Goal: Transaction & Acquisition: Book appointment/travel/reservation

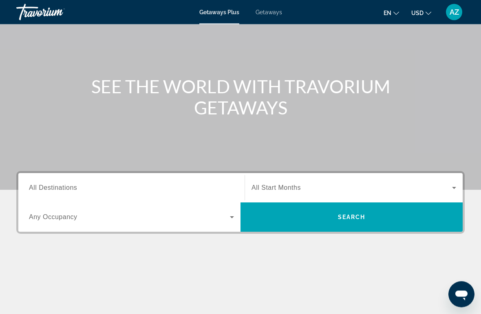
scroll to position [49, 0]
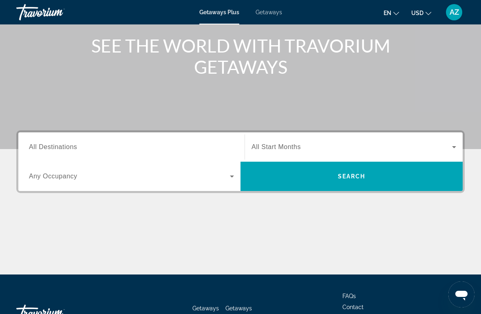
click at [75, 152] on div "Destination All Destinations" at bounding box center [131, 147] width 205 height 23
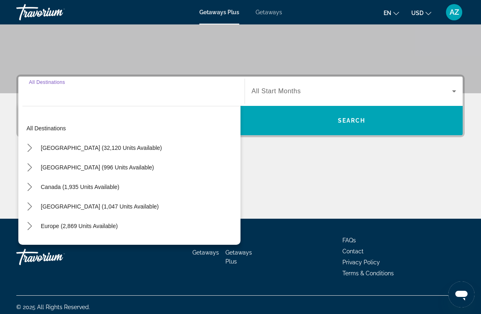
scroll to position [154, 0]
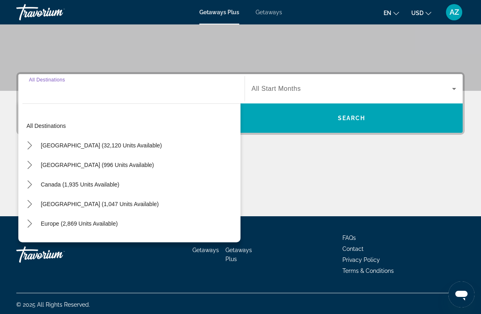
click at [126, 149] on span "Select destination: United States (32,120 units available)" at bounding box center [101, 146] width 129 height 20
type input "**********"
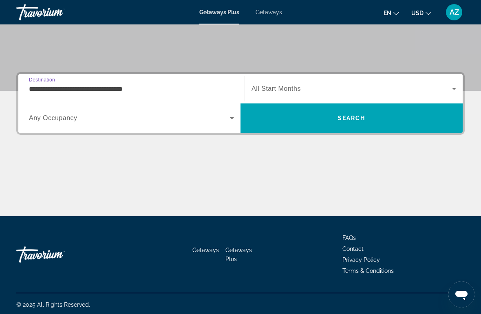
click at [304, 120] on span "Search" at bounding box center [351, 118] width 222 height 20
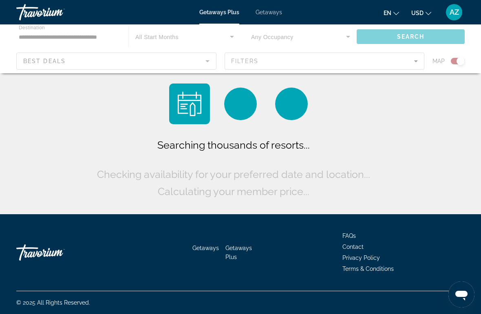
scroll to position [18, 0]
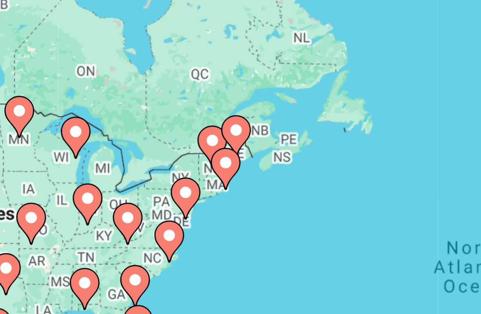
click at [42, 64] on div "To activate drag with keyboard, press Alt + Enter. Once in keyboard drag state,…" at bounding box center [240, 186] width 448 height 245
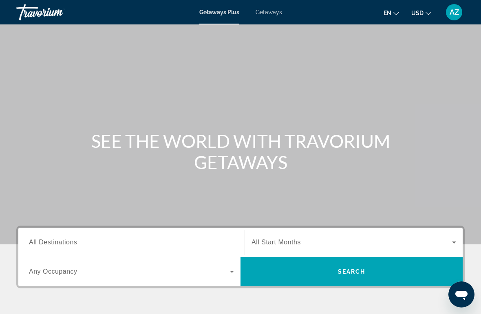
click at [95, 245] on input "Destination All Destinations" at bounding box center [131, 243] width 205 height 10
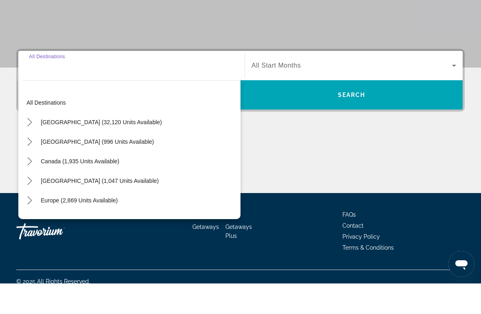
scroll to position [156, 0]
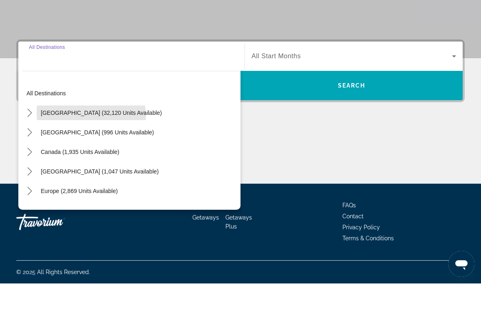
click at [91, 140] on span "[GEOGRAPHIC_DATA] (32,120 units available)" at bounding box center [101, 143] width 121 height 7
type input "**********"
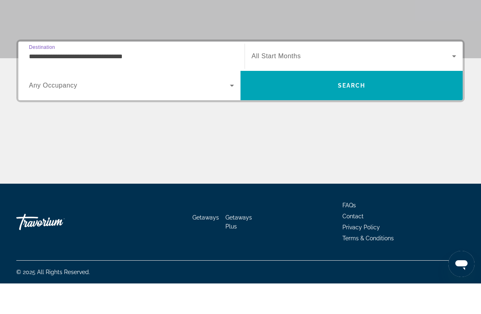
click at [77, 105] on div "Search widget" at bounding box center [131, 116] width 205 height 23
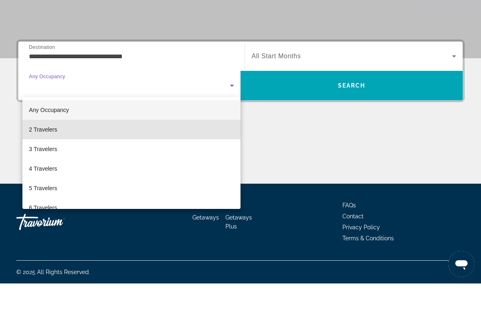
click at [62, 150] on mat-option "2 Travelers" at bounding box center [131, 160] width 218 height 20
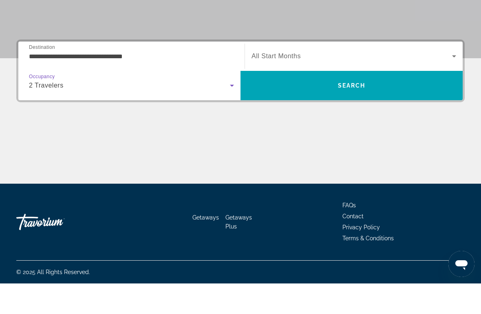
click at [124, 111] on div "2 Travelers" at bounding box center [129, 116] width 201 height 10
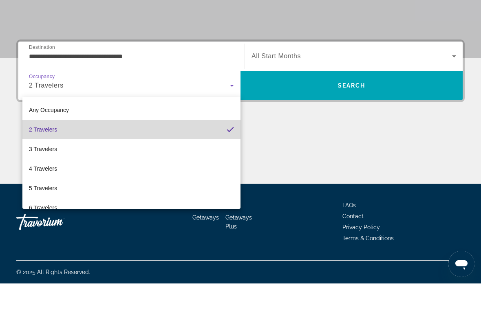
click at [114, 150] on mat-option "2 Travelers" at bounding box center [131, 160] width 218 height 20
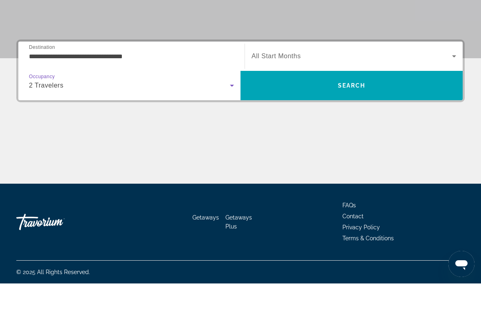
click at [310, 106] on span "Search" at bounding box center [351, 116] width 222 height 20
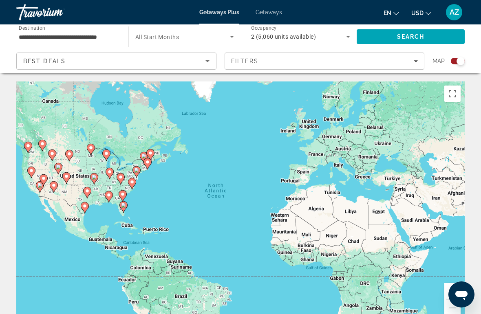
click at [165, 33] on span "Search widget" at bounding box center [182, 37] width 95 height 10
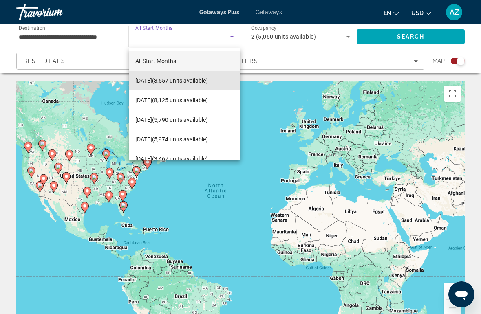
click at [195, 82] on span "October 2025 (3,557 units available)" at bounding box center [171, 81] width 73 height 10
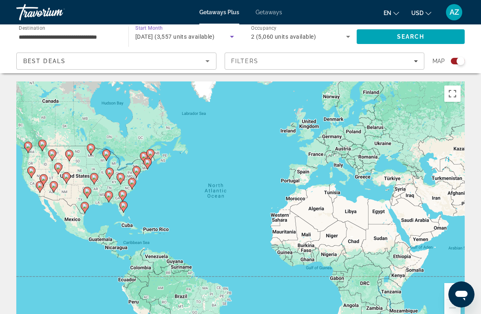
click at [375, 40] on span "Search" at bounding box center [411, 37] width 108 height 20
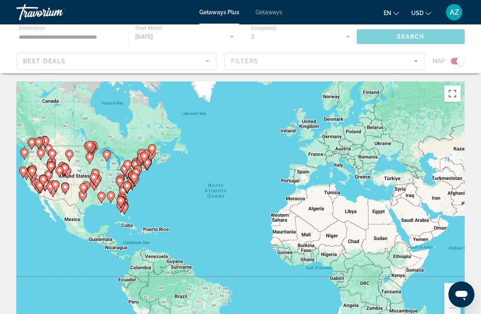
click at [208, 63] on div "Main content" at bounding box center [240, 48] width 481 height 49
click at [200, 64] on div "Main content" at bounding box center [240, 48] width 481 height 49
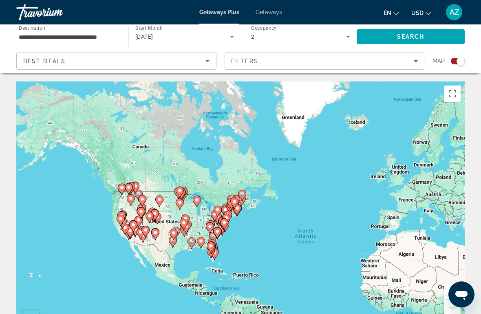
click at [366, 66] on span "Filters" at bounding box center [324, 61] width 199 height 20
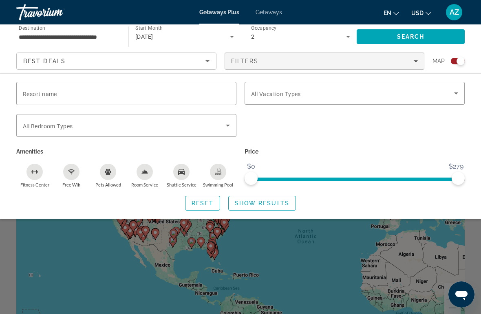
click at [215, 175] on div "Swimming Pool" at bounding box center [218, 172] width 16 height 16
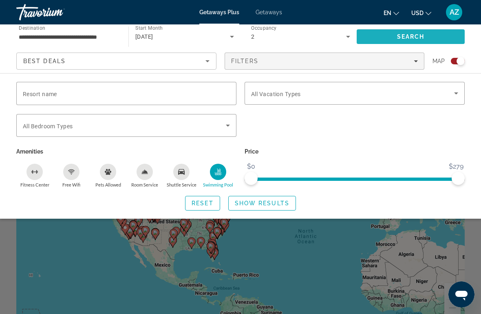
click at [386, 35] on span "Search" at bounding box center [411, 37] width 108 height 20
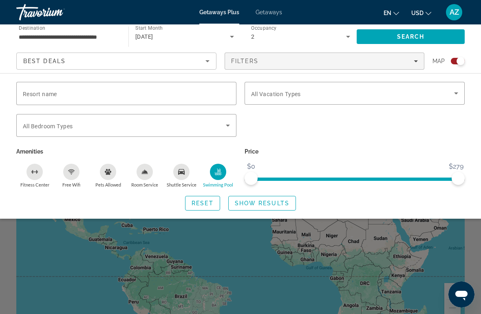
click at [449, 96] on span "Search widget" at bounding box center [352, 93] width 203 height 10
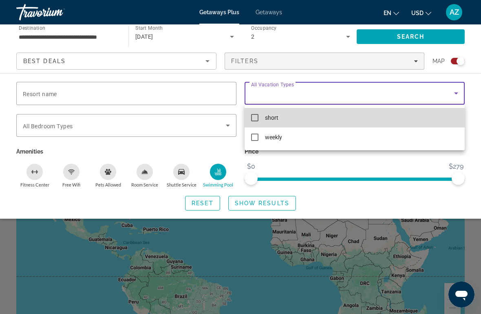
click at [296, 120] on mat-option "short" at bounding box center [355, 118] width 220 height 20
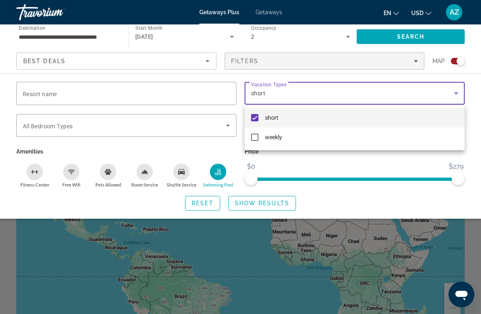
click at [415, 38] on div at bounding box center [240, 157] width 481 height 314
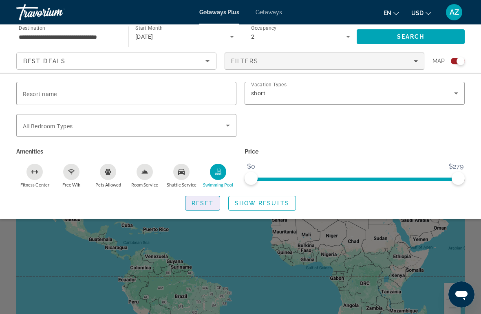
click at [198, 206] on span "Search widget" at bounding box center [202, 204] width 34 height 20
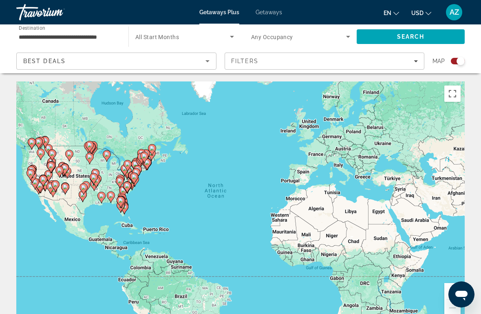
click at [171, 41] on span "Search widget" at bounding box center [182, 37] width 95 height 10
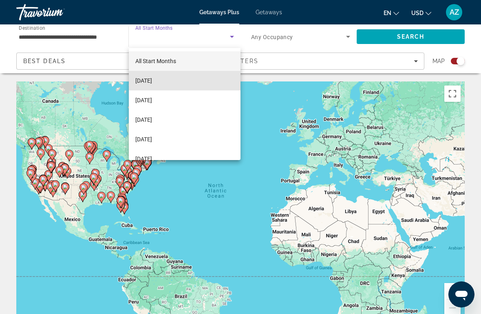
click at [152, 81] on span "[DATE]" at bounding box center [143, 81] width 17 height 10
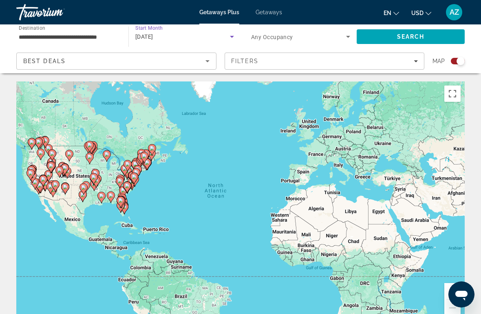
click at [266, 40] on span "Search widget" at bounding box center [298, 37] width 95 height 10
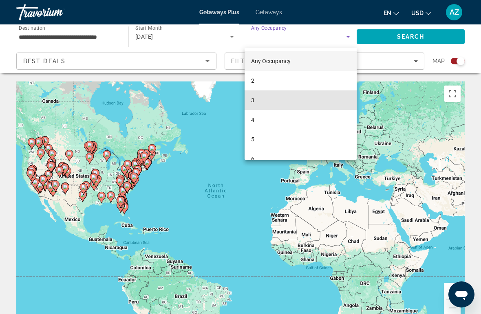
click at [258, 103] on mat-option "3" at bounding box center [301, 100] width 112 height 20
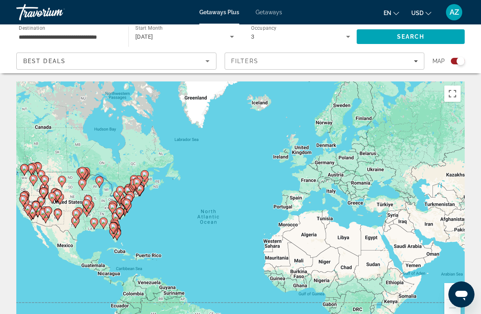
click at [268, 12] on span "Getaways" at bounding box center [269, 12] width 26 height 7
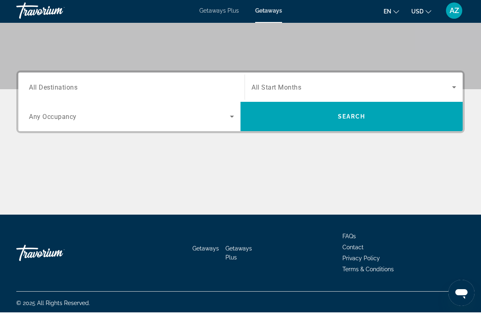
scroll to position [152, 0]
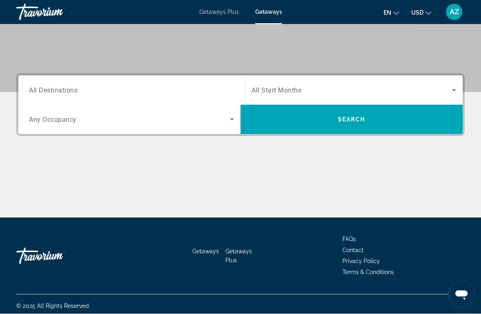
click at [87, 93] on input "Destination All Destinations" at bounding box center [131, 91] width 205 height 10
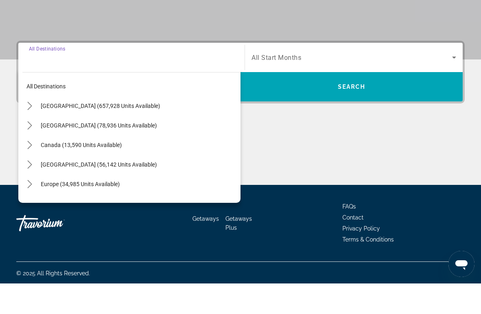
scroll to position [156, 0]
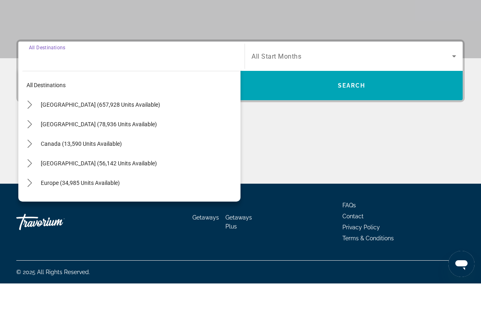
click at [126, 126] on span "Select destination: United States (657,928 units available)" at bounding box center [139, 136] width 204 height 20
type input "**********"
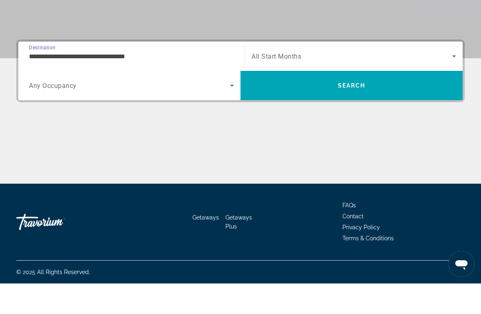
click at [79, 111] on span "Search widget" at bounding box center [129, 116] width 201 height 10
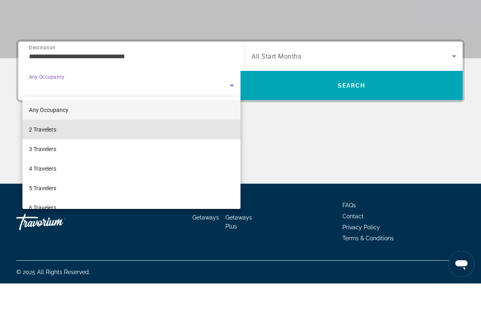
click at [68, 150] on mat-option "2 Travelers" at bounding box center [131, 160] width 218 height 20
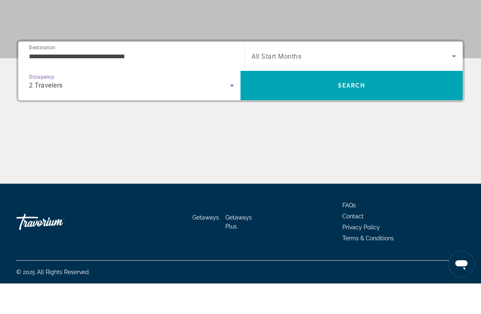
click at [315, 82] on span "Search widget" at bounding box center [351, 87] width 201 height 10
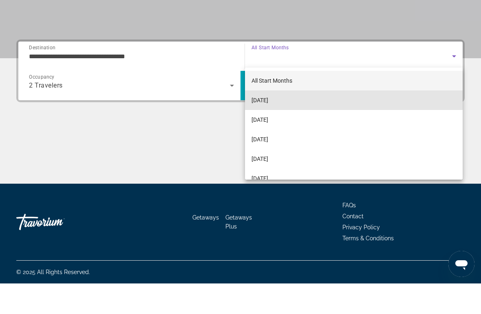
click at [268, 126] on span "[DATE]" at bounding box center [259, 131] width 17 height 10
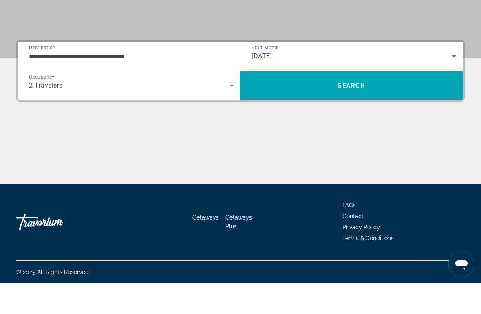
click at [331, 106] on span "Search" at bounding box center [351, 116] width 222 height 20
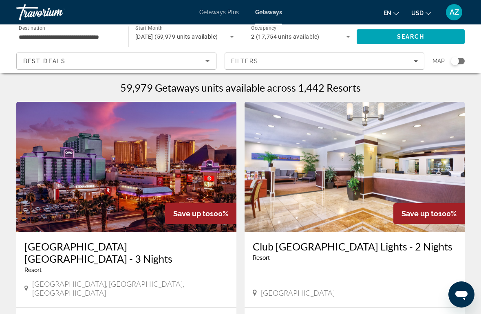
click at [120, 173] on img "Main content" at bounding box center [126, 167] width 220 height 130
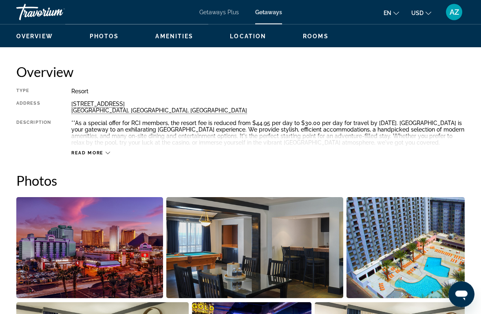
scroll to position [376, 0]
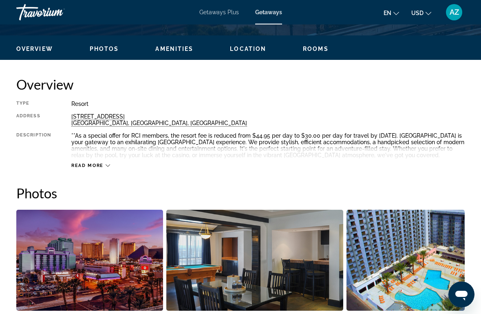
click at [99, 167] on span "Read more" at bounding box center [87, 165] width 32 height 5
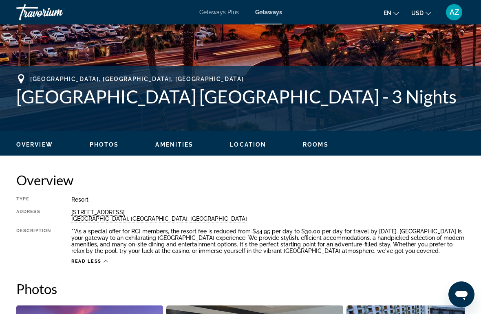
scroll to position [274, 0]
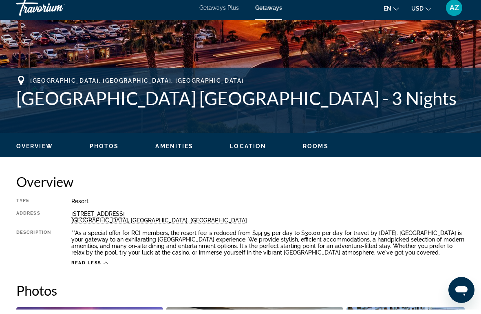
click at [310, 149] on span "Rooms" at bounding box center [316, 151] width 26 height 7
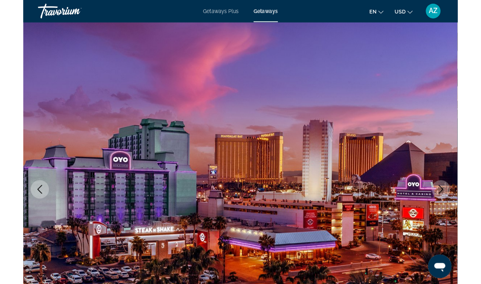
scroll to position [0, 0]
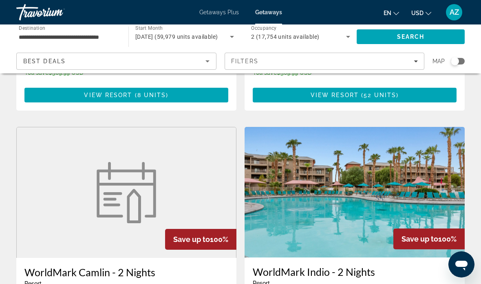
scroll to position [1134, 0]
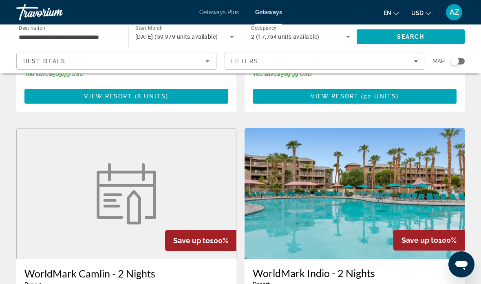
click at [264, 64] on div "Filters" at bounding box center [324, 61] width 187 height 7
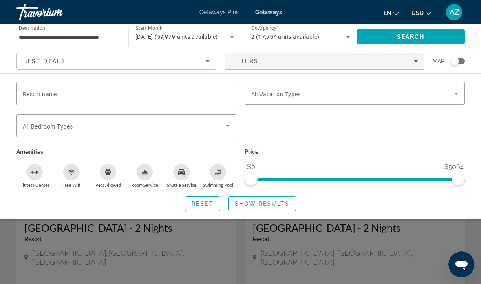
scroll to position [890, 0]
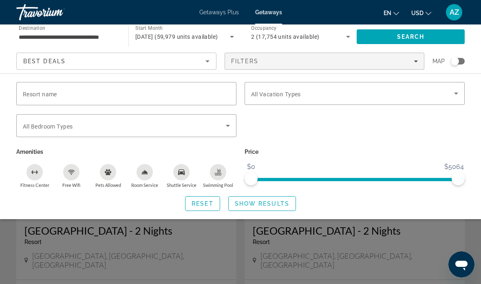
click at [79, 37] on input "**********" at bounding box center [68, 37] width 99 height 10
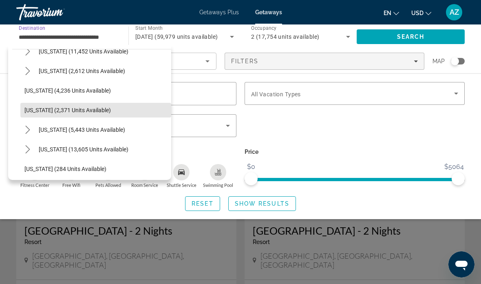
scroll to position [489, 0]
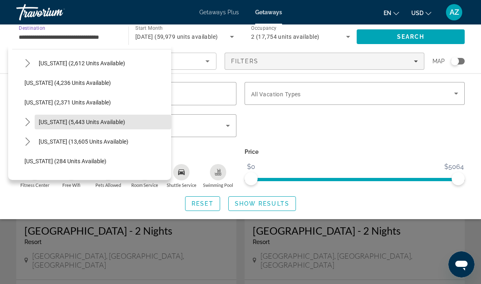
click at [104, 122] on span "New York (5,443 units available)" at bounding box center [82, 122] width 86 height 7
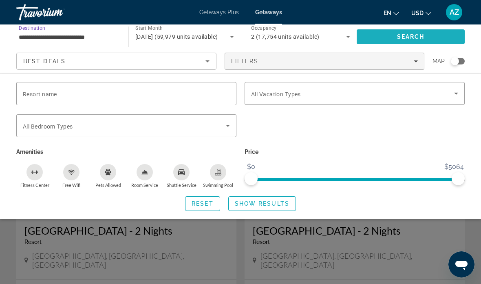
click at [400, 40] on span "Search" at bounding box center [411, 36] width 28 height 7
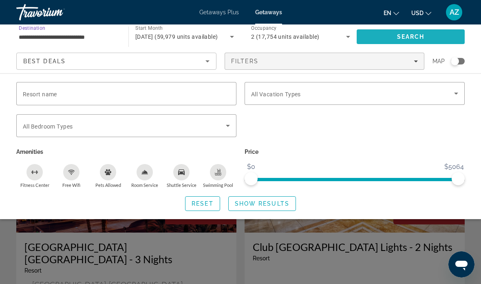
scroll to position [33, 0]
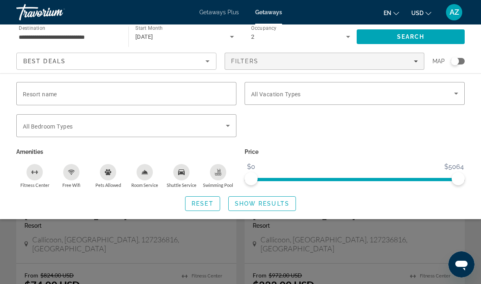
click at [355, 236] on div "Search widget" at bounding box center [240, 202] width 481 height 161
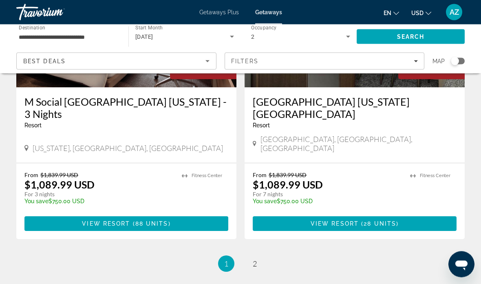
scroll to position [1606, 0]
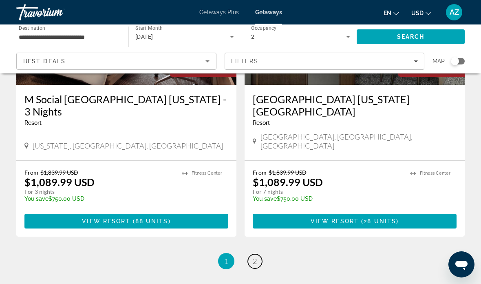
click at [256, 256] on span "2" at bounding box center [255, 260] width 4 height 9
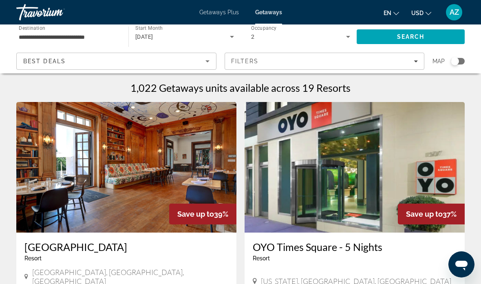
click at [80, 34] on input "**********" at bounding box center [68, 37] width 99 height 10
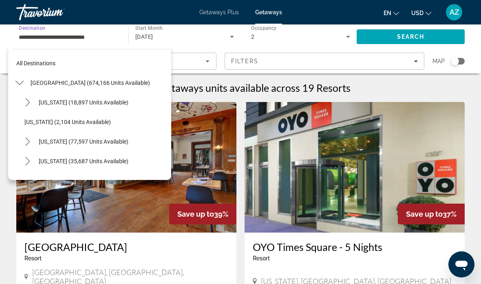
scroll to position [498, 0]
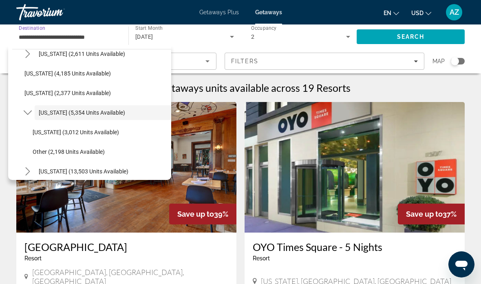
click at [108, 132] on span "[US_STATE] (3,012 units available)" at bounding box center [76, 132] width 86 height 7
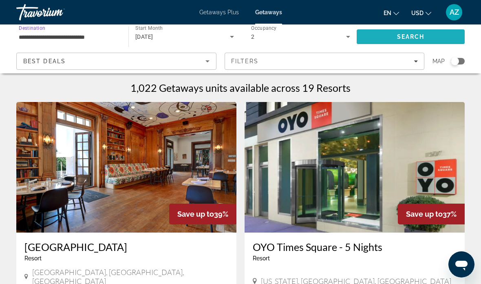
click at [402, 36] on span "Search" at bounding box center [411, 36] width 28 height 7
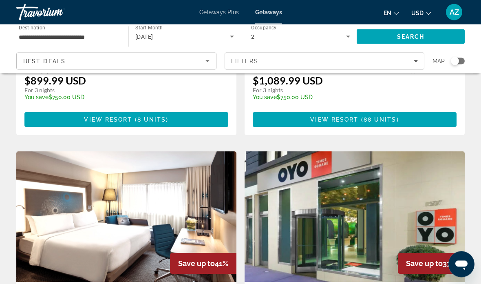
scroll to position [517, 0]
click at [84, 36] on input "**********" at bounding box center [68, 37] width 99 height 10
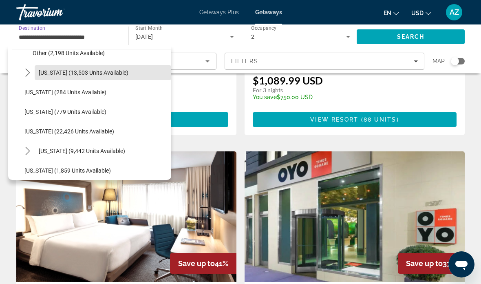
scroll to position [597, 0]
click at [70, 150] on span "[US_STATE] (9,442 units available)" at bounding box center [82, 150] width 86 height 7
type input "**********"
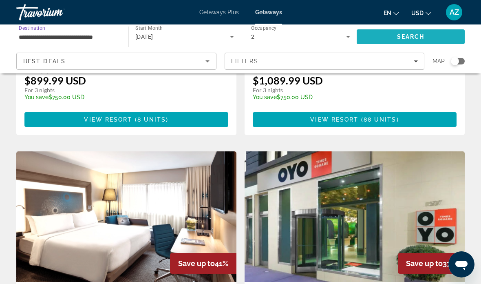
click at [413, 38] on span "Search" at bounding box center [411, 36] width 28 height 7
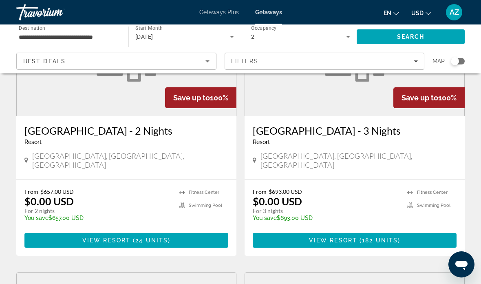
scroll to position [394, 0]
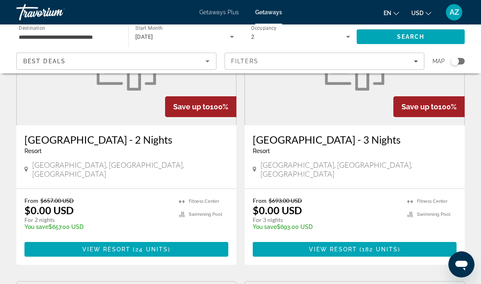
click at [67, 133] on h3 "Camelback Resort - 2 Nights" at bounding box center [126, 139] width 204 height 12
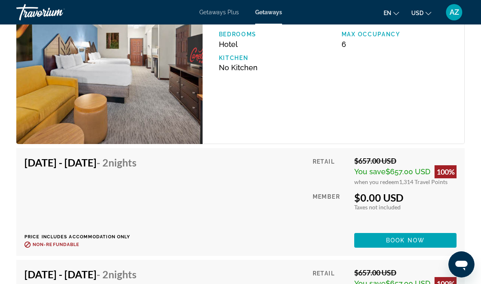
scroll to position [1485, 0]
click at [143, 190] on div "Oct 25, 2025 - Oct 27, 2025 - 2 Nights Price includes accommodation only Refund…" at bounding box center [83, 201] width 118 height 91
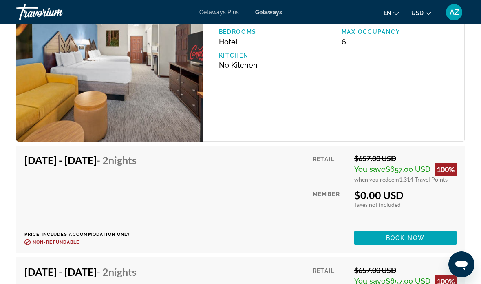
scroll to position [1488, 0]
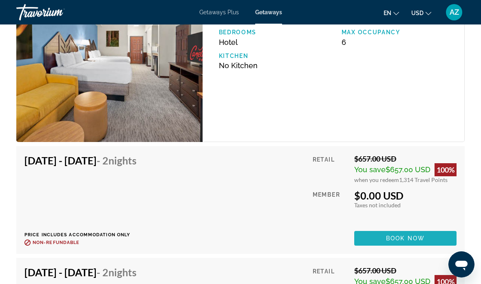
click at [361, 248] on span "Main content" at bounding box center [405, 238] width 102 height 20
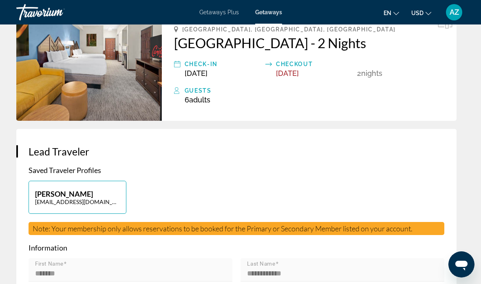
scroll to position [248, 0]
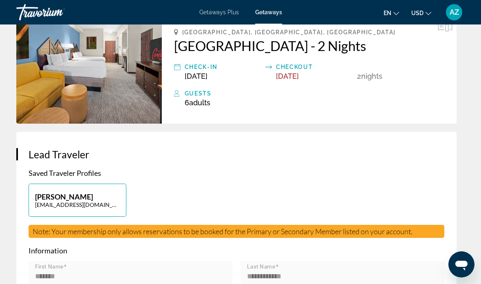
click at [200, 68] on div "Check-In" at bounding box center [223, 67] width 77 height 10
click at [207, 69] on div "Check-In" at bounding box center [223, 67] width 77 height 10
click at [182, 67] on div "Check-In Oct 25, 2025" at bounding box center [217, 71] width 87 height 18
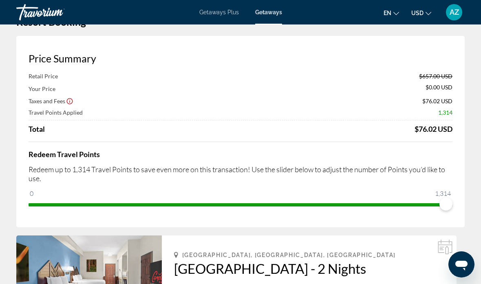
scroll to position [0, 0]
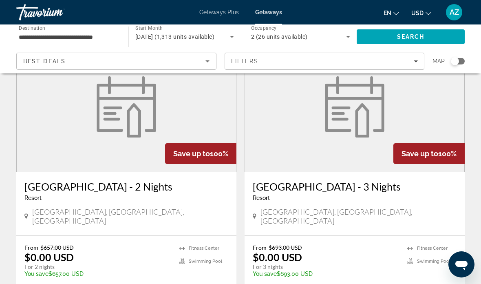
scroll to position [348, 0]
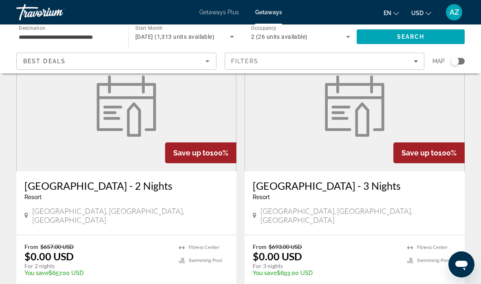
click at [355, 181] on h3 "Camelback Resort - 3 Nights" at bounding box center [355, 185] width 204 height 12
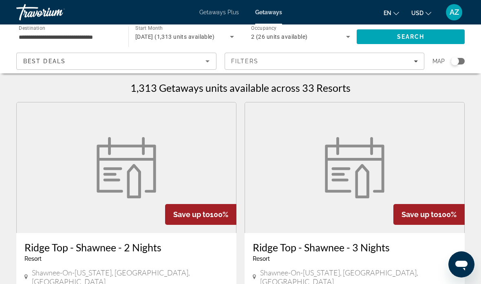
click at [205, 35] on span "October 2025 (1,313 units available)" at bounding box center [174, 36] width 79 height 7
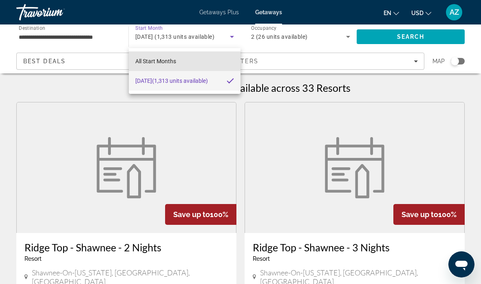
click at [163, 60] on span "All Start Months" at bounding box center [155, 61] width 41 height 7
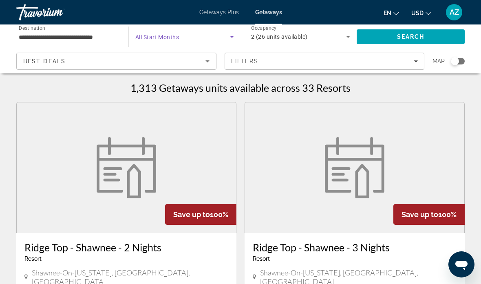
click at [174, 39] on span "All Start Months" at bounding box center [157, 37] width 44 height 7
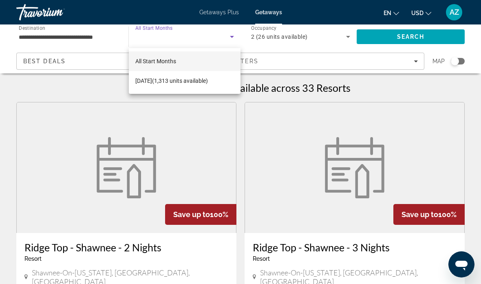
click at [229, 36] on div at bounding box center [240, 142] width 481 height 284
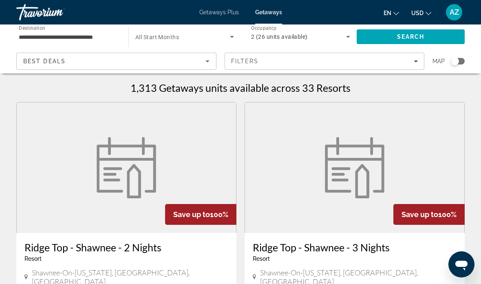
click at [228, 40] on icon "Search widget" at bounding box center [232, 37] width 10 height 10
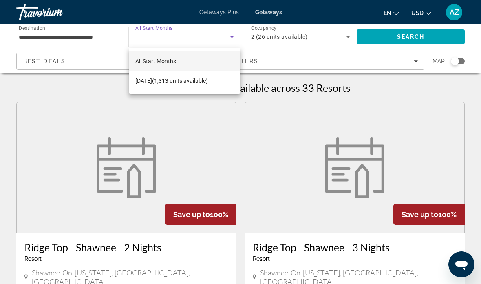
click at [181, 97] on div at bounding box center [240, 142] width 481 height 284
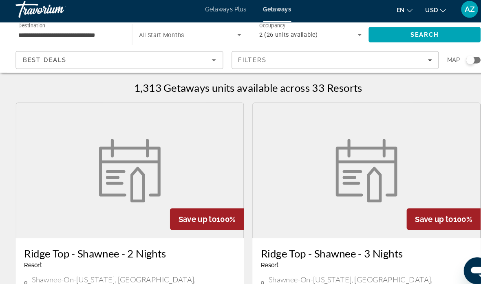
click at [384, 34] on span "Search" at bounding box center [411, 37] width 108 height 20
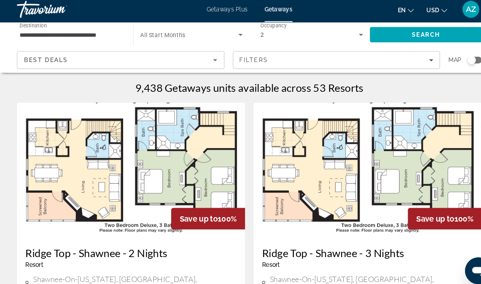
click at [180, 34] on span "Search widget" at bounding box center [182, 37] width 95 height 10
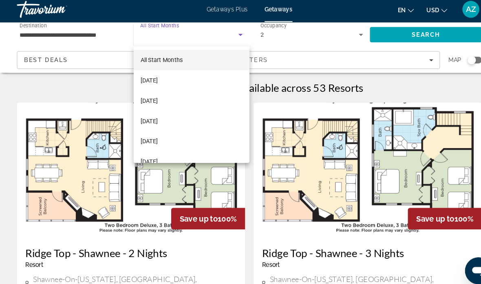
click at [152, 98] on span "[DATE]" at bounding box center [143, 100] width 17 height 10
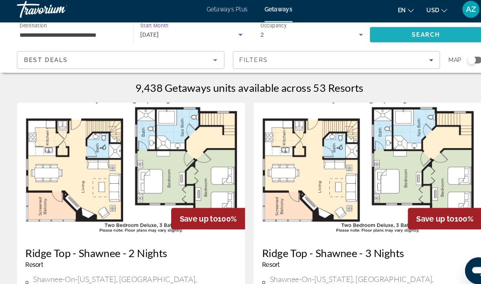
click at [402, 33] on span "Search" at bounding box center [411, 36] width 28 height 7
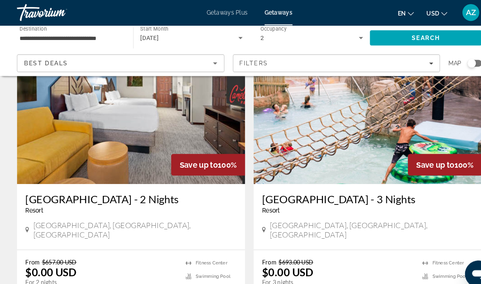
scroll to position [342, 0]
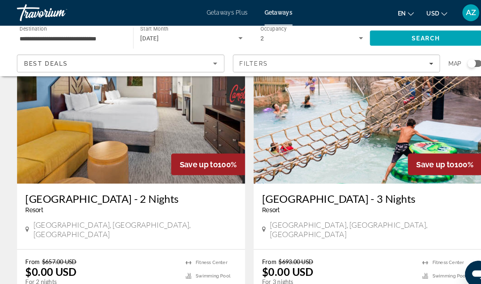
click at [284, 185] on h3 "Camelback Resort - 3 Nights" at bounding box center [355, 191] width 204 height 12
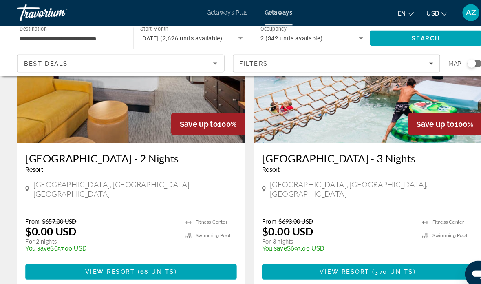
scroll to position [366, 0]
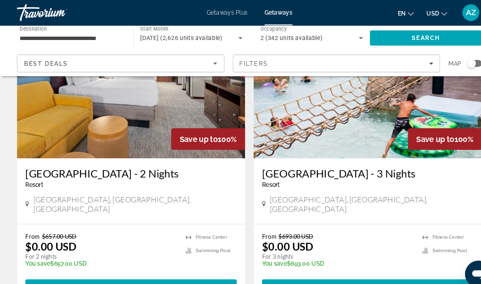
click at [94, 161] on h3 "Camelback Resort - 2 Nights" at bounding box center [126, 167] width 204 height 12
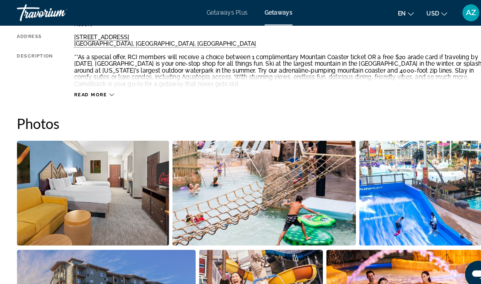
scroll to position [457, 0]
click at [226, 181] on img "Open full-screen image slider" at bounding box center [254, 186] width 177 height 101
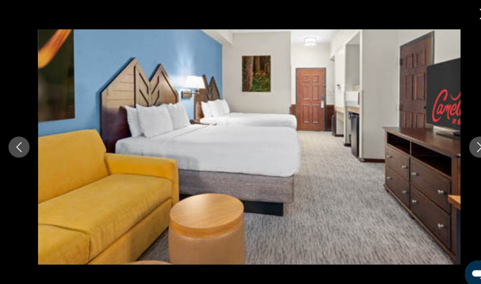
click at [458, 142] on icon "Next image" at bounding box center [463, 142] width 10 height 10
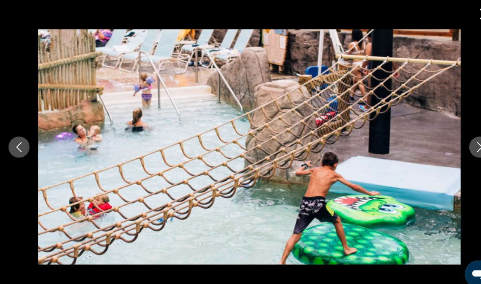
click at [454, 141] on button "Next image" at bounding box center [462, 142] width 20 height 20
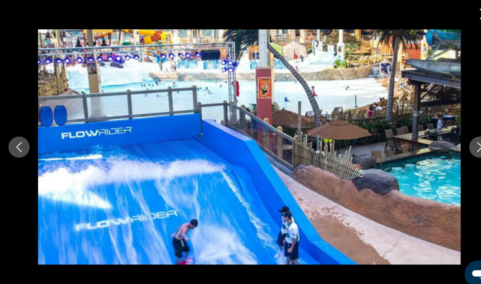
click at [456, 144] on button "Next image" at bounding box center [462, 142] width 20 height 20
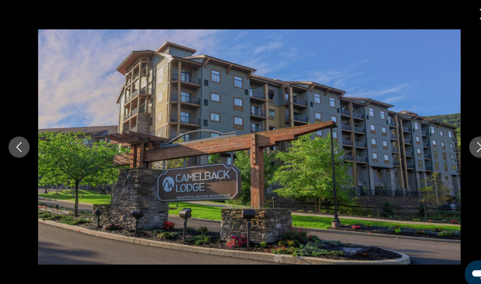
click at [453, 141] on button "Next image" at bounding box center [462, 142] width 20 height 20
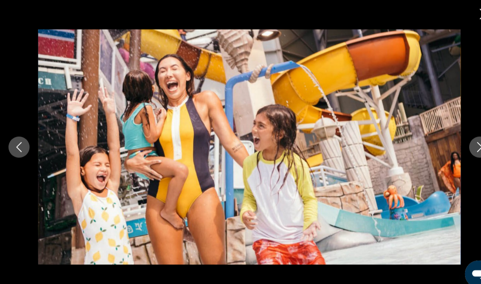
click at [454, 141] on button "Next image" at bounding box center [462, 142] width 20 height 20
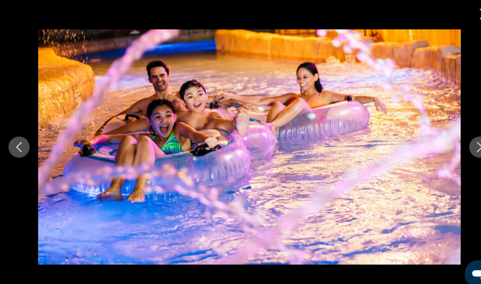
click at [459, 140] on icon "Next image" at bounding box center [463, 142] width 10 height 10
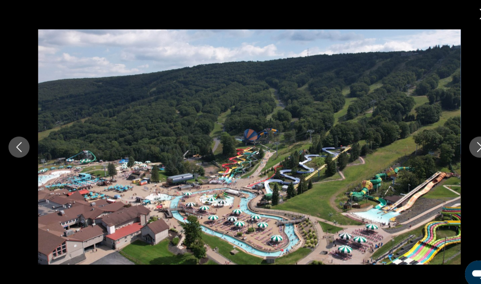
click at [456, 141] on button "Next image" at bounding box center [462, 142] width 20 height 20
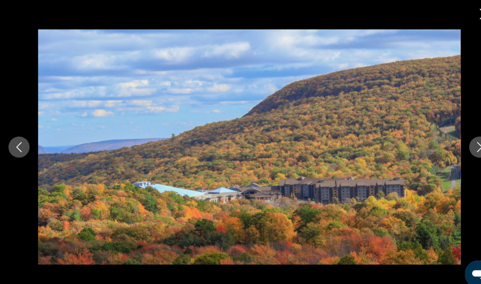
click at [453, 143] on button "Next image" at bounding box center [462, 142] width 20 height 20
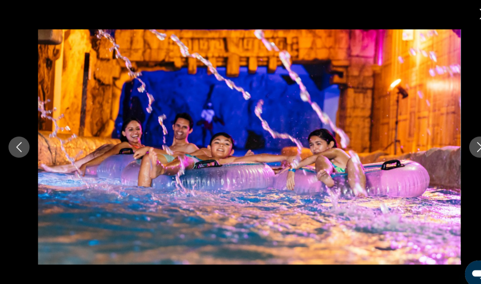
click at [454, 143] on button "Next image" at bounding box center [462, 142] width 20 height 20
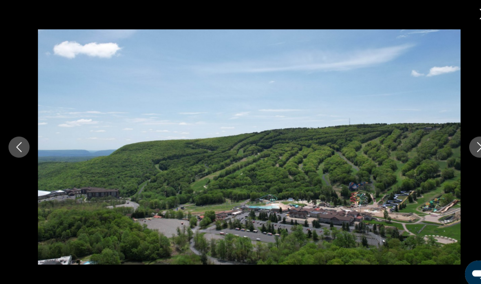
click at [457, 141] on button "Next image" at bounding box center [462, 142] width 20 height 20
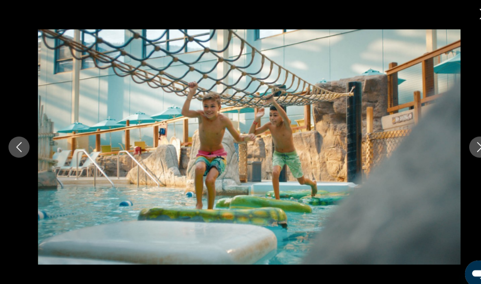
click at [460, 137] on icon "Next image" at bounding box center [462, 142] width 5 height 10
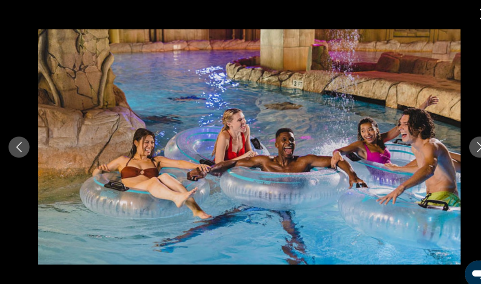
click at [456, 143] on button "Next image" at bounding box center [462, 142] width 20 height 20
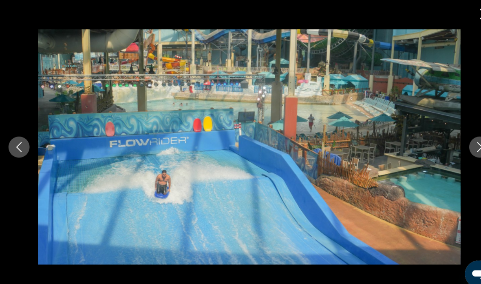
click at [456, 141] on button "Next image" at bounding box center [462, 142] width 20 height 20
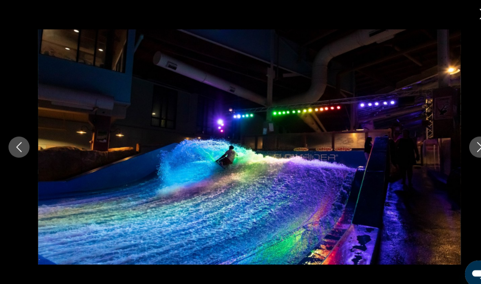
click at [455, 139] on button "Next image" at bounding box center [462, 142] width 20 height 20
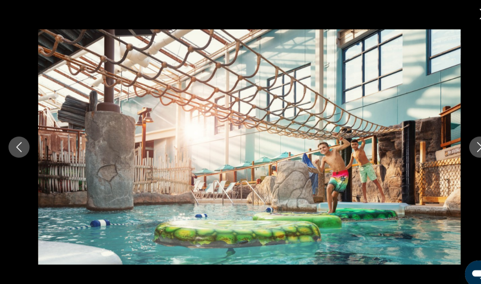
click at [460, 142] on icon "Next image" at bounding box center [463, 142] width 10 height 10
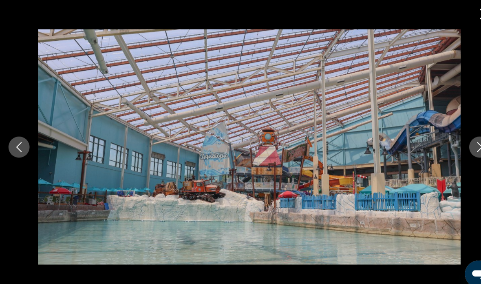
click at [454, 141] on button "Next image" at bounding box center [462, 142] width 20 height 20
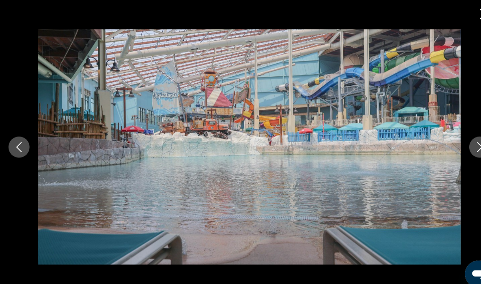
click at [453, 140] on button "Next image" at bounding box center [462, 142] width 20 height 20
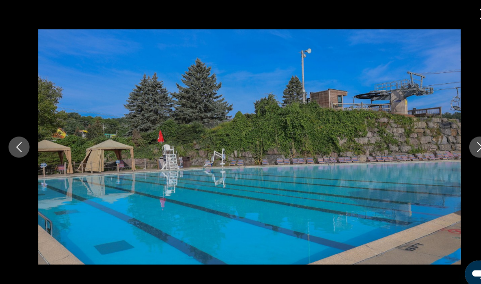
click at [460, 143] on icon "Next image" at bounding box center [463, 142] width 10 height 10
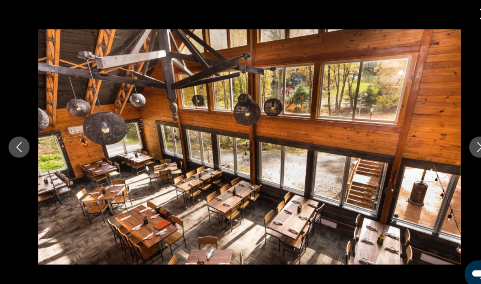
click at [454, 141] on button "Next image" at bounding box center [462, 142] width 20 height 20
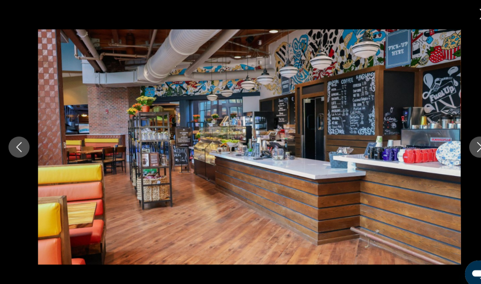
click at [452, 143] on button "Next image" at bounding box center [462, 142] width 20 height 20
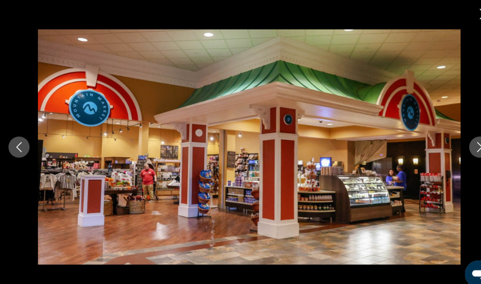
click at [455, 136] on button "Next image" at bounding box center [462, 142] width 20 height 20
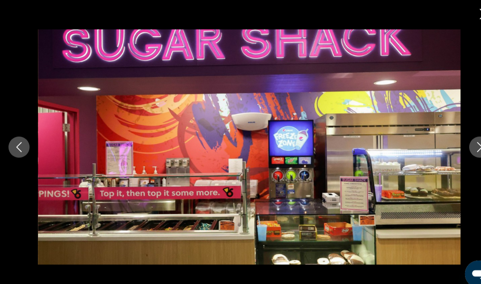
click at [456, 139] on button "Next image" at bounding box center [462, 142] width 20 height 20
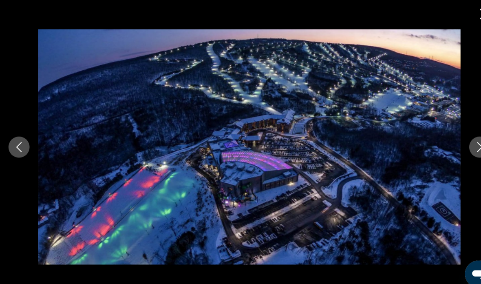
click at [453, 142] on button "Next image" at bounding box center [462, 142] width 20 height 20
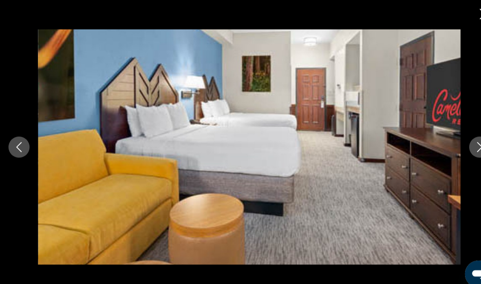
click at [454, 140] on button "Next image" at bounding box center [462, 142] width 20 height 20
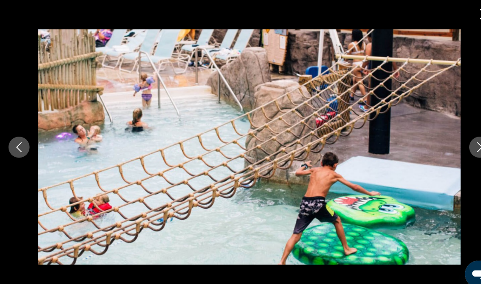
scroll to position [1046, 0]
click at [451, 156] on div "prev next" at bounding box center [240, 142] width 481 height 227
click at [452, 156] on div "prev next" at bounding box center [240, 142] width 481 height 227
click at [456, 152] on button "Next image" at bounding box center [462, 142] width 20 height 20
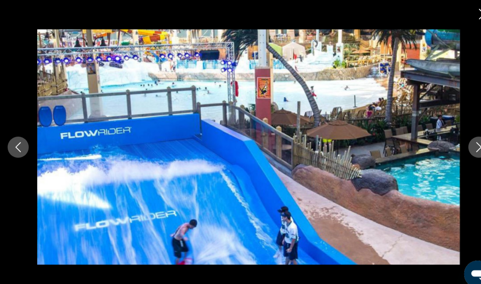
scroll to position [1045, 0]
click at [455, 152] on button "Next image" at bounding box center [462, 142] width 20 height 20
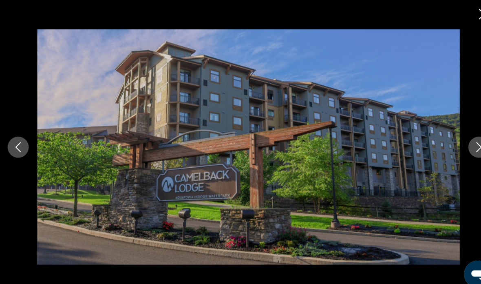
click at [456, 152] on button "Next image" at bounding box center [462, 142] width 20 height 20
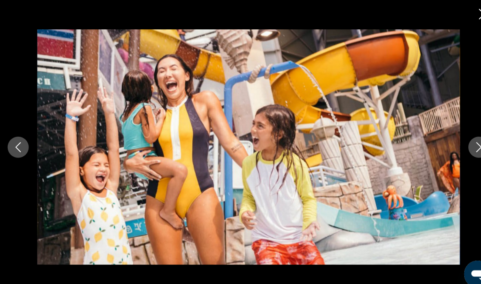
click at [450, 156] on div "prev next" at bounding box center [240, 142] width 481 height 227
click at [452, 152] on button "Next image" at bounding box center [462, 142] width 20 height 20
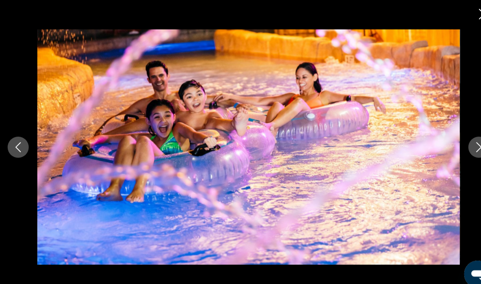
click at [452, 152] on button "Next image" at bounding box center [462, 142] width 20 height 20
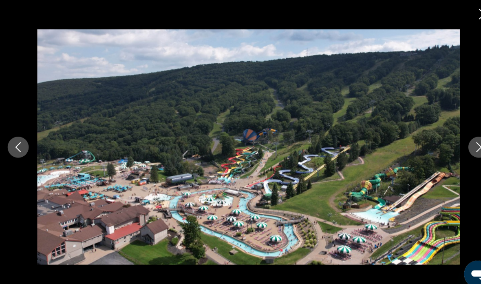
click at [458, 147] on icon "Next image" at bounding box center [463, 142] width 10 height 10
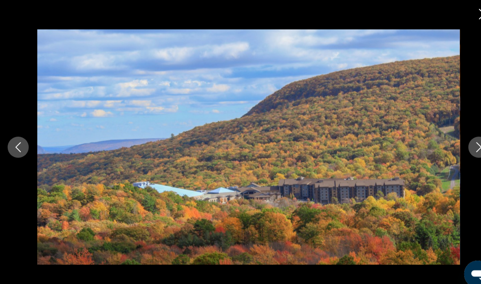
click at [458, 147] on icon "Next image" at bounding box center [463, 142] width 10 height 10
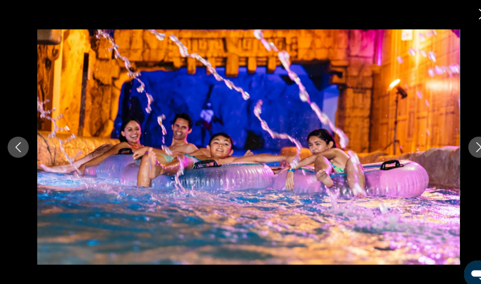
click at [454, 152] on button "Next image" at bounding box center [462, 142] width 20 height 20
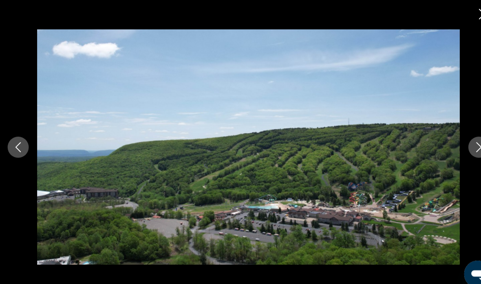
click at [454, 152] on button "Next image" at bounding box center [462, 142] width 20 height 20
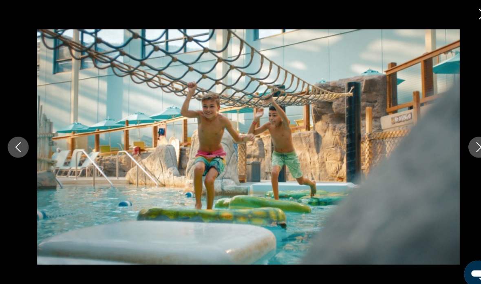
click at [454, 152] on button "Next image" at bounding box center [462, 142] width 20 height 20
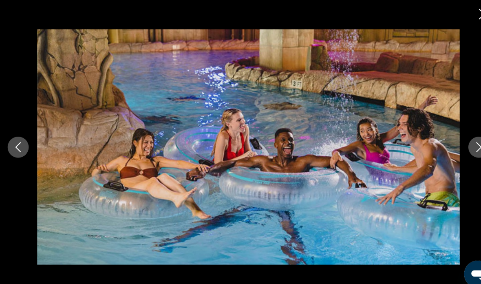
click at [453, 152] on button "Next image" at bounding box center [462, 142] width 20 height 20
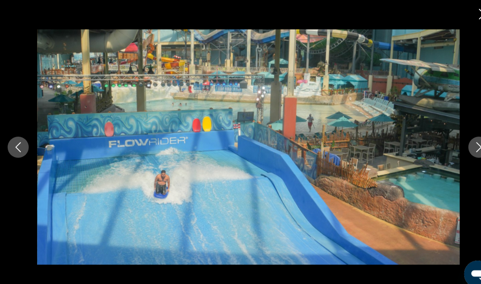
click at [456, 152] on button "Next image" at bounding box center [462, 142] width 20 height 20
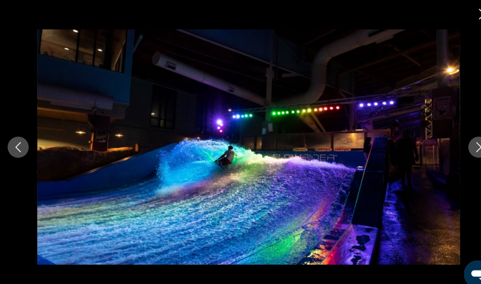
click at [452, 159] on div "prev next" at bounding box center [240, 142] width 481 height 227
click at [458, 152] on button "Next image" at bounding box center [462, 142] width 20 height 20
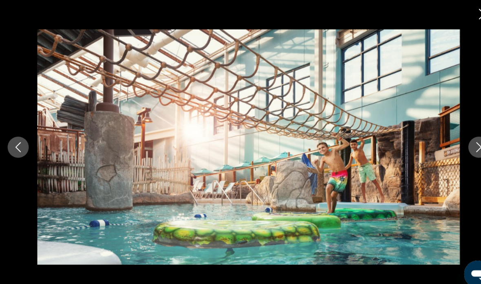
click at [453, 152] on button "Next image" at bounding box center [462, 142] width 20 height 20
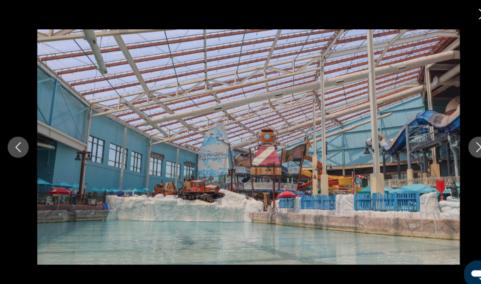
click at [454, 152] on button "Next image" at bounding box center [462, 142] width 20 height 20
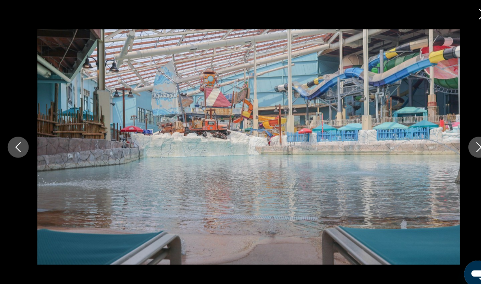
click at [458, 147] on icon "Next image" at bounding box center [463, 142] width 10 height 10
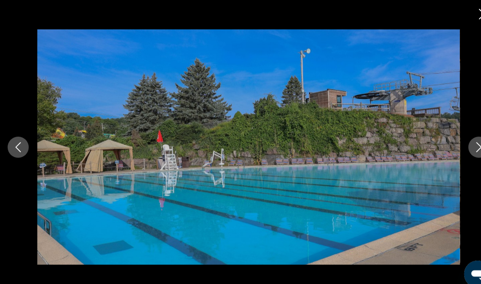
click at [455, 152] on button "Next image" at bounding box center [462, 142] width 20 height 20
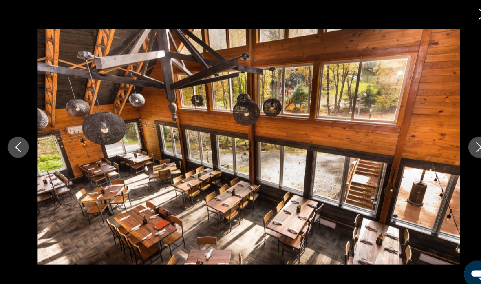
click at [455, 152] on button "Next image" at bounding box center [462, 142] width 20 height 20
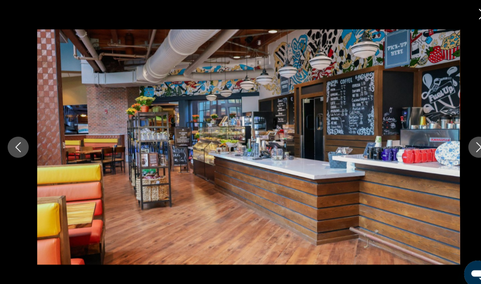
click at [454, 152] on button "Next image" at bounding box center [462, 142] width 20 height 20
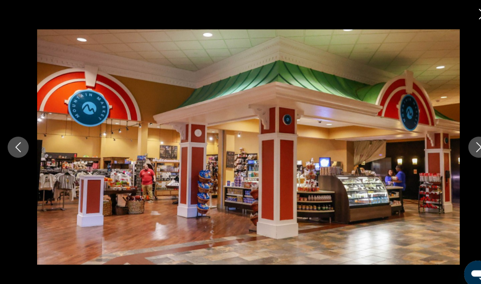
click at [456, 152] on button "Next image" at bounding box center [462, 142] width 20 height 20
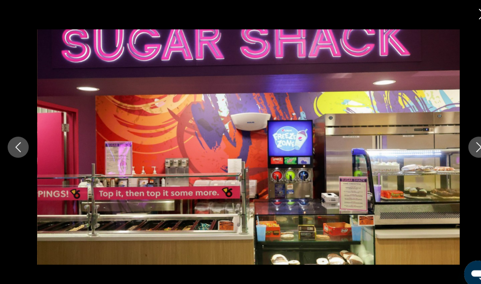
click at [453, 152] on button "Next image" at bounding box center [462, 142] width 20 height 20
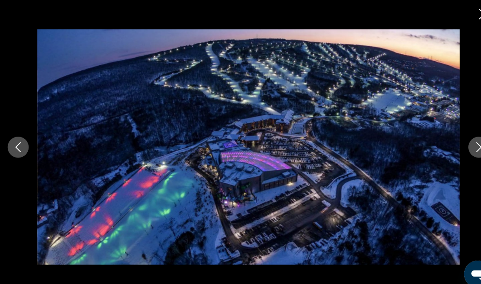
click at [452, 159] on div "prev next" at bounding box center [240, 142] width 481 height 227
click at [455, 152] on button "Next image" at bounding box center [462, 142] width 20 height 20
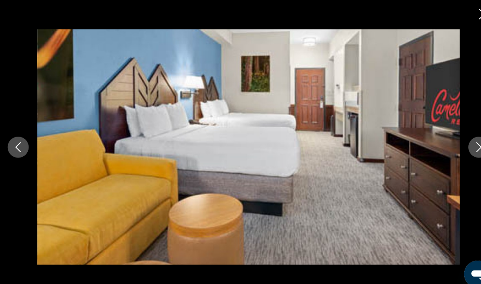
click at [458, 147] on icon "Next image" at bounding box center [463, 142] width 10 height 10
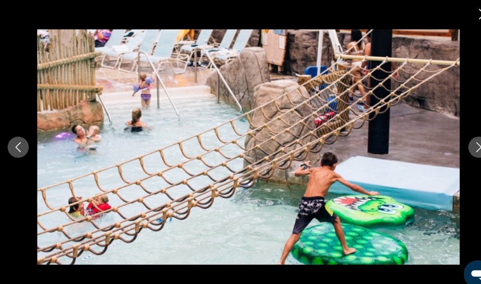
click at [452, 160] on div "prev next" at bounding box center [240, 142] width 481 height 227
click at [454, 152] on button "Next image" at bounding box center [462, 142] width 20 height 20
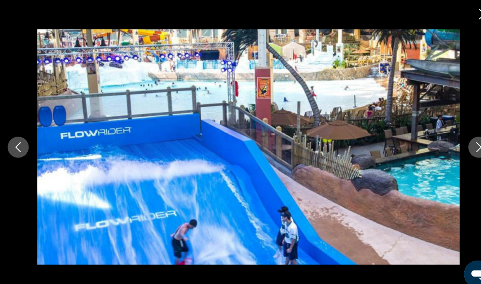
click at [457, 152] on button "Next image" at bounding box center [462, 142] width 20 height 20
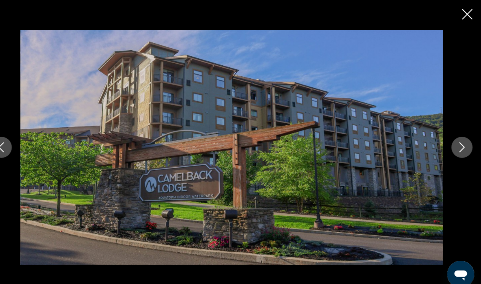
scroll to position [1843, 0]
click at [463, 14] on icon "Close slideshow" at bounding box center [468, 14] width 10 height 10
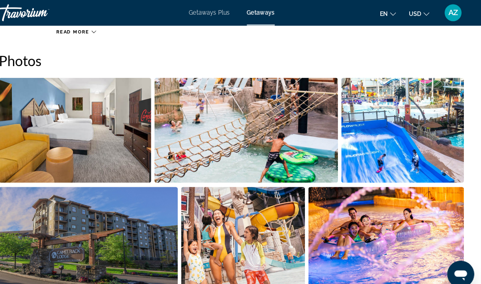
scroll to position [517, 0]
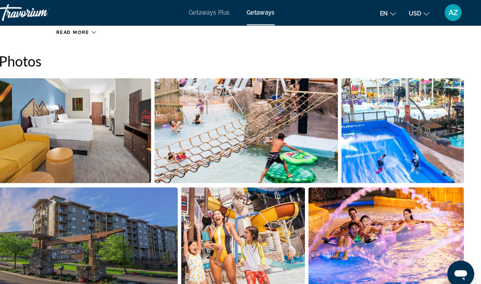
click at [115, 145] on img "Open full-screen image slider" at bounding box center [89, 125] width 147 height 101
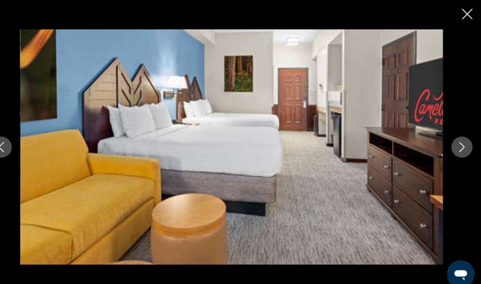
click at [458, 142] on icon "Next image" at bounding box center [463, 142] width 10 height 10
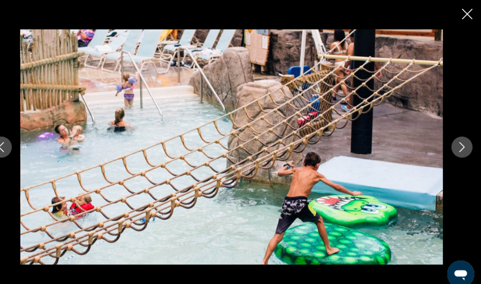
click at [458, 144] on icon "Next image" at bounding box center [463, 142] width 10 height 10
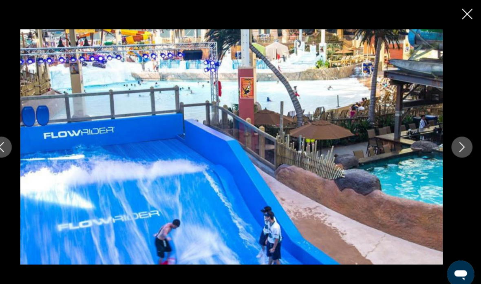
click at [452, 148] on button "Next image" at bounding box center [462, 142] width 20 height 20
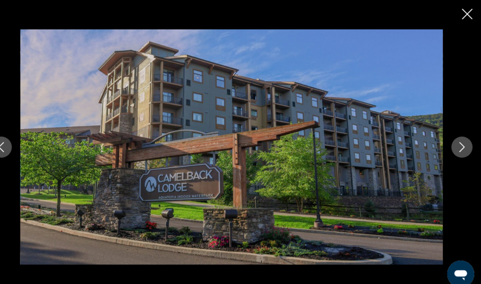
click at [458, 141] on icon "Next image" at bounding box center [463, 142] width 10 height 10
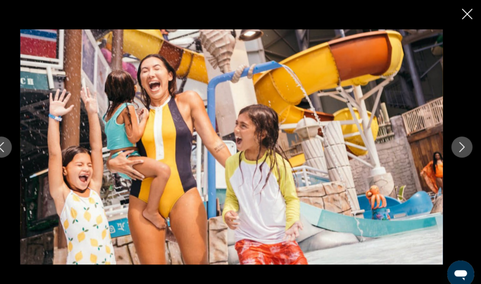
click at [458, 142] on icon "Next image" at bounding box center [463, 142] width 10 height 10
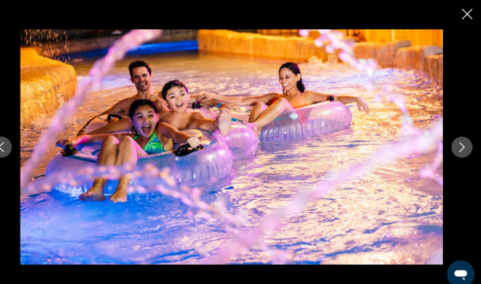
click at [458, 140] on icon "Next image" at bounding box center [463, 142] width 10 height 10
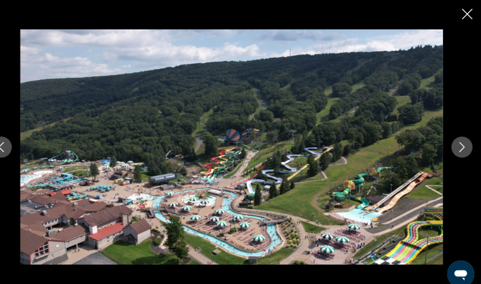
click at [458, 143] on icon "Next image" at bounding box center [463, 142] width 10 height 10
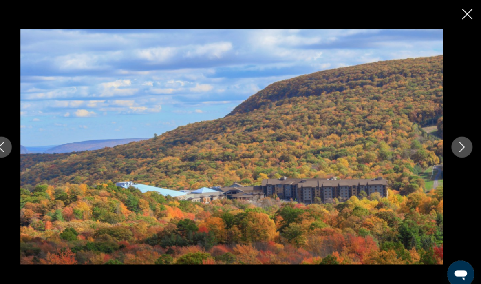
click at [458, 146] on icon "Next image" at bounding box center [463, 142] width 10 height 10
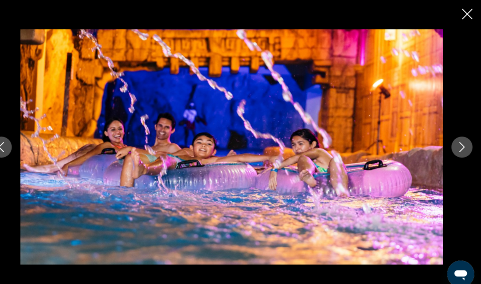
click at [458, 145] on icon "Next image" at bounding box center [463, 142] width 10 height 10
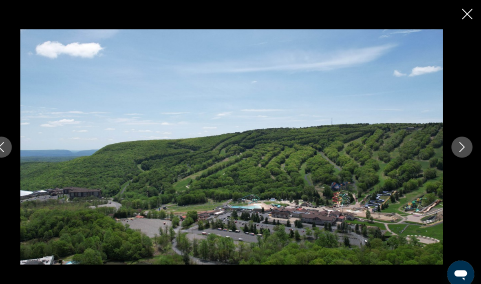
click at [458, 145] on icon "Next image" at bounding box center [463, 142] width 10 height 10
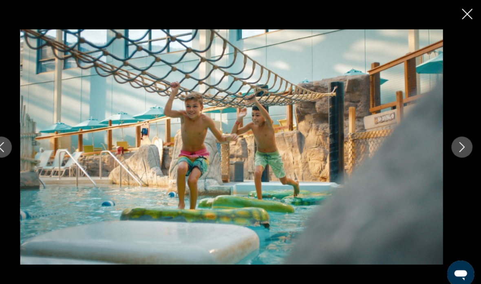
click at [452, 147] on button "Next image" at bounding box center [462, 142] width 20 height 20
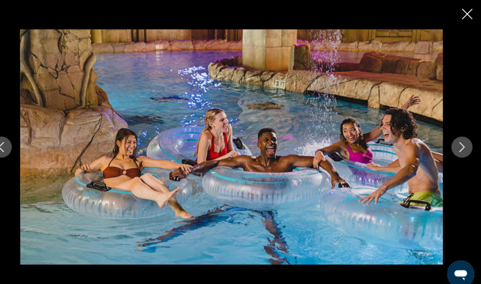
click at [458, 144] on icon "Next image" at bounding box center [463, 142] width 10 height 10
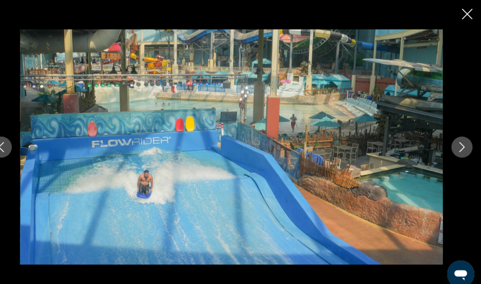
click at [460, 145] on icon "Next image" at bounding box center [462, 142] width 5 height 10
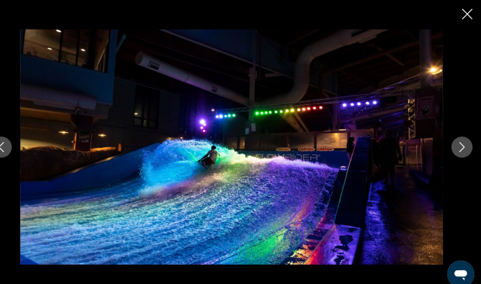
click at [458, 141] on icon "Next image" at bounding box center [463, 142] width 10 height 10
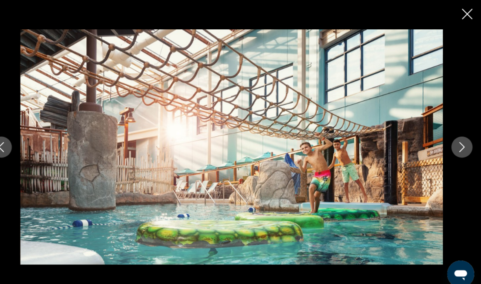
click at [452, 145] on button "Next image" at bounding box center [462, 142] width 20 height 20
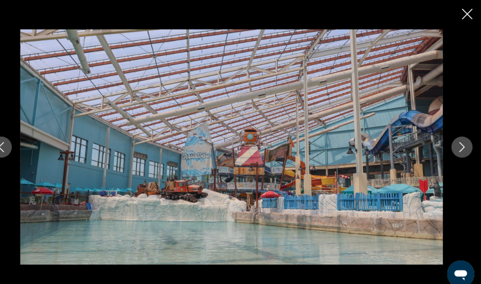
click at [452, 147] on button "Next image" at bounding box center [462, 142] width 20 height 20
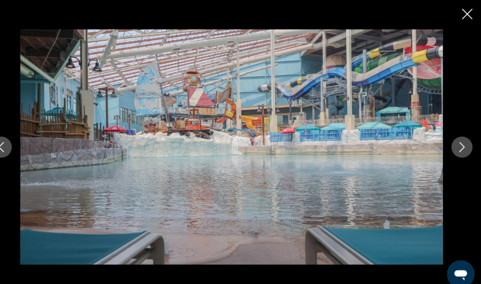
click at [458, 144] on icon "Next image" at bounding box center [463, 142] width 10 height 10
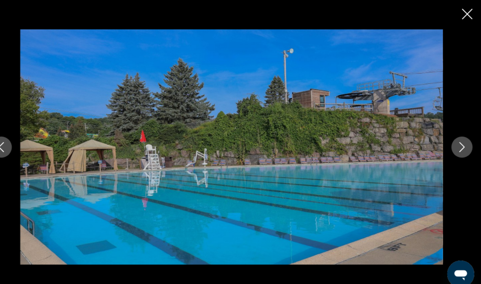
click at [460, 145] on icon "Next image" at bounding box center [462, 142] width 5 height 10
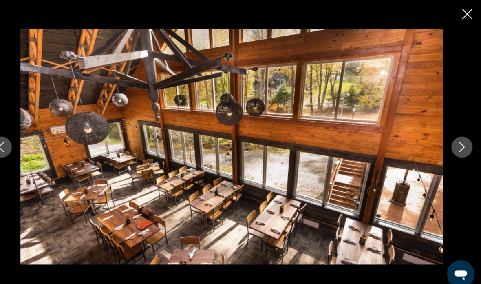
click at [452, 148] on button "Next image" at bounding box center [462, 142] width 20 height 20
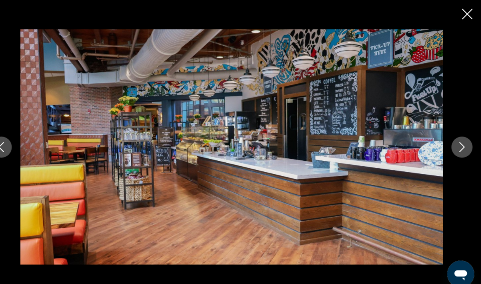
click at [458, 142] on icon "Next image" at bounding box center [463, 142] width 10 height 10
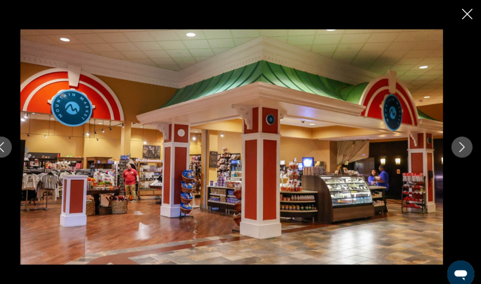
click at [458, 144] on icon "Next image" at bounding box center [463, 142] width 10 height 10
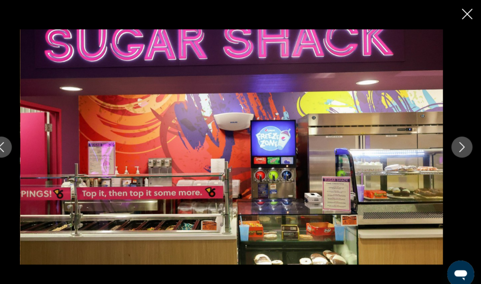
click at [458, 140] on icon "Next image" at bounding box center [463, 142] width 10 height 10
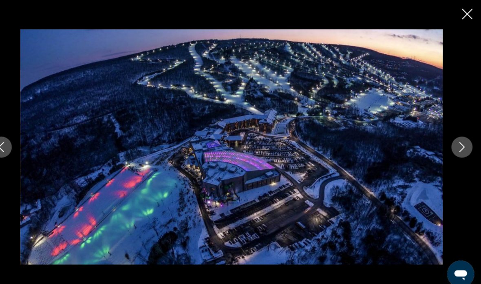
click at [463, 10] on icon "Close slideshow" at bounding box center [468, 14] width 10 height 10
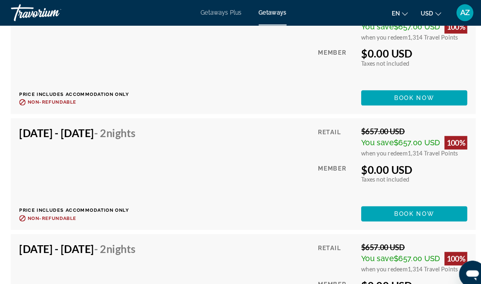
scroll to position [2297, 0]
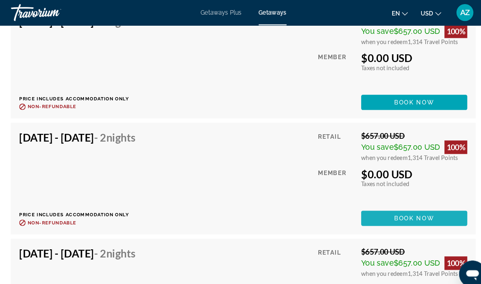
click at [366, 218] on span "Main content" at bounding box center [405, 211] width 102 height 20
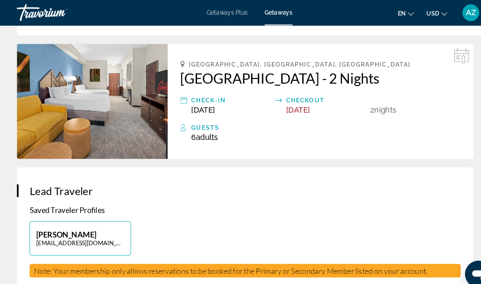
scroll to position [213, 0]
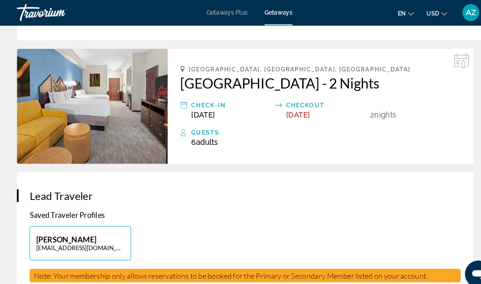
click at [198, 128] on div "Guests" at bounding box center [315, 128] width 260 height 10
click at [177, 128] on icon "Main content" at bounding box center [177, 128] width 7 height 10
click at [176, 128] on icon "Main content" at bounding box center [177, 128] width 7 height 10
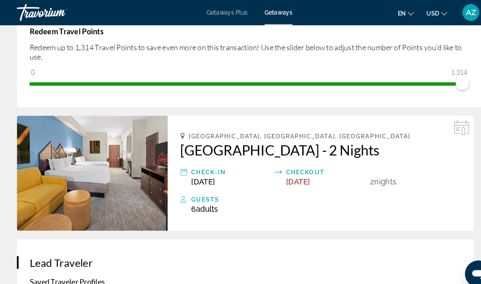
scroll to position [149, 0]
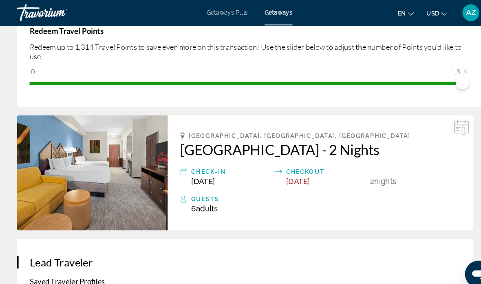
click at [198, 194] on div "Guests" at bounding box center [315, 192] width 260 height 10
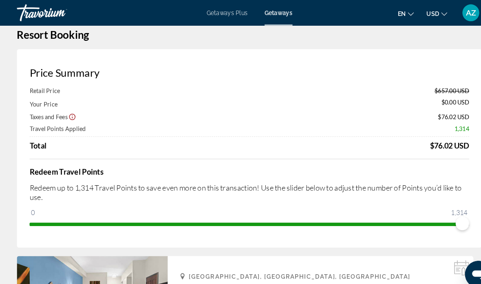
scroll to position [0, 0]
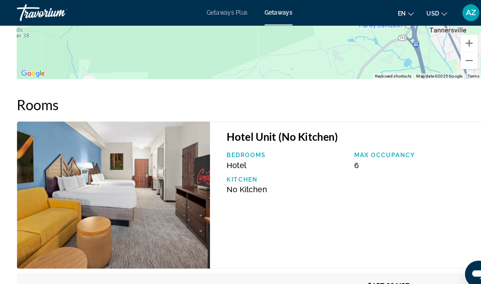
scroll to position [1371, 0]
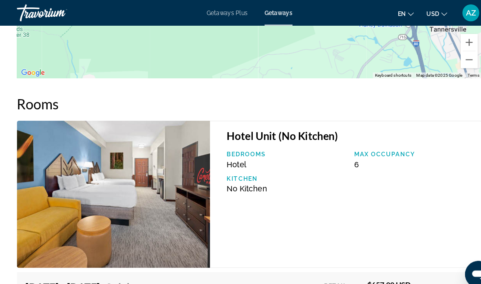
click at [384, 152] on p "Max Occupancy" at bounding box center [399, 148] width 115 height 7
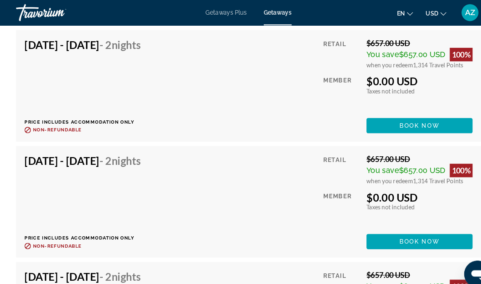
scroll to position [2271, 0]
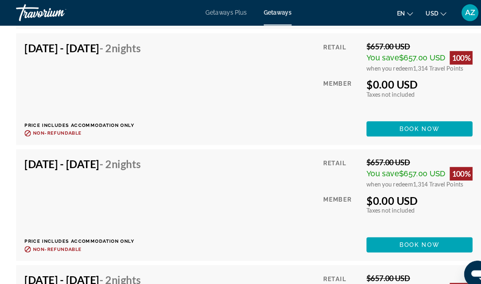
click at [137, 164] on span "Nights" at bounding box center [122, 158] width 28 height 12
click at [414, 239] on span "Book now" at bounding box center [405, 236] width 39 height 7
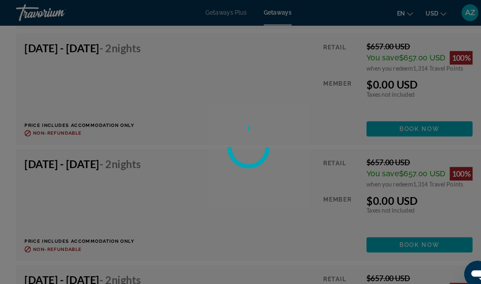
click at [239, 219] on div at bounding box center [240, 142] width 481 height 284
click at [258, 213] on div at bounding box center [240, 142] width 481 height 284
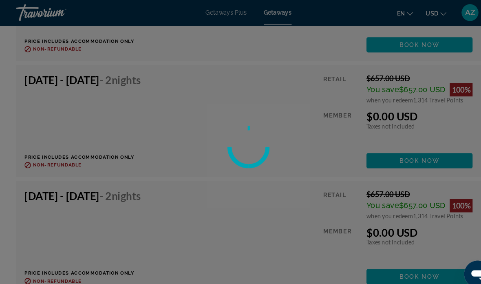
scroll to position [2241, 0]
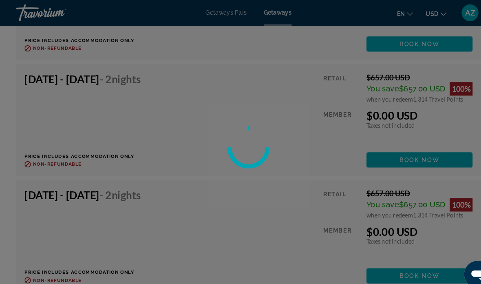
click at [251, 230] on div at bounding box center [240, 142] width 481 height 284
click at [414, 276] on div at bounding box center [240, 142] width 481 height 284
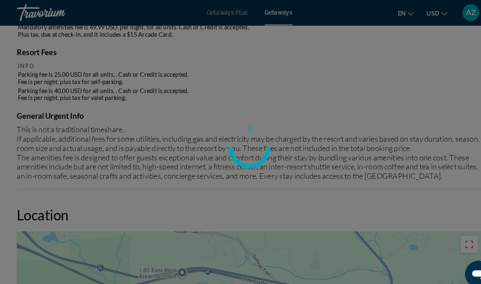
scroll to position [956, 0]
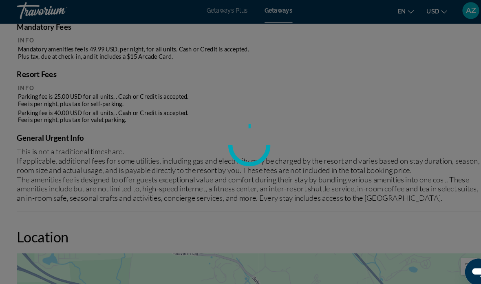
click at [255, 191] on div at bounding box center [240, 142] width 481 height 284
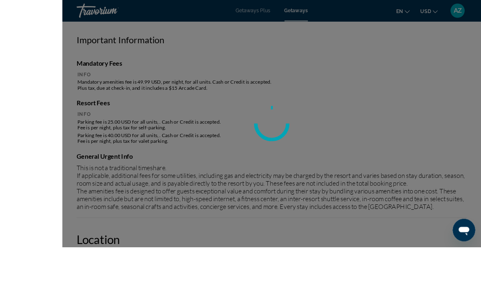
scroll to position [972, 0]
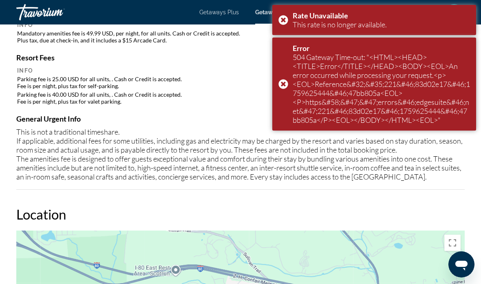
click at [281, 22] on div "Rate Unavailable This rate is no longer available." at bounding box center [374, 20] width 204 height 30
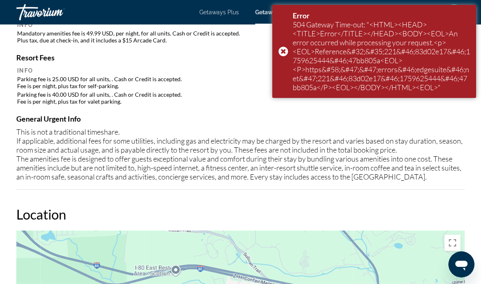
click at [283, 51] on div "Error 504 Gateway Time-out: "<HTML><HEAD><TITLE>Error</TITLE></HEAD><BODY><EOL>…" at bounding box center [374, 51] width 204 height 93
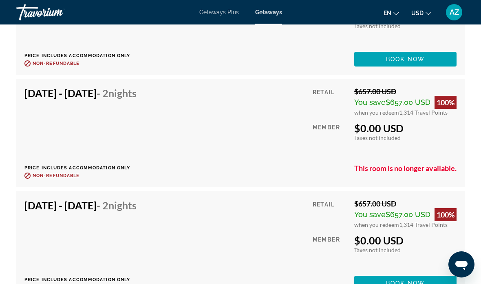
scroll to position [2335, 0]
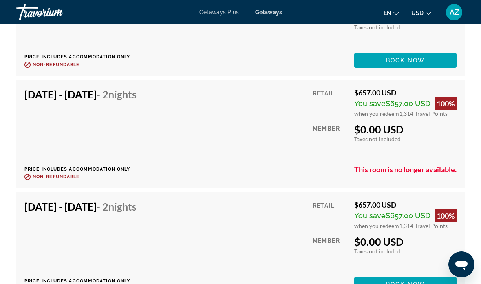
click at [402, 174] on p "This room is no longer available." at bounding box center [405, 169] width 102 height 9
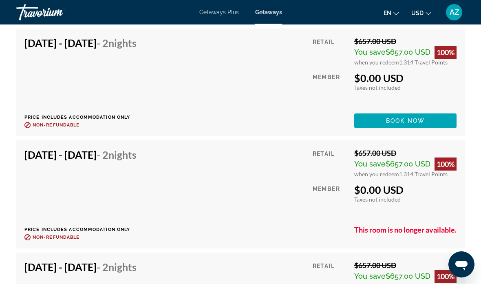
scroll to position [2274, 0]
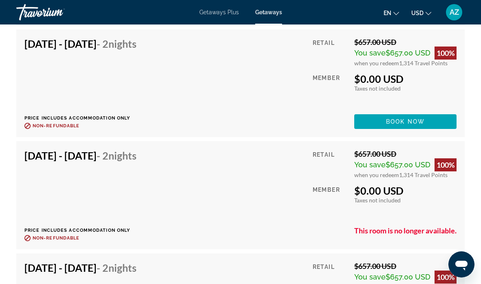
click at [313, 201] on div "Member" at bounding box center [330, 201] width 35 height 35
click at [315, 207] on div "Member" at bounding box center [330, 201] width 35 height 35
click at [319, 208] on div "Member" at bounding box center [330, 201] width 35 height 35
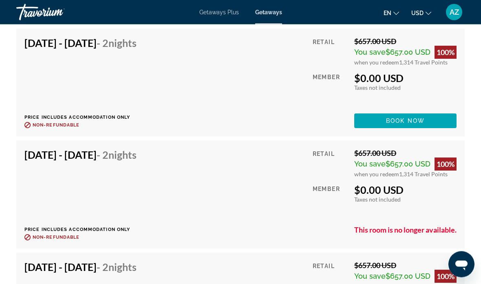
scroll to position [2285, 0]
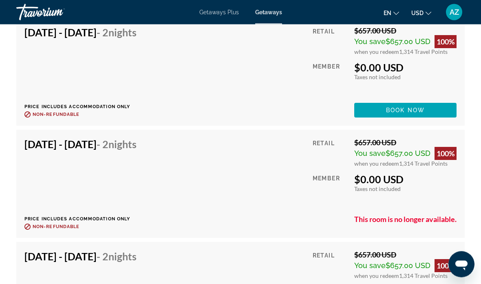
click at [439, 214] on div "Retail $657.00 USD You save $657.00 USD 100% when you redeem 1,314 Travel Point…" at bounding box center [385, 184] width 144 height 92
click at [426, 224] on p "This room is no longer available." at bounding box center [405, 219] width 102 height 9
click at [423, 167] on span "1,314 Travel Points" at bounding box center [423, 163] width 48 height 7
click at [275, 197] on div "Nov 14, 2025 - Nov 16, 2025 - 2 Nights Price includes accommodation only Refund…" at bounding box center [240, 184] width 432 height 92
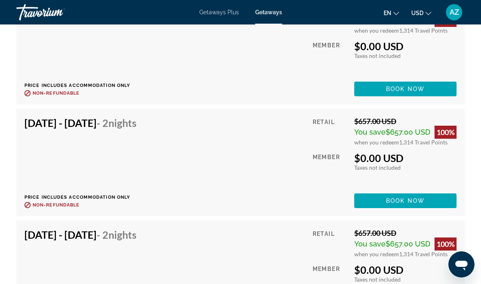
scroll to position [3078, 0]
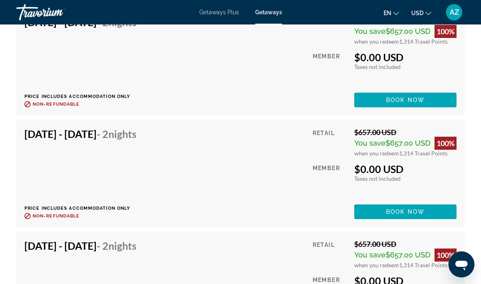
click at [396, 216] on span "Main content" at bounding box center [405, 212] width 102 height 20
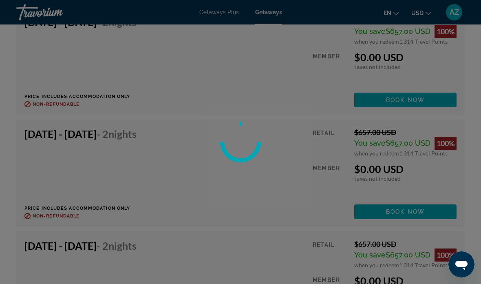
click at [296, 196] on div at bounding box center [240, 142] width 481 height 284
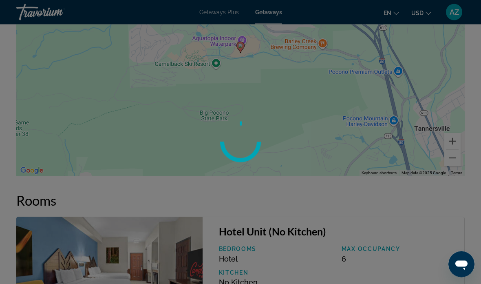
scroll to position [1234, 0]
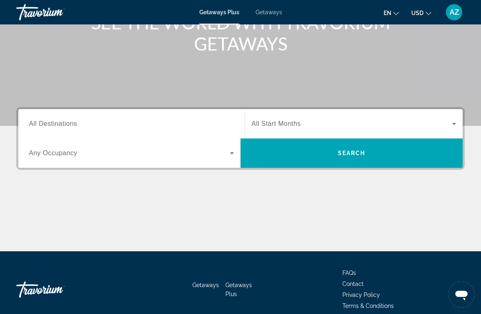
click at [51, 126] on span "All Destinations" at bounding box center [53, 123] width 48 height 7
click at [51, 126] on input "Destination All Destinations" at bounding box center [131, 124] width 205 height 10
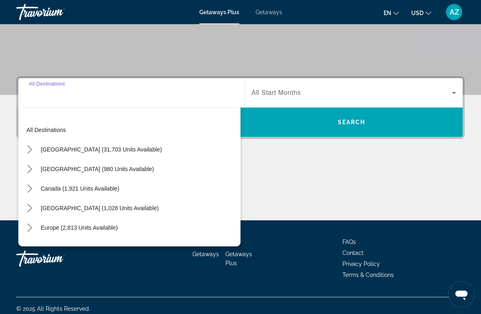
scroll to position [154, 0]
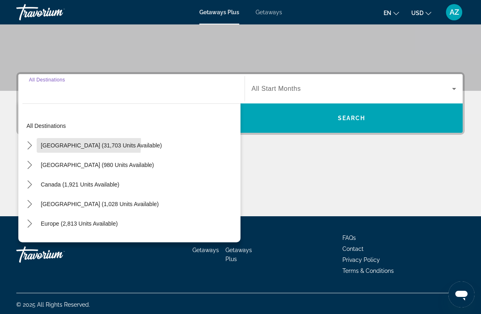
click at [51, 143] on span "United States (31,703 units available)" at bounding box center [101, 145] width 121 height 7
type input "**********"
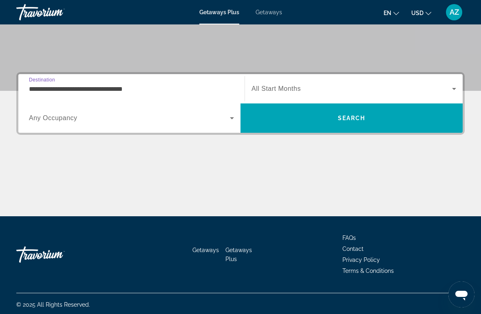
click at [47, 119] on span "Any Occupancy" at bounding box center [53, 118] width 48 height 7
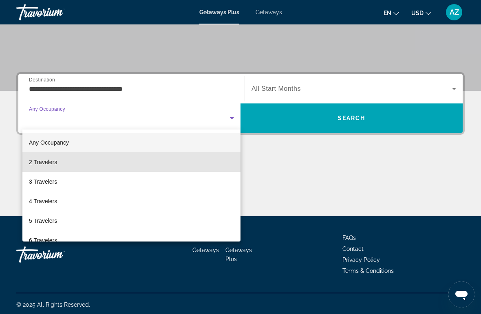
click at [42, 162] on span "2 Travelers" at bounding box center [43, 162] width 28 height 10
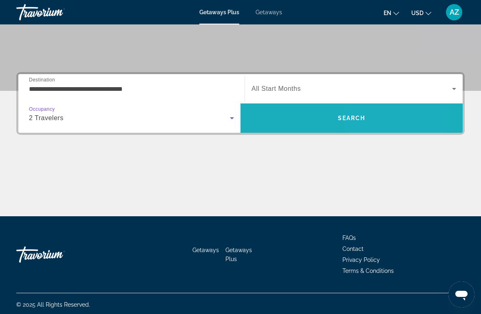
click at [377, 117] on span "Search" at bounding box center [351, 118] width 222 height 20
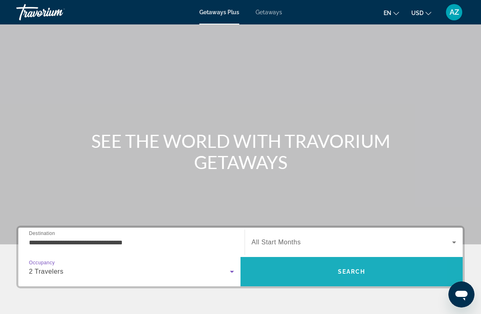
scroll to position [18, 0]
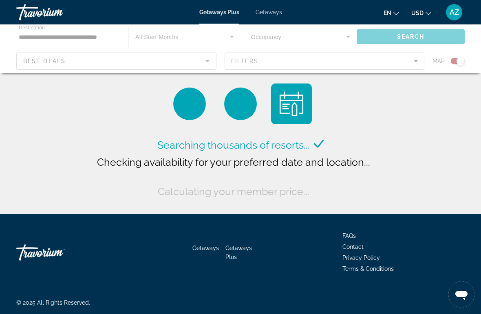
click at [34, 33] on div "Main content" at bounding box center [240, 48] width 481 height 49
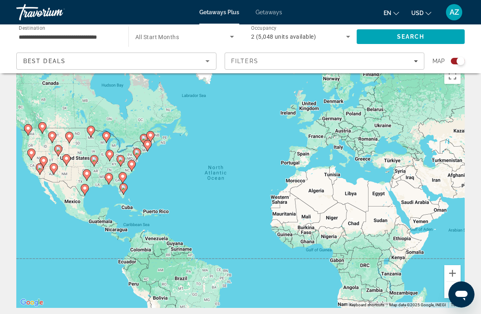
click at [38, 33] on input "**********" at bounding box center [68, 37] width 99 height 10
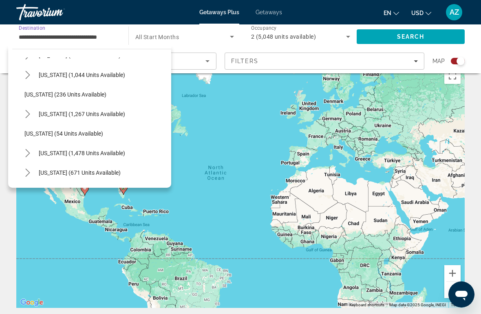
scroll to position [525, 0]
click at [51, 108] on span "Select destination: Pennsylvania (1,267 units available)" at bounding box center [82, 114] width 95 height 20
type input "**********"
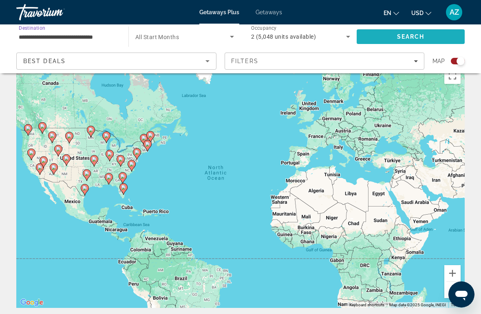
click at [419, 34] on span "Search" at bounding box center [411, 36] width 28 height 7
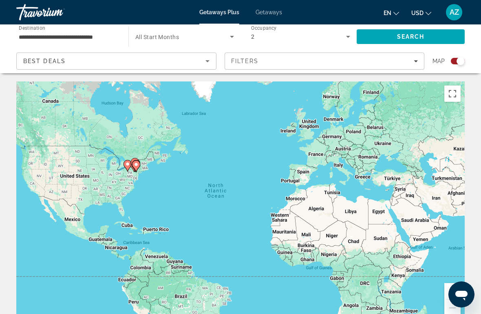
click at [414, 60] on icon "Filters" at bounding box center [416, 61] width 4 height 4
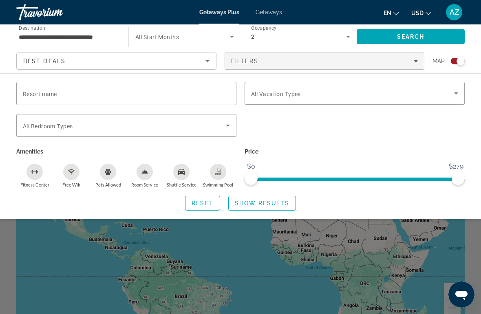
click at [434, 95] on span "Search widget" at bounding box center [352, 93] width 203 height 10
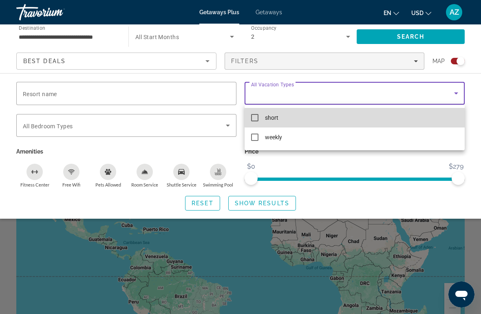
click at [364, 114] on mat-option "short" at bounding box center [355, 118] width 220 height 20
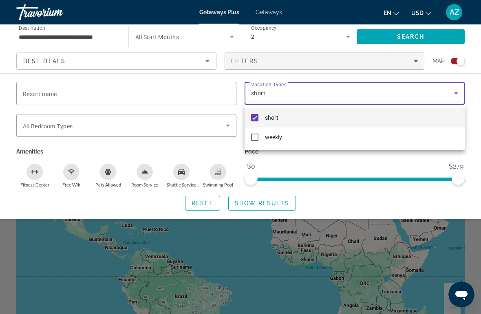
click at [435, 33] on div at bounding box center [240, 157] width 481 height 314
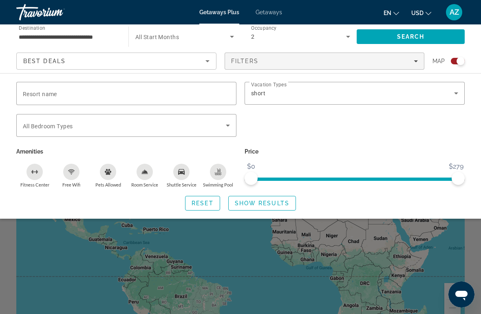
click at [417, 36] on span "Search" at bounding box center [411, 36] width 28 height 7
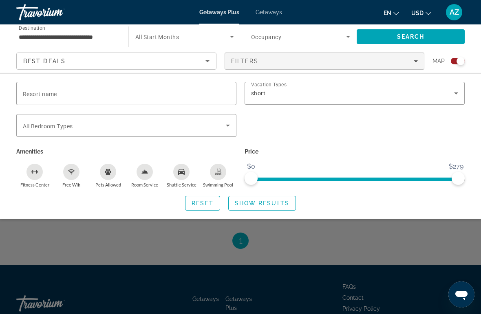
scroll to position [400, 0]
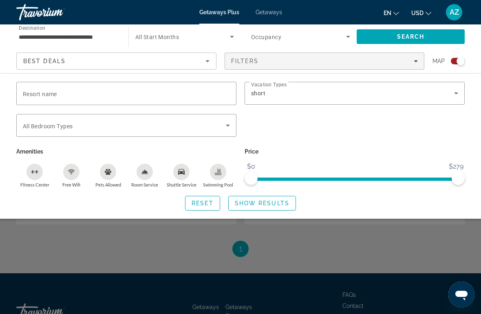
click at [394, 244] on div "Search widget" at bounding box center [240, 218] width 481 height 192
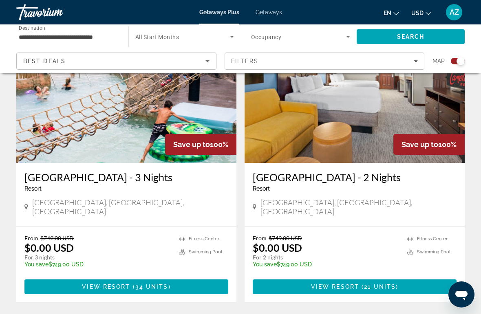
scroll to position [321, 0]
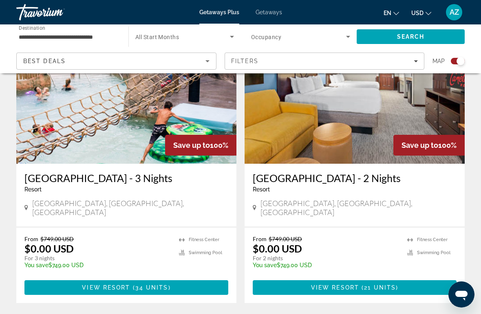
click at [339, 176] on h3 "Camelback Resort - 2 Nights" at bounding box center [355, 178] width 204 height 12
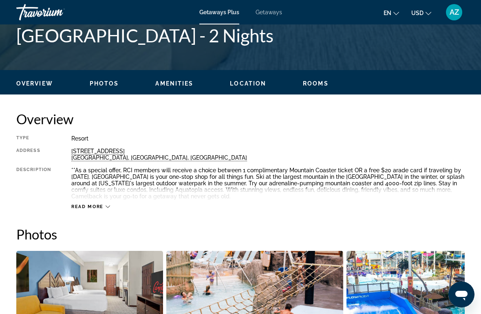
scroll to position [328, 0]
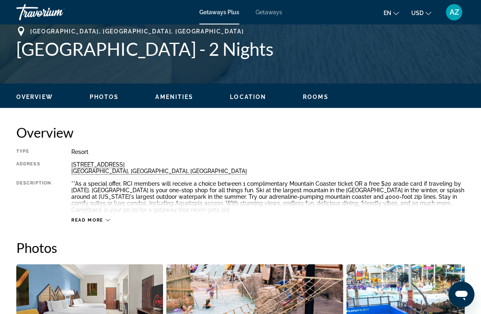
click at [93, 222] on span "Read more" at bounding box center [87, 220] width 32 height 5
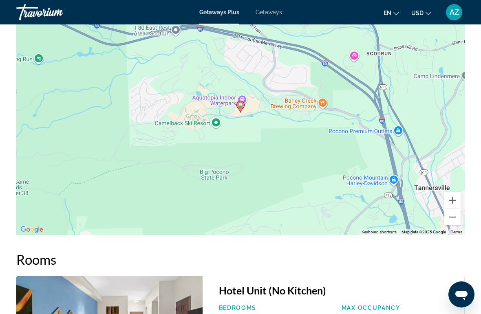
scroll to position [1202, 0]
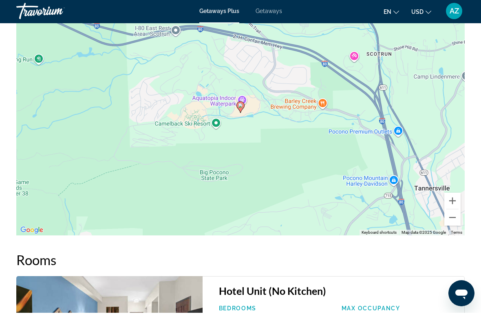
click at [275, 14] on span "Getaways" at bounding box center [269, 12] width 26 height 7
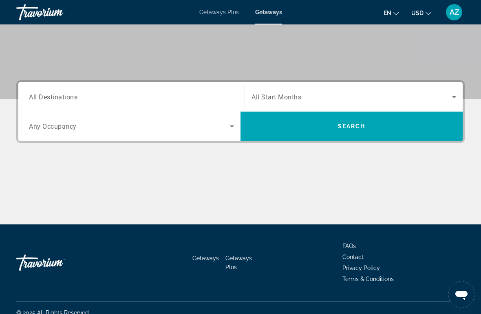
scroll to position [154, 0]
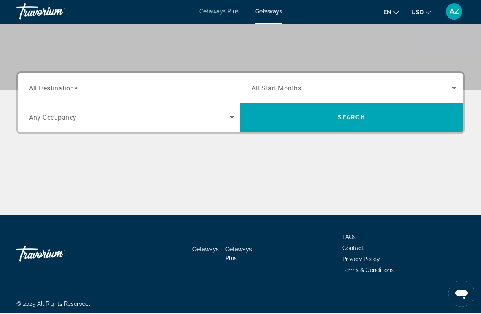
click at [144, 90] on input "Destination All Destinations" at bounding box center [131, 89] width 205 height 10
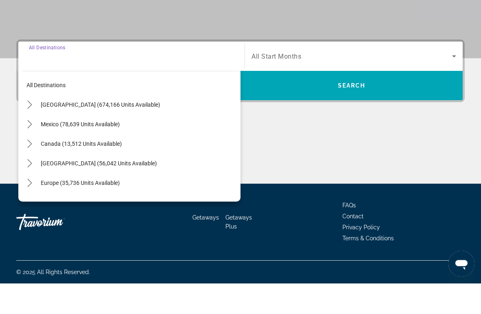
scroll to position [156, 0]
click at [127, 132] on span "United States (674,166 units available)" at bounding box center [100, 135] width 119 height 7
type input "**********"
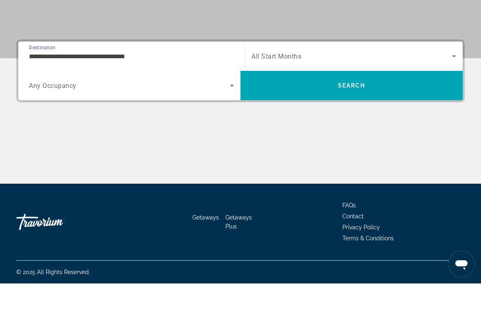
click at [135, 111] on span "Search widget" at bounding box center [129, 116] width 201 height 10
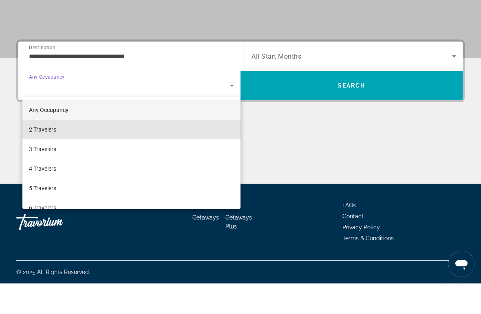
click at [96, 150] on mat-option "2 Travelers" at bounding box center [131, 160] width 218 height 20
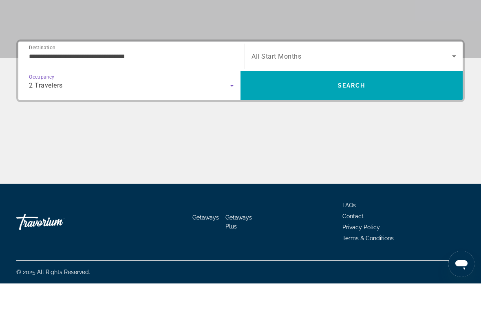
click at [315, 82] on span "Search widget" at bounding box center [351, 87] width 201 height 10
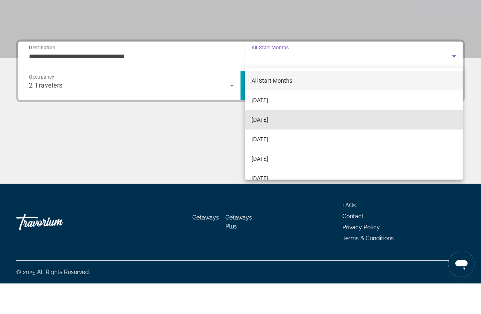
click at [268, 145] on span "[DATE]" at bounding box center [259, 150] width 17 height 10
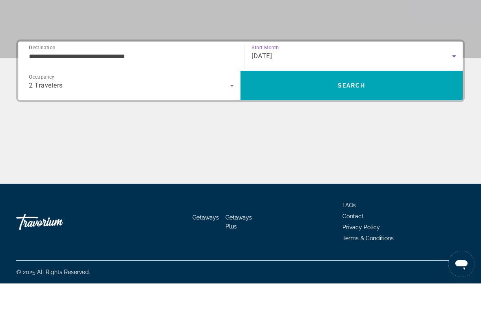
click at [362, 113] on span "Search" at bounding box center [352, 116] width 28 height 7
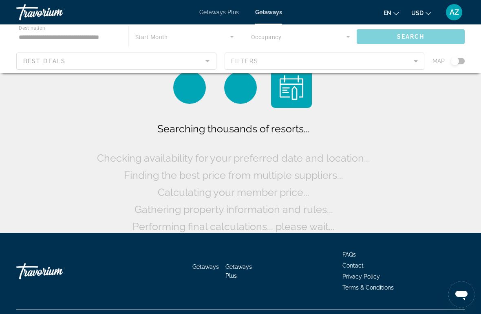
click at [202, 62] on div "Main content" at bounding box center [240, 48] width 481 height 49
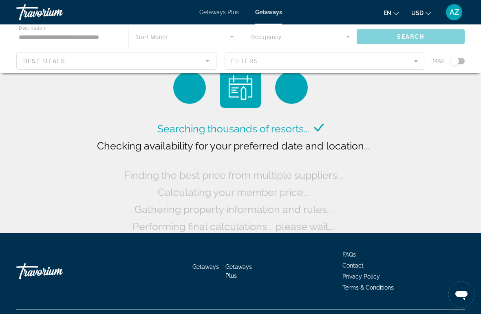
click at [88, 38] on div "Main content" at bounding box center [240, 48] width 481 height 49
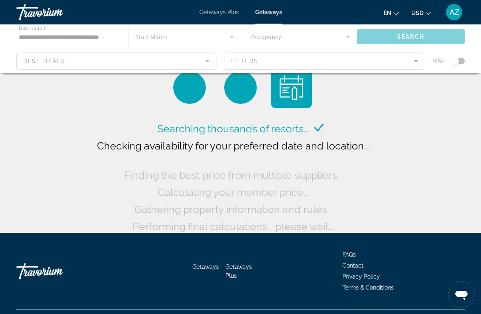
click at [109, 44] on div "Main content" at bounding box center [240, 48] width 481 height 49
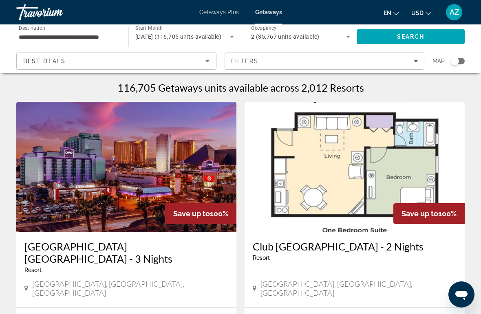
click at [88, 41] on input "**********" at bounding box center [68, 37] width 99 height 10
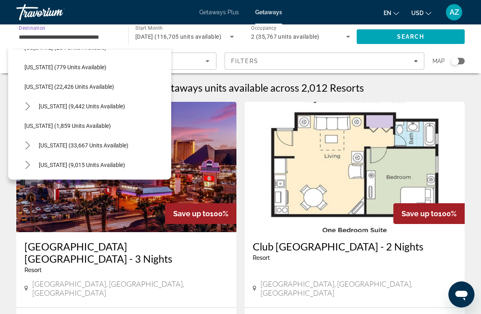
scroll to position [597, 0]
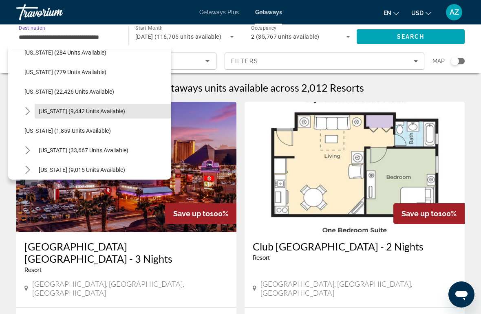
click at [108, 115] on span "Select destination: Pennsylvania (9,442 units available)" at bounding box center [103, 111] width 137 height 20
type input "**********"
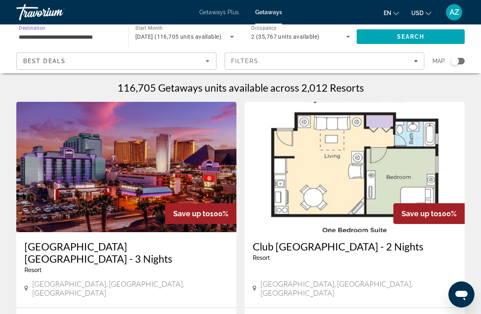
click at [402, 37] on span "Search" at bounding box center [411, 36] width 28 height 7
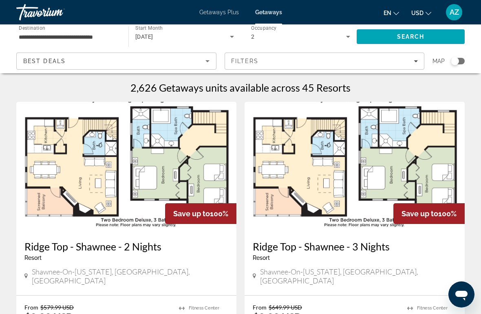
click at [399, 63] on div "Filters" at bounding box center [324, 61] width 187 height 7
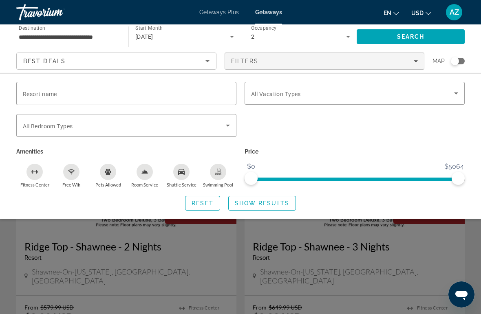
click at [343, 91] on span "Search widget" at bounding box center [352, 93] width 203 height 10
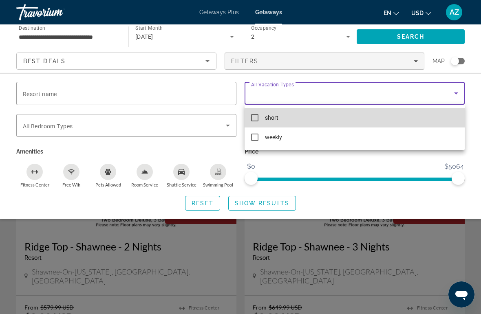
click at [301, 117] on mat-option "short" at bounding box center [355, 118] width 220 height 20
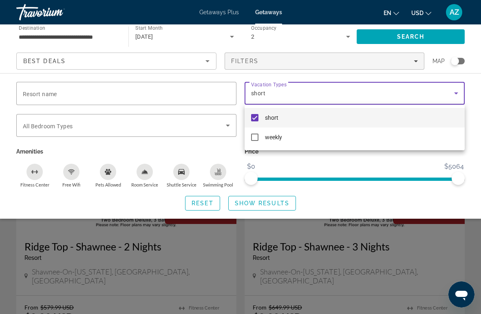
click at [401, 34] on div at bounding box center [240, 157] width 481 height 314
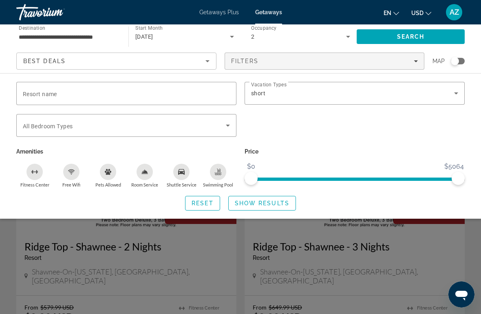
click at [406, 35] on span "Search" at bounding box center [411, 36] width 28 height 7
click at [431, 254] on div "Search widget" at bounding box center [240, 218] width 481 height 192
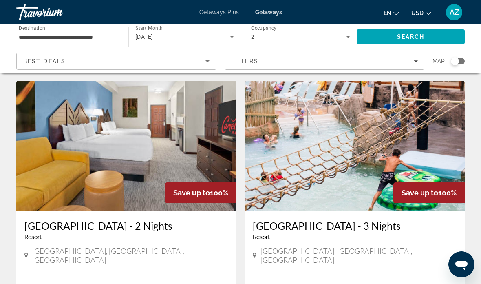
scroll to position [307, 0]
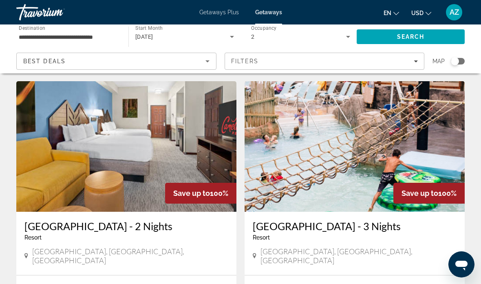
click at [56, 220] on h3 "[GEOGRAPHIC_DATA] - 2 Nights" at bounding box center [126, 226] width 204 height 12
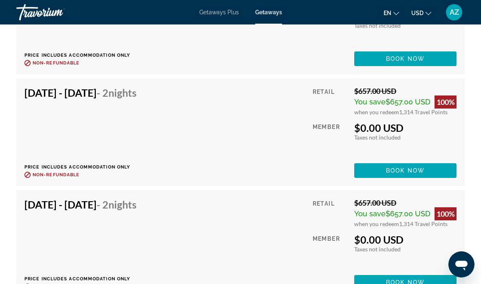
scroll to position [2326, 0]
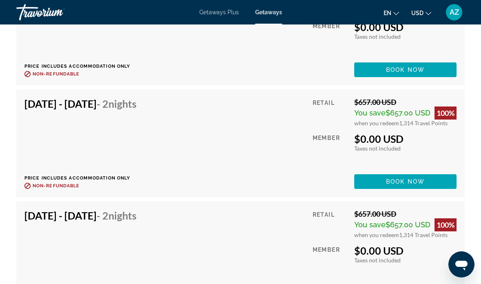
click at [399, 185] on span "Book now" at bounding box center [405, 181] width 39 height 7
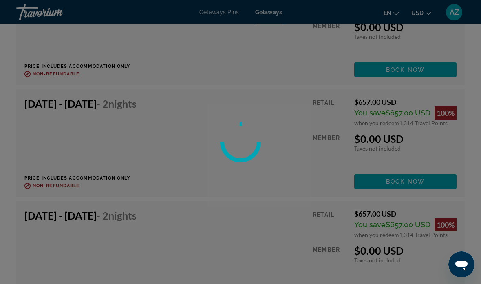
click at [205, 150] on div at bounding box center [240, 142] width 481 height 284
click at [287, 155] on div at bounding box center [240, 142] width 481 height 284
click at [176, 153] on div at bounding box center [240, 142] width 481 height 284
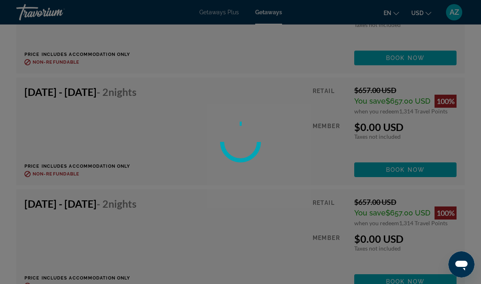
scroll to position [2337, 0]
click at [436, 177] on div at bounding box center [240, 142] width 481 height 284
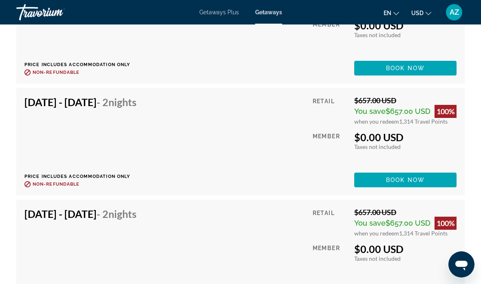
scroll to position [3009, 0]
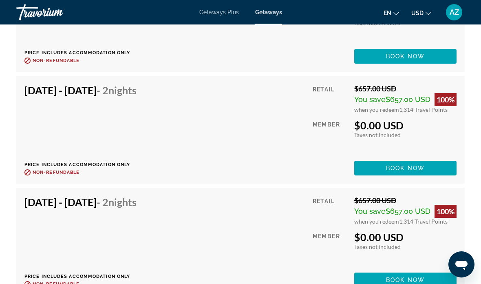
click at [399, 171] on span "Book now" at bounding box center [405, 168] width 39 height 7
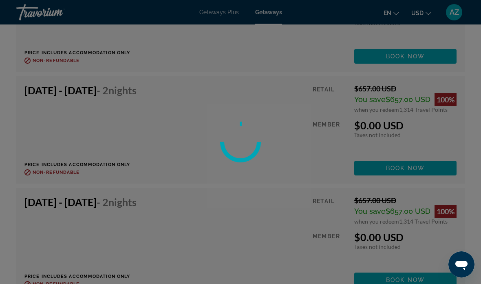
click at [73, 136] on div at bounding box center [240, 142] width 481 height 284
click at [450, 140] on div at bounding box center [240, 142] width 481 height 284
click at [445, 145] on div at bounding box center [240, 142] width 481 height 284
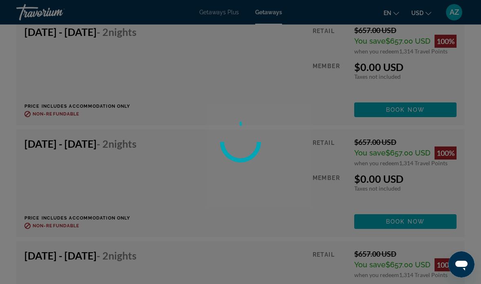
scroll to position [2961, 0]
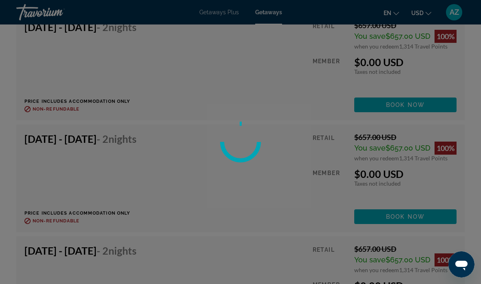
click at [296, 185] on div at bounding box center [240, 142] width 481 height 284
click at [277, 172] on div at bounding box center [240, 142] width 481 height 284
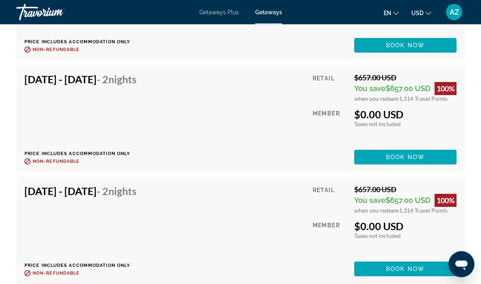
scroll to position [3020, 0]
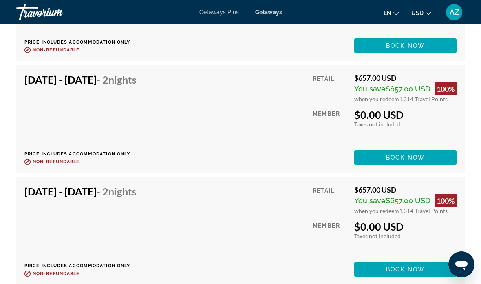
click at [419, 161] on span "Book now" at bounding box center [405, 157] width 39 height 7
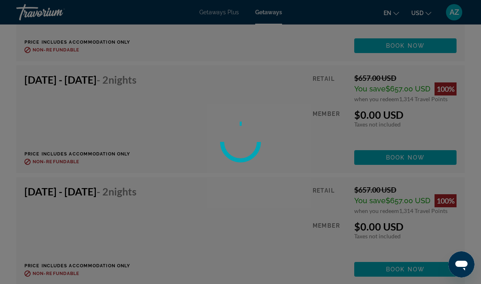
click at [64, 133] on div at bounding box center [240, 142] width 481 height 284
click at [279, 123] on div at bounding box center [240, 142] width 481 height 284
click at [88, 134] on div at bounding box center [240, 142] width 481 height 284
click at [80, 123] on div at bounding box center [240, 142] width 481 height 284
click at [82, 121] on div at bounding box center [240, 142] width 481 height 284
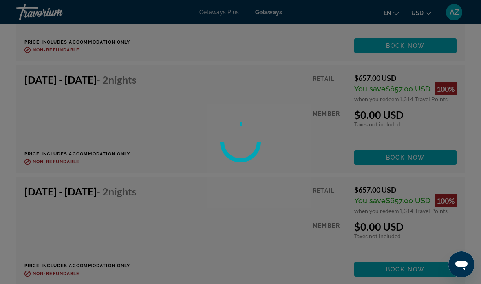
click at [85, 112] on div at bounding box center [240, 142] width 481 height 284
click at [258, 129] on div at bounding box center [240, 142] width 50 height 50
click at [259, 116] on div at bounding box center [240, 142] width 481 height 284
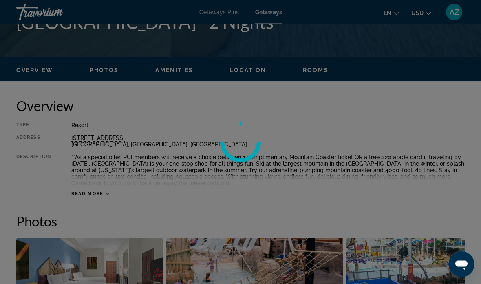
scroll to position [358, 0]
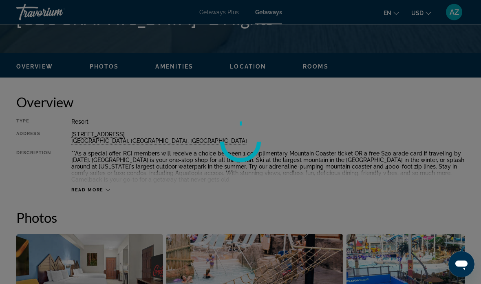
click at [107, 189] on div at bounding box center [240, 142] width 481 height 284
click at [103, 189] on div at bounding box center [240, 142] width 481 height 284
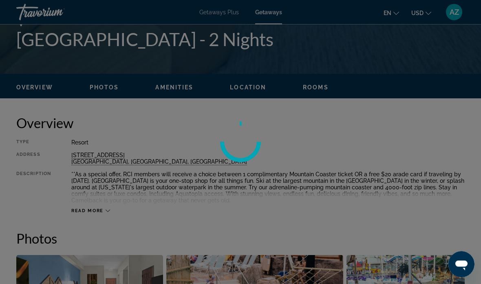
scroll to position [338, 0]
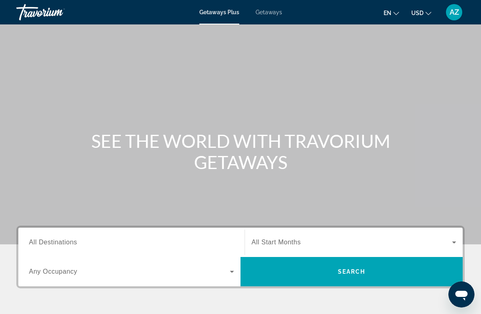
click at [64, 245] on span "All Destinations" at bounding box center [53, 242] width 48 height 7
click at [64, 245] on input "Destination All Destinations" at bounding box center [131, 243] width 205 height 10
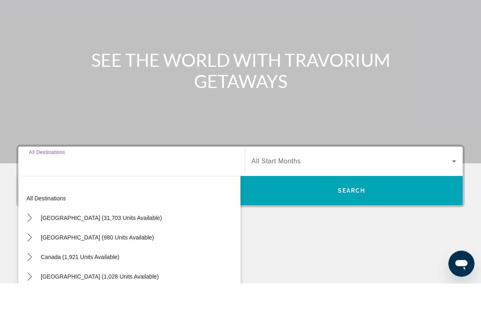
scroll to position [156, 0]
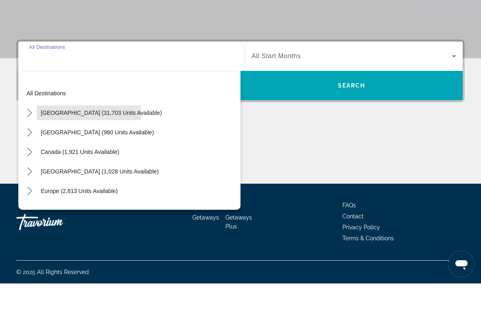
click at [55, 134] on span "Select destination: United States (31,703 units available)" at bounding box center [101, 144] width 129 height 20
type input "**********"
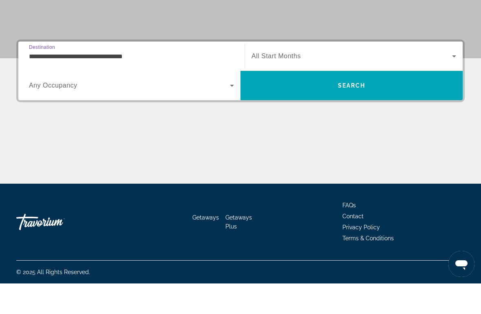
click at [44, 111] on span "Search widget" at bounding box center [129, 116] width 201 height 10
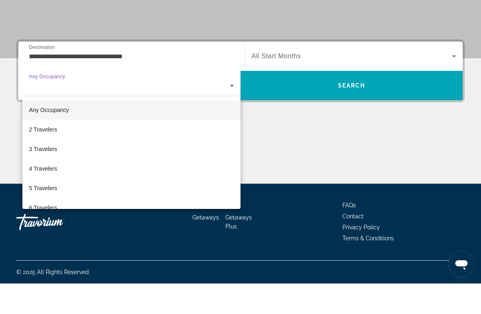
click at [48, 155] on span "2 Travelers" at bounding box center [43, 160] width 28 height 10
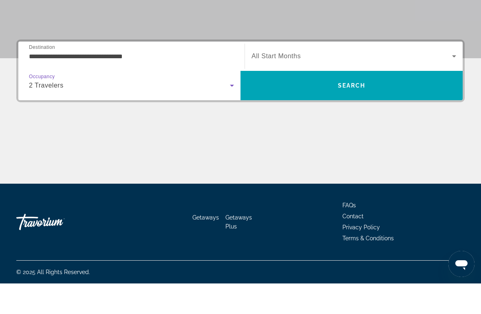
click at [324, 75] on div "Search widget" at bounding box center [353, 86] width 205 height 23
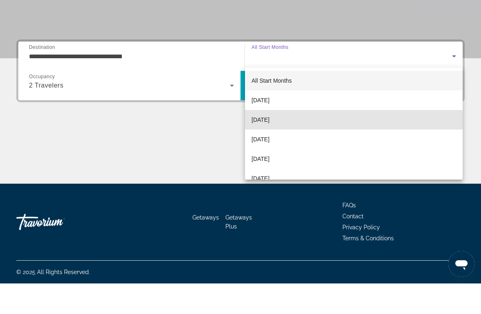
click at [269, 145] on span "[DATE]" at bounding box center [260, 150] width 18 height 10
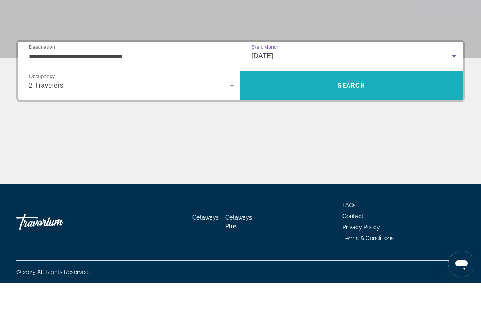
click at [349, 113] on span "Search" at bounding box center [352, 116] width 28 height 7
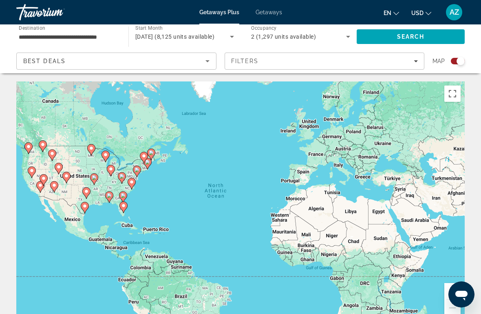
click at [31, 35] on input "**********" at bounding box center [68, 37] width 99 height 10
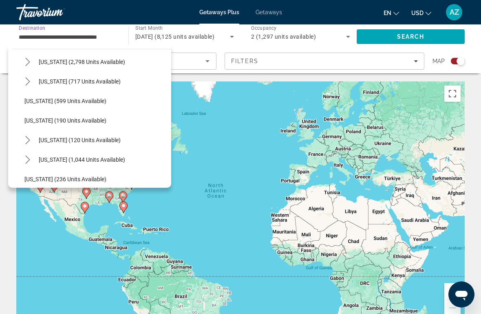
scroll to position [438, 0]
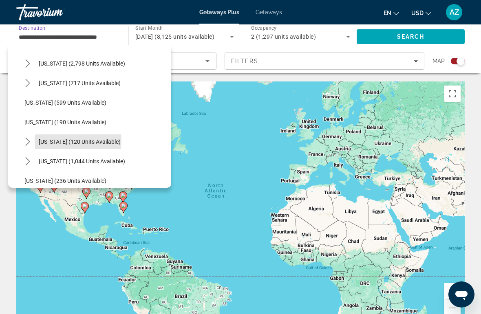
click at [53, 139] on span "[US_STATE] (120 units available)" at bounding box center [80, 142] width 82 height 7
type input "**********"
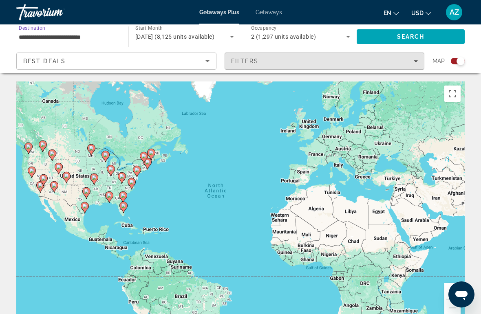
click at [397, 62] on div "Filters" at bounding box center [324, 61] width 187 height 7
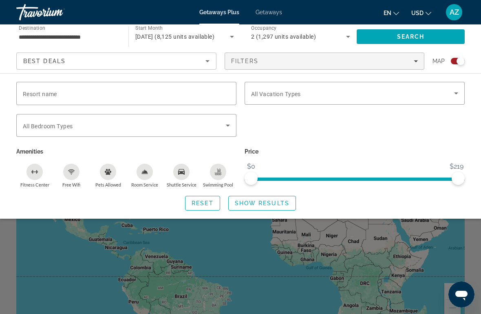
click at [388, 93] on span "Search widget" at bounding box center [352, 93] width 203 height 10
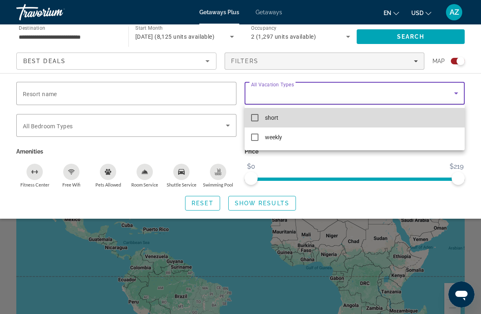
click at [304, 120] on mat-option "short" at bounding box center [355, 118] width 220 height 20
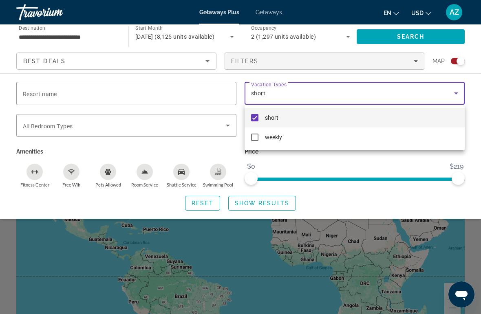
click at [402, 37] on div at bounding box center [240, 157] width 481 height 314
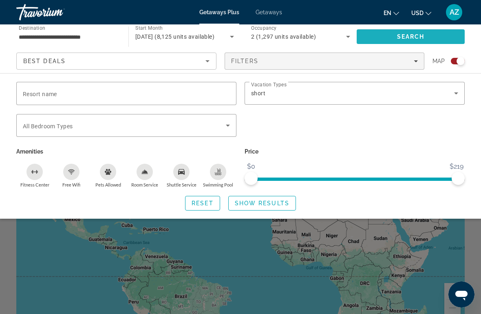
click at [406, 38] on span "Search" at bounding box center [411, 36] width 28 height 7
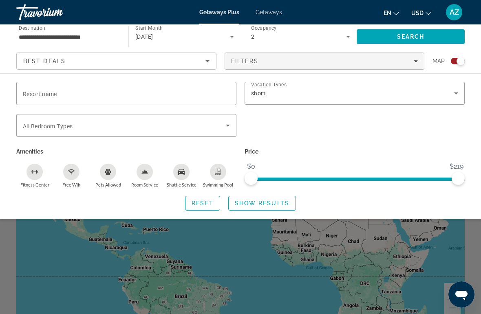
click at [278, 203] on span "Show Results" at bounding box center [262, 203] width 55 height 7
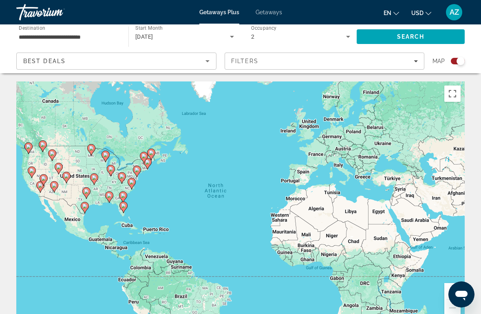
click at [271, 14] on span "Getaways" at bounding box center [269, 12] width 26 height 7
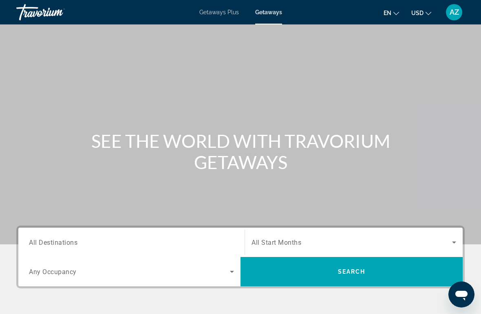
click at [46, 238] on input "Destination All Destinations" at bounding box center [131, 243] width 205 height 10
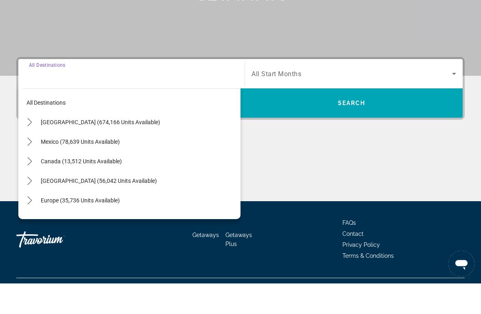
scroll to position [156, 0]
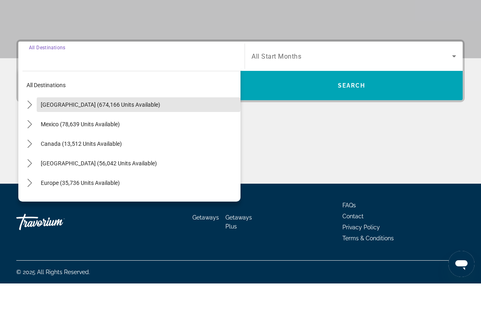
click at [55, 132] on span "United States (674,166 units available)" at bounding box center [100, 135] width 119 height 7
type input "**********"
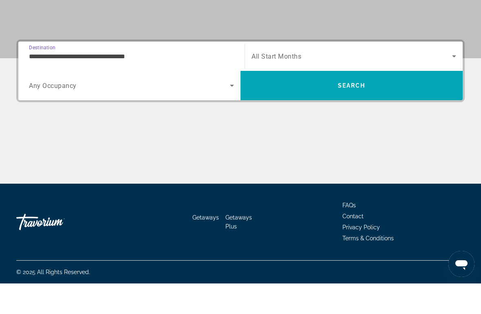
click at [46, 112] on span "Any Occupancy" at bounding box center [53, 116] width 48 height 8
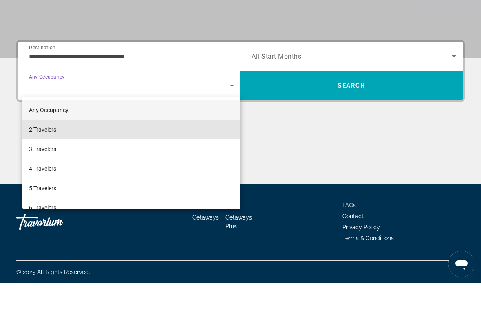
click at [38, 155] on span "2 Travelers" at bounding box center [42, 160] width 27 height 10
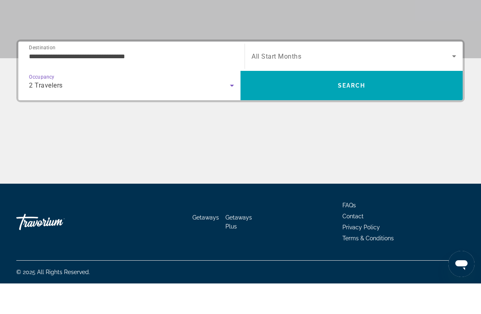
click at [357, 113] on span "Search" at bounding box center [352, 116] width 28 height 7
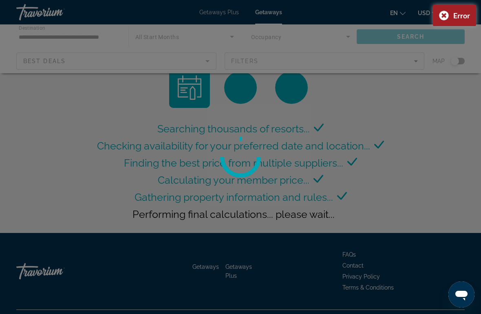
click at [444, 17] on div "Error" at bounding box center [454, 15] width 43 height 21
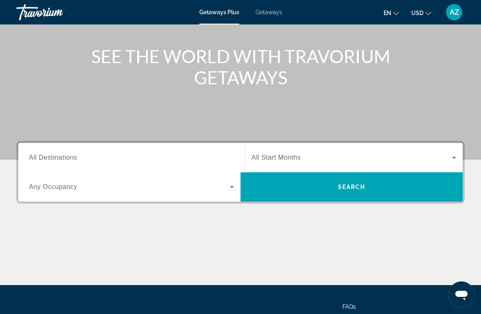
scroll to position [102, 0]
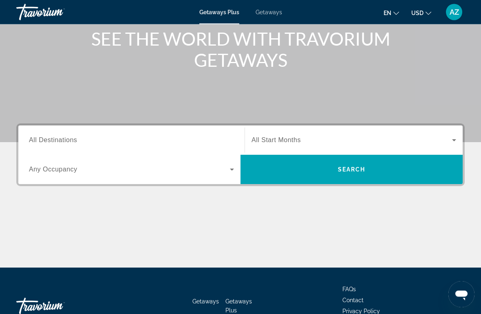
click at [82, 139] on input "Destination All Destinations" at bounding box center [131, 141] width 205 height 10
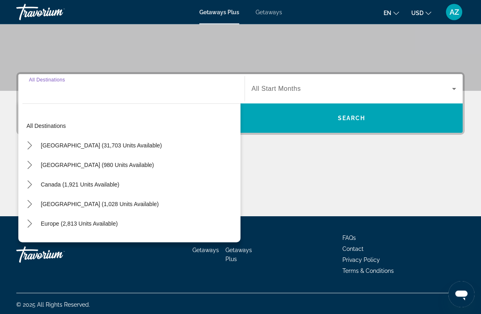
scroll to position [154, 0]
click at [52, 142] on span "[GEOGRAPHIC_DATA] (31,703 units available)" at bounding box center [101, 145] width 121 height 7
type input "**********"
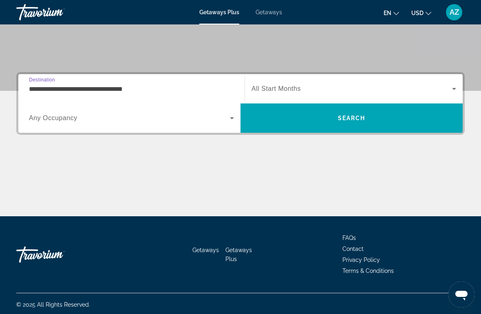
click at [42, 122] on span "Search widget" at bounding box center [129, 118] width 201 height 10
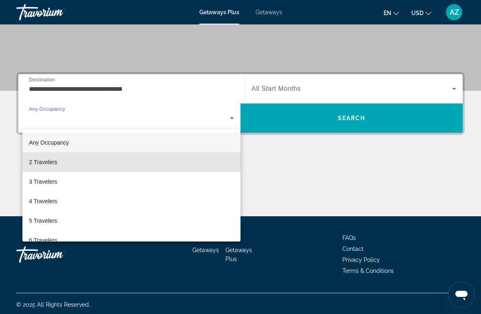
click at [38, 161] on span "2 Travelers" at bounding box center [43, 162] width 28 height 10
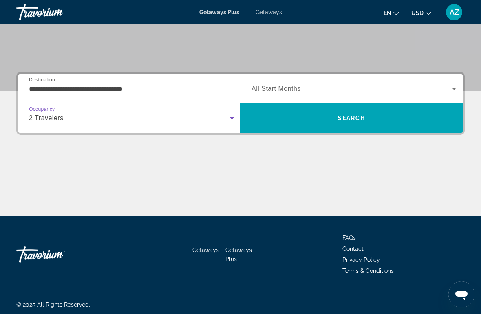
click at [325, 82] on div "Search widget" at bounding box center [353, 88] width 205 height 23
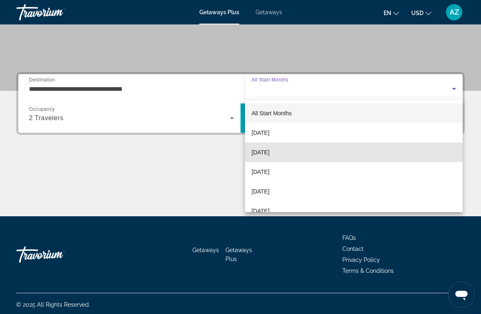
click at [295, 155] on mat-option "[DATE]" at bounding box center [354, 153] width 218 height 20
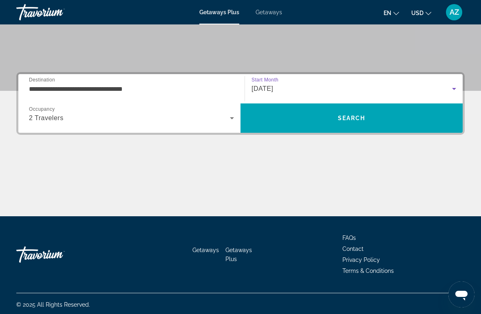
click at [362, 115] on span "Search" at bounding box center [352, 118] width 28 height 7
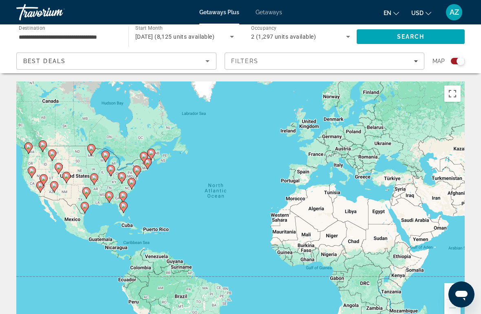
click at [27, 36] on input "**********" at bounding box center [68, 37] width 99 height 10
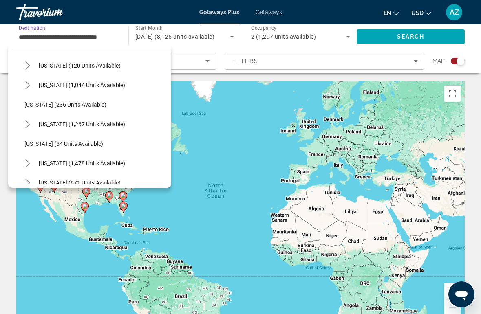
scroll to position [530, 0]
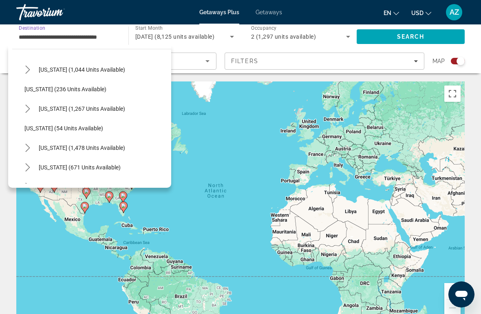
click at [82, 107] on span "[US_STATE] (1,267 units available)" at bounding box center [82, 109] width 86 height 7
type input "**********"
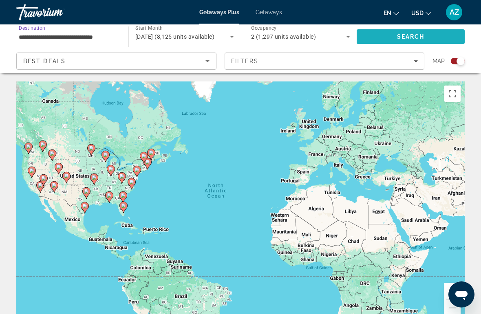
click at [416, 35] on span "Search" at bounding box center [411, 36] width 28 height 7
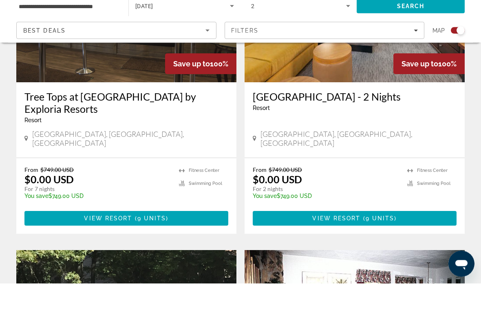
scroll to position [667, 0]
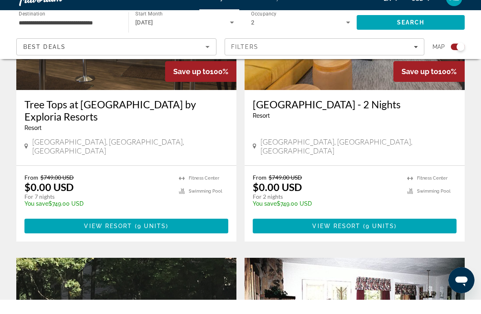
click at [422, 231] on span "Main content" at bounding box center [355, 241] width 204 height 20
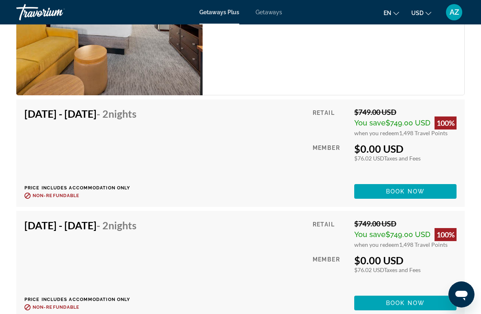
scroll to position [1516, 0]
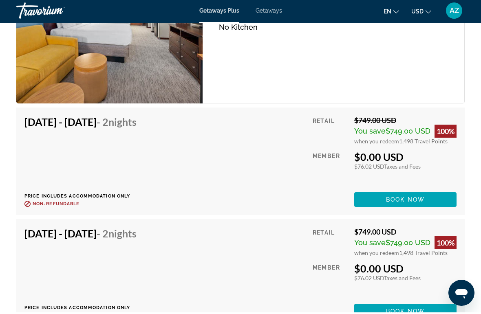
click at [417, 205] on span "Book now" at bounding box center [405, 201] width 39 height 7
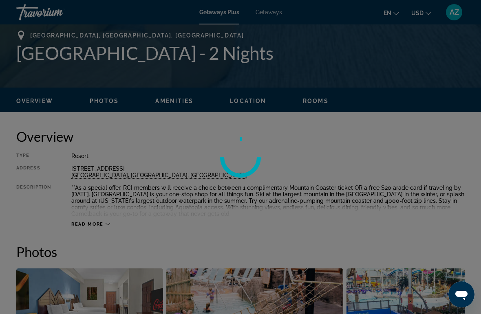
scroll to position [324, 0]
click at [90, 223] on div at bounding box center [240, 157] width 481 height 314
click at [96, 225] on div at bounding box center [240, 157] width 481 height 314
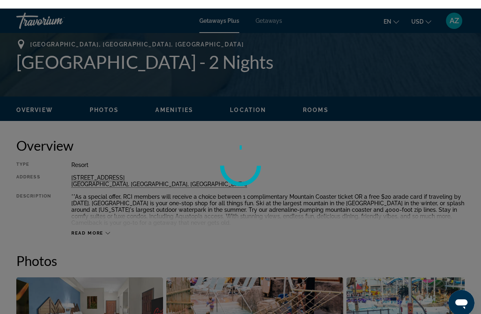
click at [80, 233] on div at bounding box center [240, 157] width 481 height 314
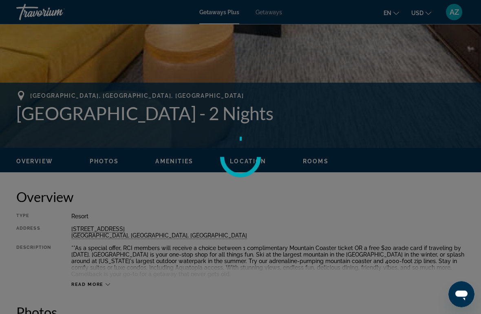
scroll to position [264, 0]
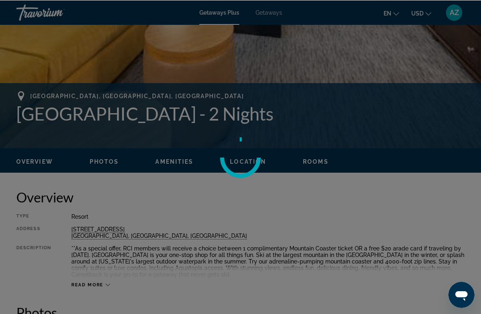
click at [316, 161] on div at bounding box center [240, 157] width 481 height 314
click at [312, 167] on div at bounding box center [240, 157] width 481 height 314
click at [253, 164] on circle at bounding box center [241, 157] width 42 height 42
click at [322, 164] on div at bounding box center [240, 157] width 481 height 314
click at [317, 170] on div at bounding box center [240, 157] width 481 height 314
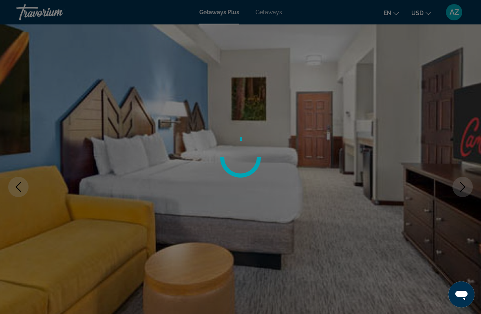
scroll to position [0, 0]
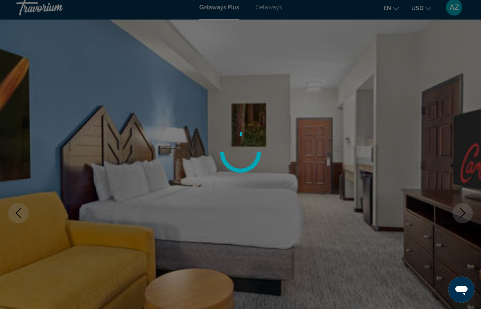
click at [271, 10] on div at bounding box center [240, 157] width 481 height 314
click at [270, 6] on div at bounding box center [240, 157] width 481 height 314
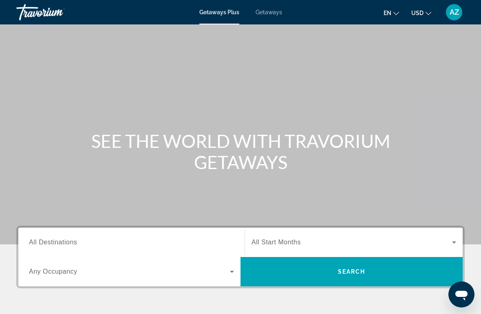
click at [68, 245] on span "All Destinations" at bounding box center [53, 242] width 48 height 7
click at [68, 245] on input "Destination All Destinations" at bounding box center [131, 243] width 205 height 10
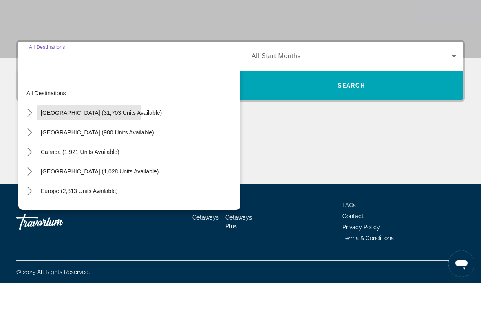
scroll to position [156, 0]
click at [60, 140] on span "[GEOGRAPHIC_DATA] (31,703 units available)" at bounding box center [101, 143] width 121 height 7
type input "**********"
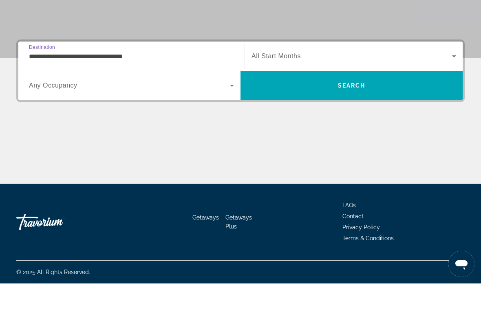
click at [45, 112] on span "Any Occupancy" at bounding box center [53, 115] width 48 height 7
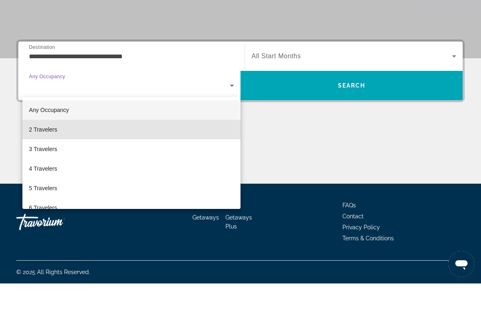
click at [49, 155] on span "2 Travelers" at bounding box center [43, 160] width 28 height 10
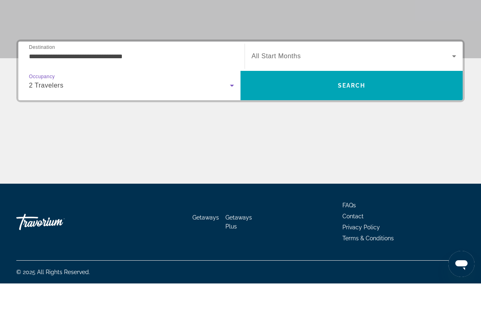
click at [290, 82] on span "Search widget" at bounding box center [351, 87] width 201 height 10
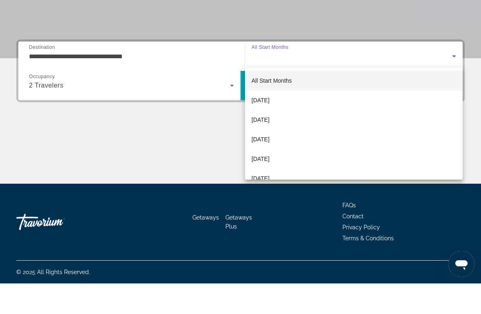
click at [269, 145] on span "[DATE]" at bounding box center [260, 150] width 18 height 10
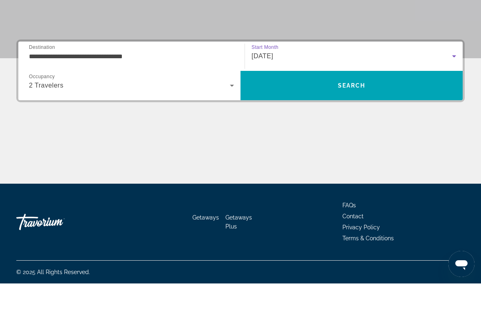
click at [283, 106] on span "Search" at bounding box center [351, 116] width 222 height 20
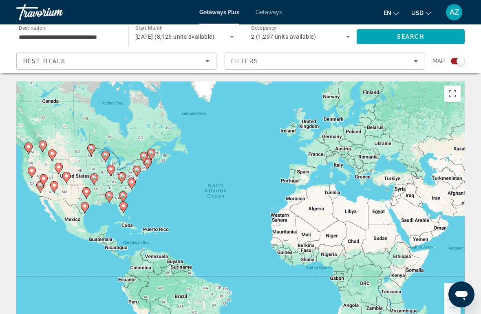
click at [71, 65] on div "Best Deals" at bounding box center [114, 61] width 182 height 10
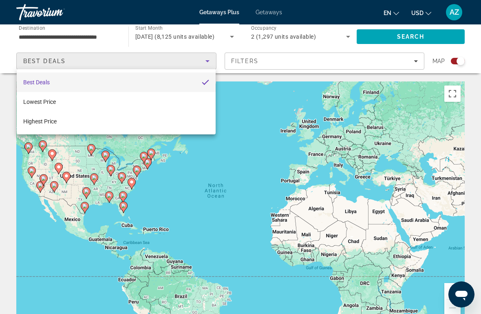
click at [266, 107] on div at bounding box center [240, 157] width 481 height 314
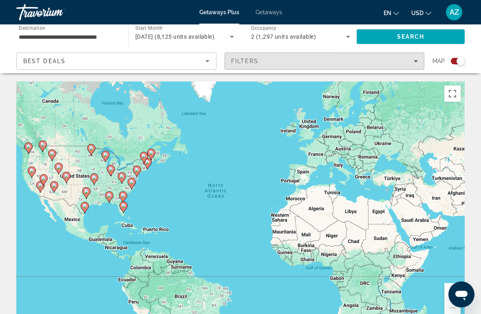
click at [276, 64] on div "Filters" at bounding box center [324, 61] width 187 height 7
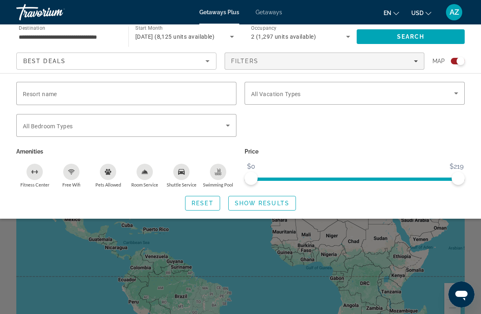
click at [283, 104] on div "Search widget" at bounding box center [354, 93] width 207 height 23
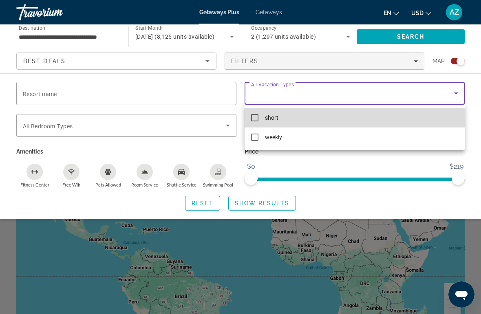
click at [272, 123] on mat-option "short" at bounding box center [355, 118] width 220 height 20
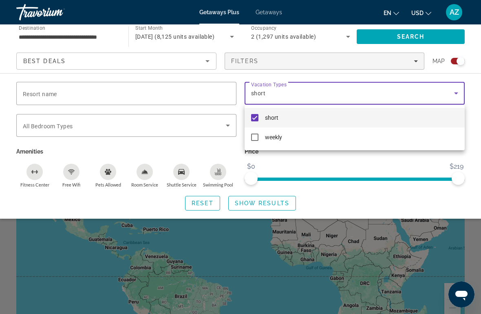
click at [385, 37] on div at bounding box center [240, 157] width 481 height 314
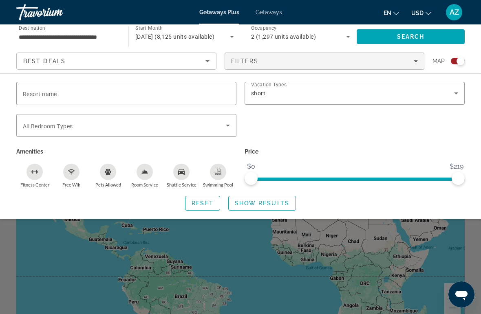
click at [36, 37] on input "**********" at bounding box center [68, 37] width 99 height 10
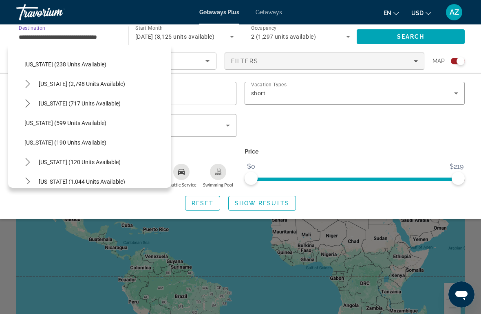
scroll to position [418, 0]
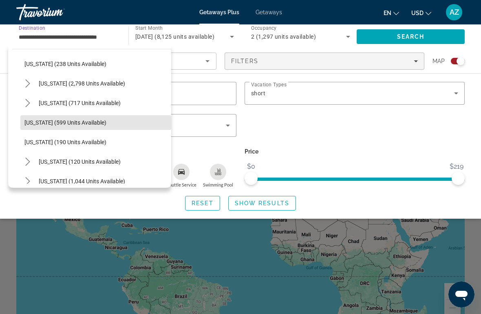
click at [51, 122] on span "[US_STATE] (599 units available)" at bounding box center [65, 122] width 82 height 7
type input "**********"
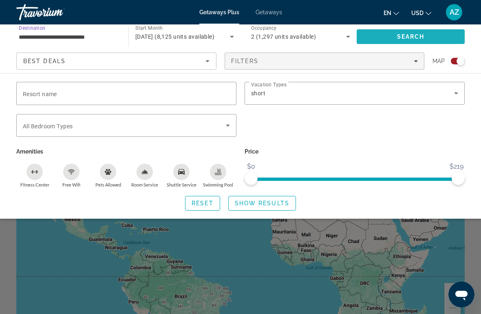
click at [377, 39] on span "Search" at bounding box center [411, 37] width 108 height 20
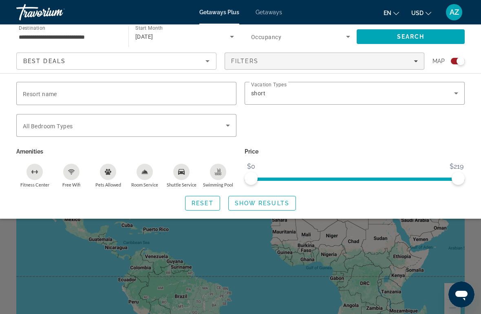
click at [382, 36] on span "Search" at bounding box center [411, 37] width 108 height 20
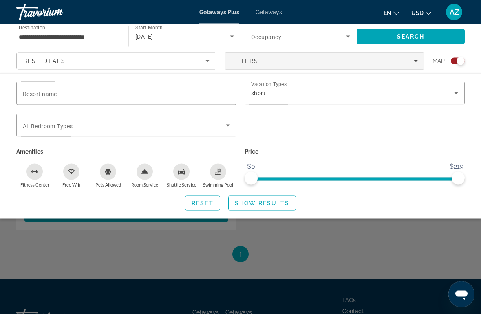
scroll to position [460, 0]
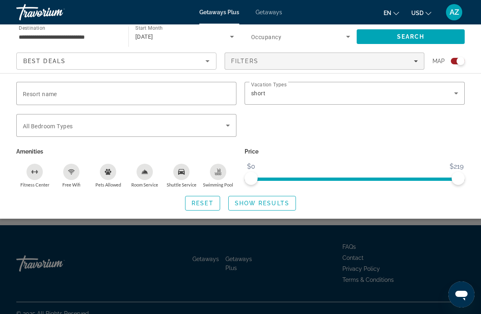
click at [404, 249] on div "Search widget" at bounding box center [240, 218] width 481 height 192
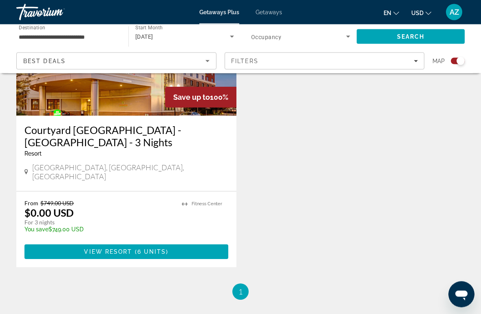
scroll to position [381, 0]
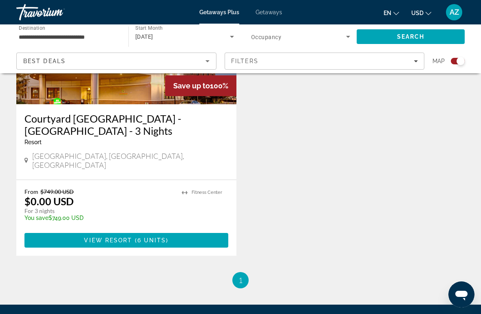
click at [87, 237] on span "View Resort" at bounding box center [108, 240] width 48 height 7
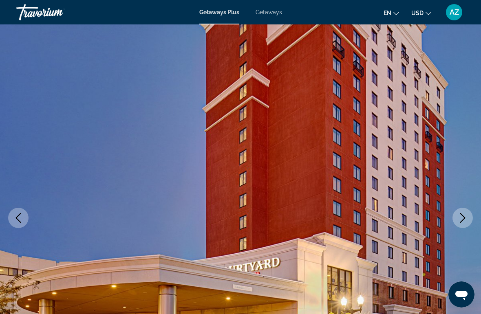
click at [461, 216] on icon "Next image" at bounding box center [463, 218] width 10 height 10
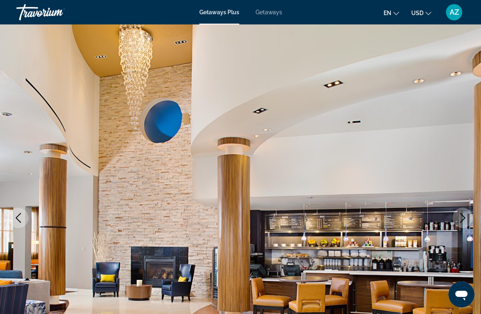
click at [460, 219] on icon "Next image" at bounding box center [463, 218] width 10 height 10
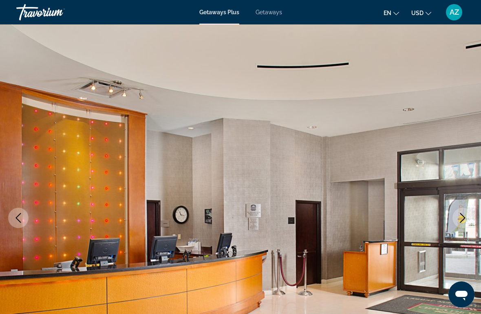
click at [461, 219] on icon "Next image" at bounding box center [463, 218] width 10 height 10
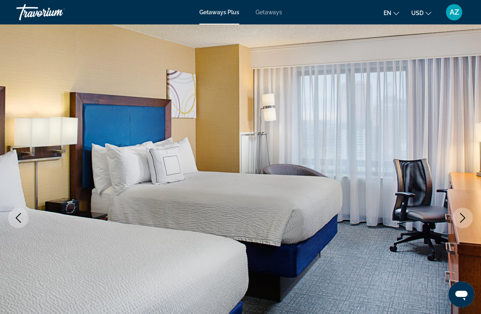
click at [464, 217] on icon "Next image" at bounding box center [462, 218] width 5 height 10
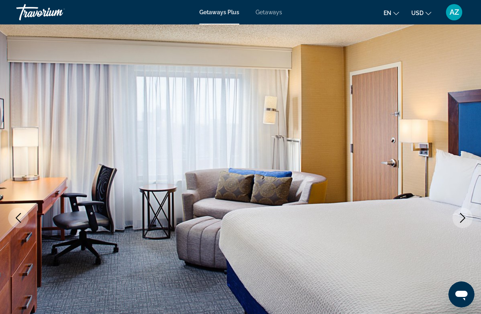
click at [461, 221] on icon "Next image" at bounding box center [462, 218] width 5 height 10
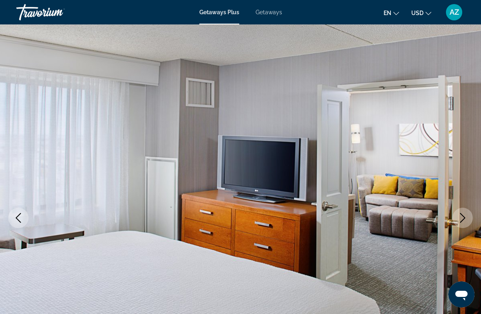
click at [463, 219] on icon "Next image" at bounding box center [463, 218] width 10 height 10
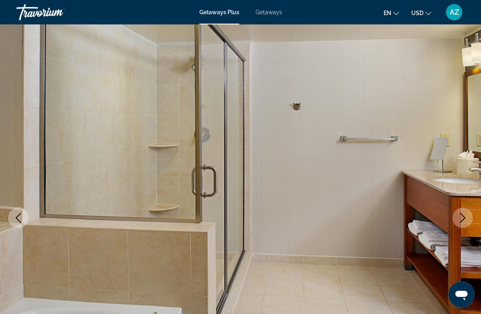
click at [463, 214] on icon "Next image" at bounding box center [463, 218] width 10 height 10
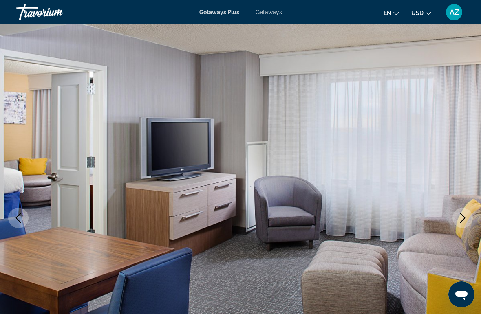
click at [465, 220] on icon "Next image" at bounding box center [463, 218] width 10 height 10
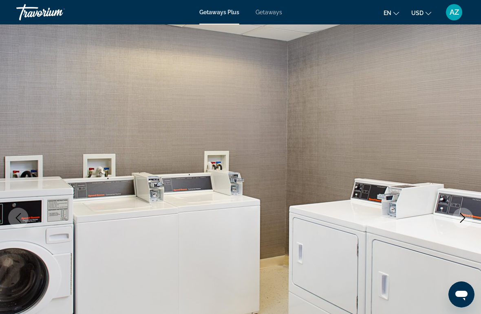
click at [464, 217] on icon "Next image" at bounding box center [462, 218] width 5 height 10
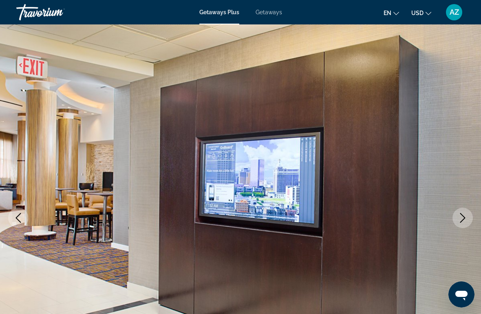
click at [465, 216] on icon "Next image" at bounding box center [463, 218] width 10 height 10
click at [466, 217] on icon "Next image" at bounding box center [463, 218] width 10 height 10
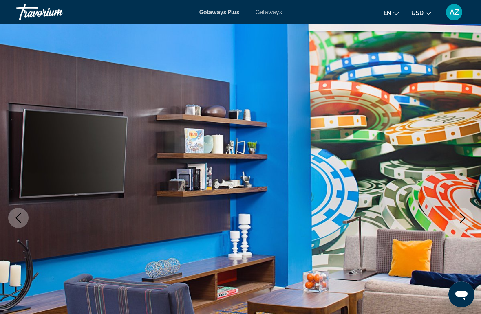
click at [470, 216] on button "Next image" at bounding box center [462, 218] width 20 height 20
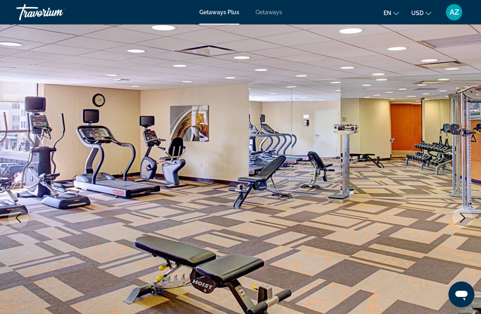
click at [470, 214] on button "Next image" at bounding box center [462, 218] width 20 height 20
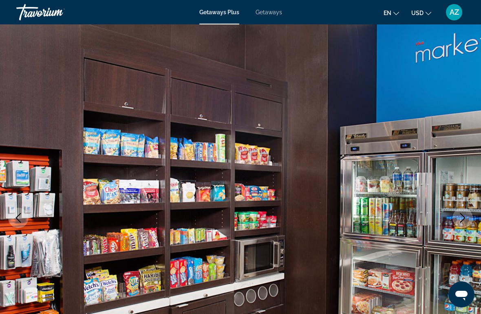
click at [467, 218] on icon "Next image" at bounding box center [463, 218] width 10 height 10
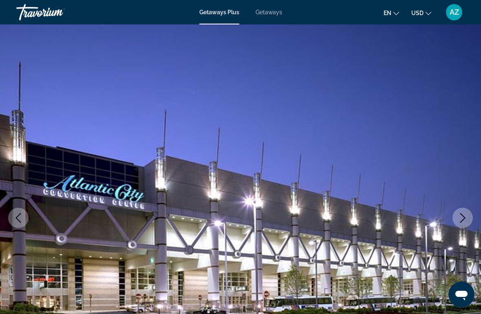
click at [466, 215] on icon "Next image" at bounding box center [463, 218] width 10 height 10
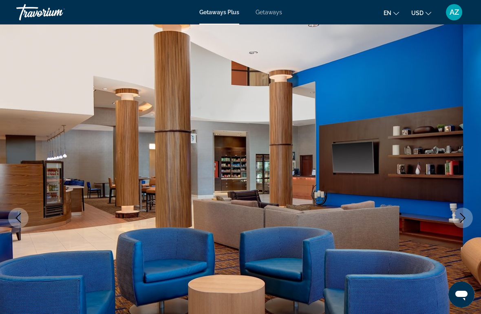
click at [467, 214] on icon "Next image" at bounding box center [463, 218] width 10 height 10
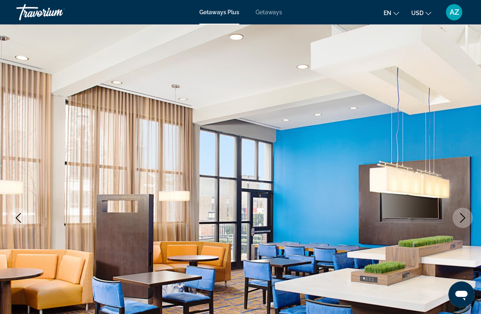
click at [467, 216] on icon "Next image" at bounding box center [463, 218] width 10 height 10
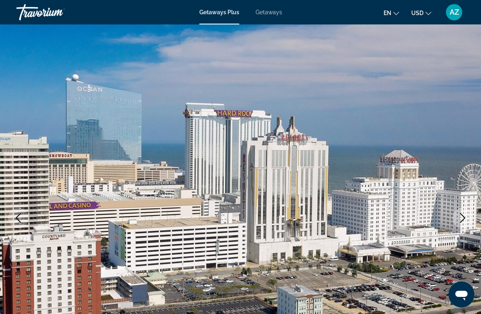
click at [463, 220] on icon "Next image" at bounding box center [462, 218] width 5 height 10
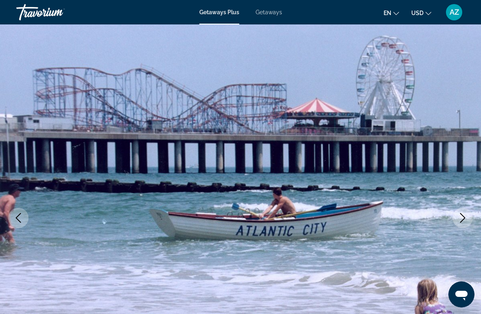
click at [464, 217] on icon "Next image" at bounding box center [462, 218] width 5 height 10
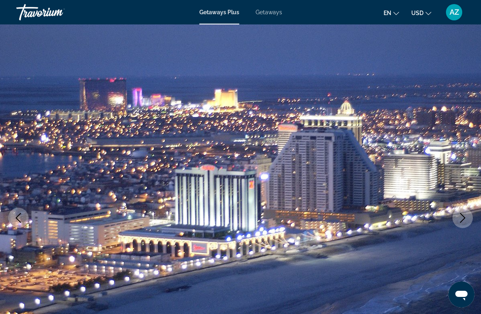
click at [471, 213] on button "Next image" at bounding box center [462, 218] width 20 height 20
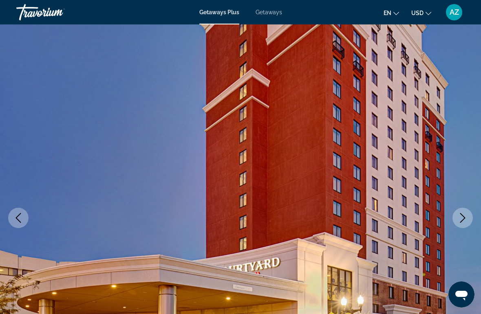
click at [466, 219] on icon "Next image" at bounding box center [463, 218] width 10 height 10
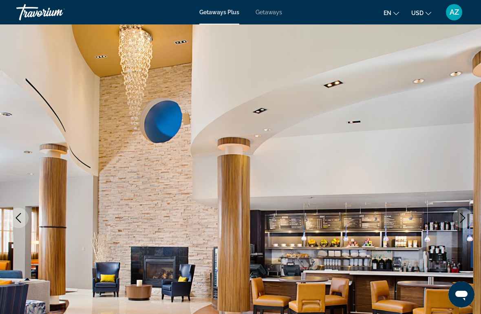
click at [469, 216] on button "Next image" at bounding box center [462, 218] width 20 height 20
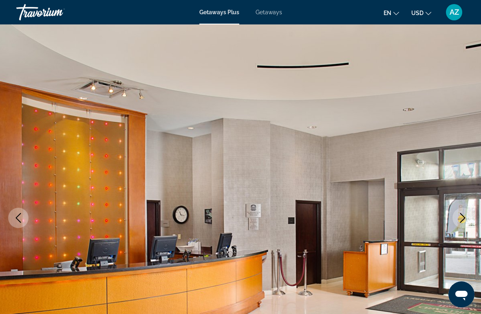
click at [469, 217] on button "Next image" at bounding box center [462, 218] width 20 height 20
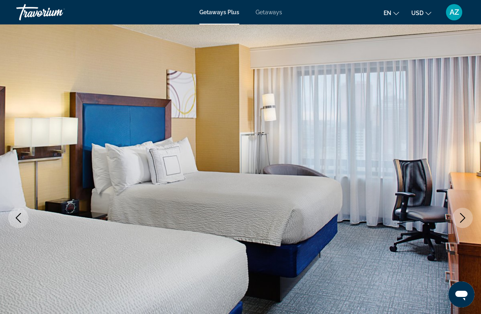
click at [471, 214] on button "Next image" at bounding box center [462, 218] width 20 height 20
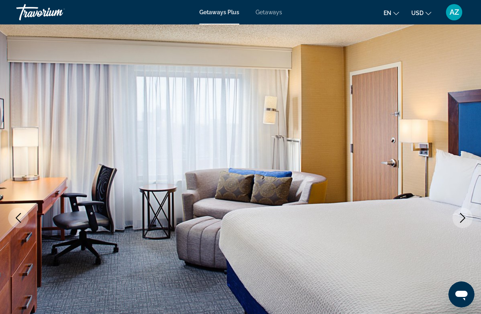
click at [465, 214] on icon "Next image" at bounding box center [463, 218] width 10 height 10
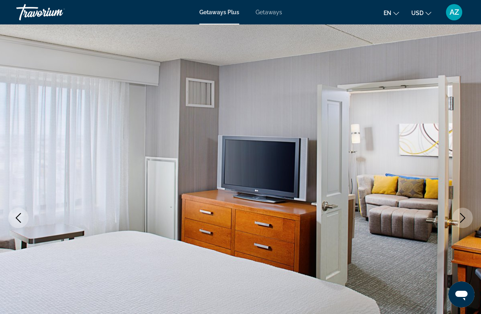
click at [273, 12] on span "Getaways" at bounding box center [269, 12] width 26 height 7
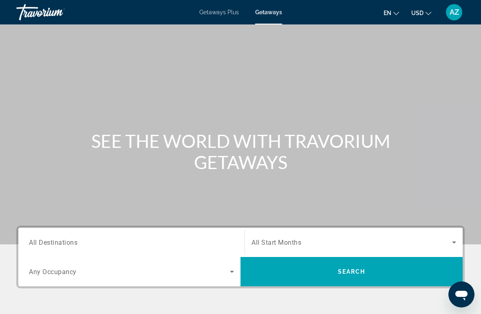
click at [52, 245] on span "All Destinations" at bounding box center [53, 242] width 48 height 8
click at [52, 245] on input "Destination All Destinations" at bounding box center [131, 243] width 205 height 10
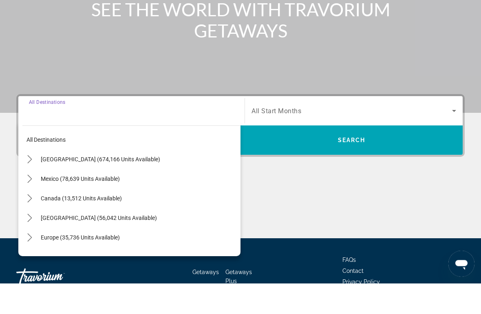
scroll to position [156, 0]
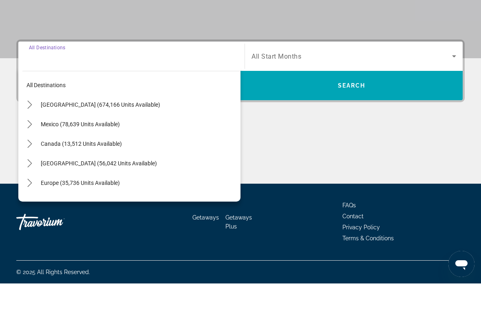
click at [50, 132] on span "[GEOGRAPHIC_DATA] (674,166 units available)" at bounding box center [100, 135] width 119 height 7
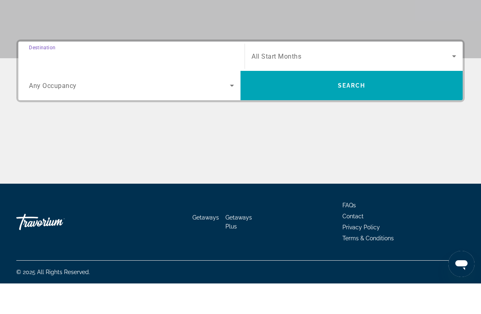
type input "**********"
click at [42, 111] on span "Search widget" at bounding box center [129, 116] width 201 height 10
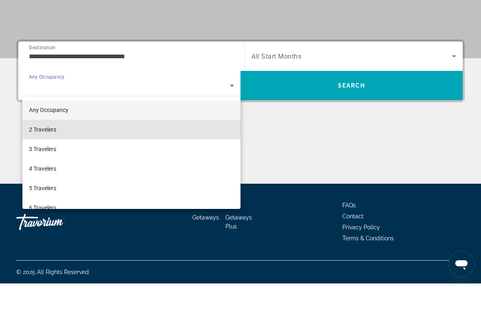
click at [41, 155] on span "2 Travelers" at bounding box center [42, 160] width 27 height 10
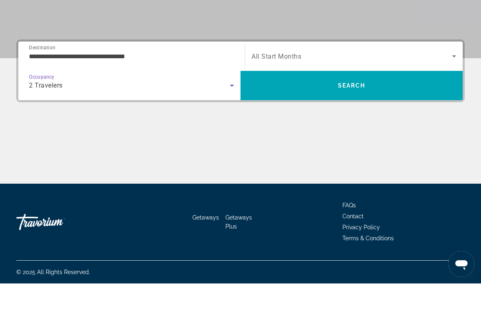
click at [346, 82] on span "Search widget" at bounding box center [351, 87] width 201 height 10
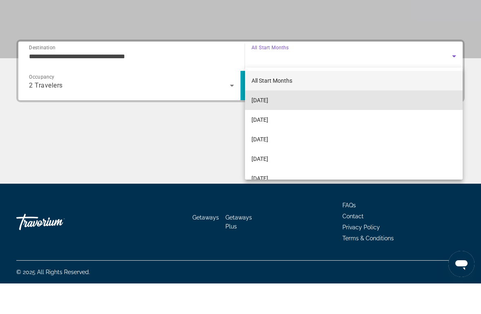
click at [300, 121] on mat-option "[DATE]" at bounding box center [354, 131] width 218 height 20
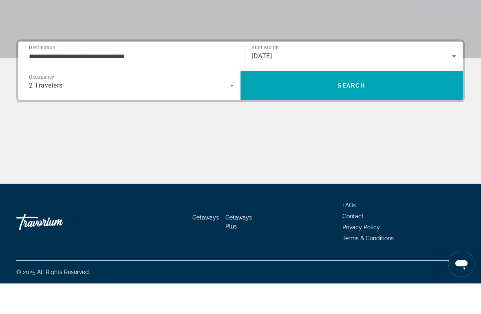
click at [353, 113] on span "Search" at bounding box center [352, 116] width 28 height 7
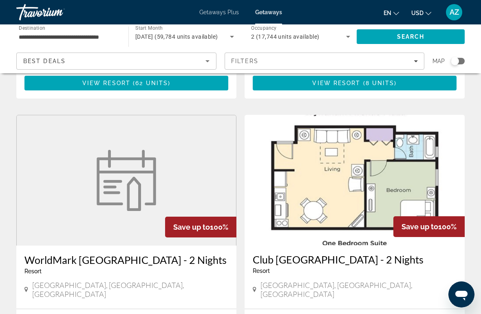
scroll to position [1433, 0]
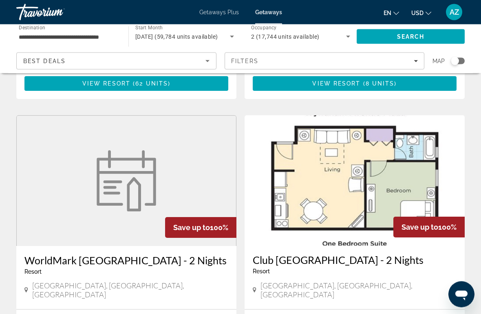
click at [37, 39] on input "**********" at bounding box center [68, 37] width 99 height 10
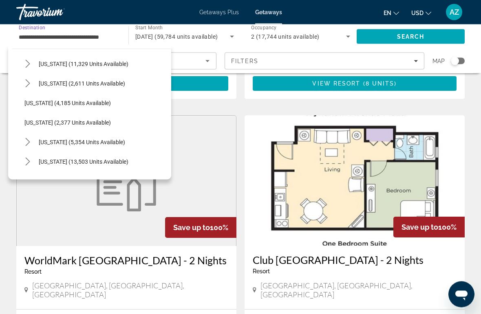
scroll to position [464, 0]
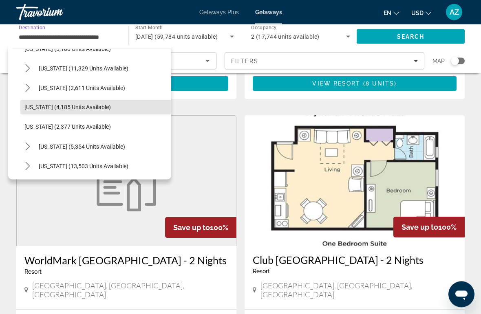
click at [40, 101] on span "Select destination: New Jersey (4,185 units available)" at bounding box center [95, 108] width 151 height 20
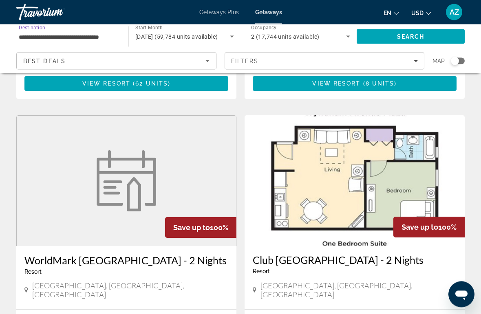
type input "**********"
click at [396, 38] on span "Search" at bounding box center [411, 37] width 108 height 20
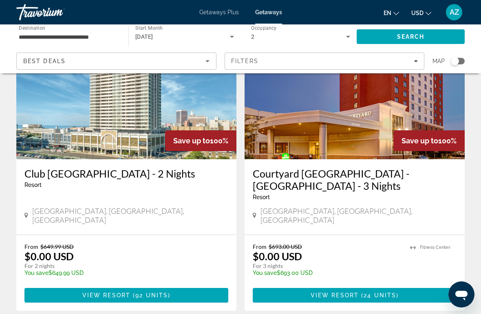
scroll to position [70, 0]
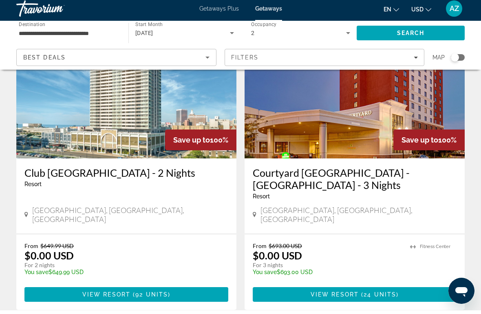
click at [40, 170] on h3 "Club [GEOGRAPHIC_DATA] - 2 Nights" at bounding box center [126, 176] width 204 height 12
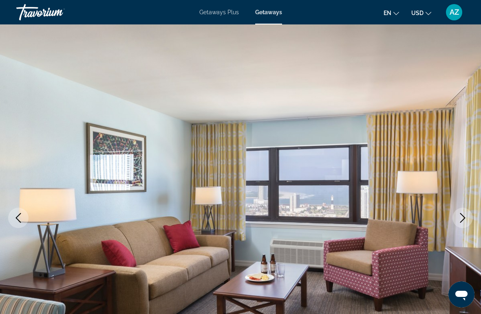
click at [461, 214] on icon "Next image" at bounding box center [463, 218] width 10 height 10
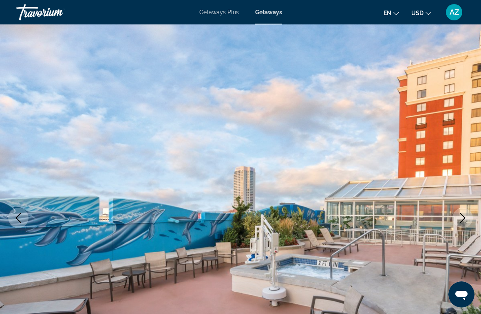
click at [461, 216] on icon "Next image" at bounding box center [463, 218] width 10 height 10
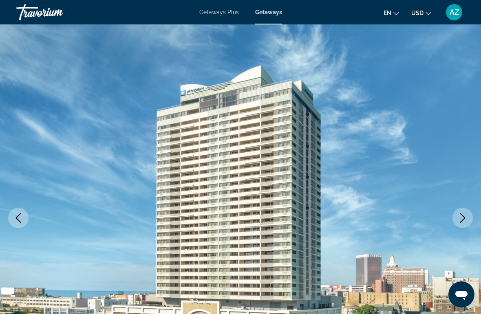
click at [461, 220] on icon "Next image" at bounding box center [463, 218] width 10 height 10
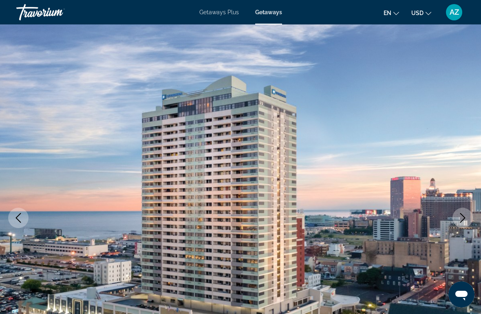
click at [460, 219] on icon "Next image" at bounding box center [463, 218] width 10 height 10
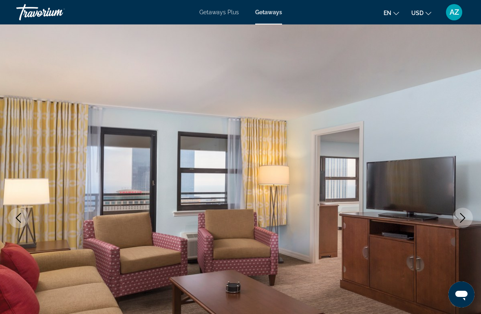
click at [458, 216] on icon "Next image" at bounding box center [463, 218] width 10 height 10
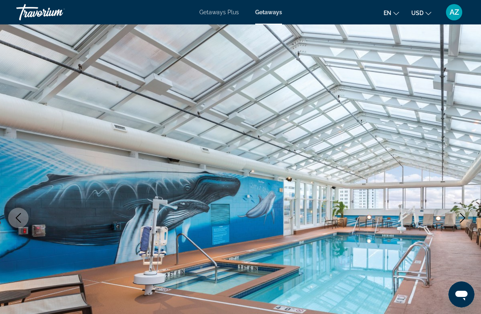
click at [461, 220] on icon "Next image" at bounding box center [463, 218] width 10 height 10
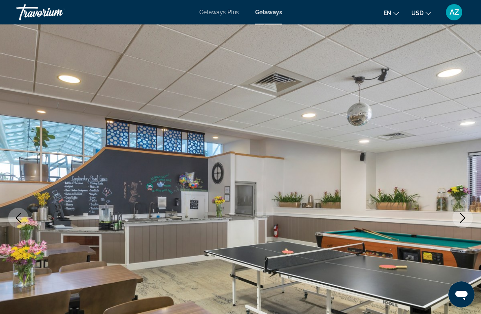
click at [462, 220] on icon "Next image" at bounding box center [463, 218] width 10 height 10
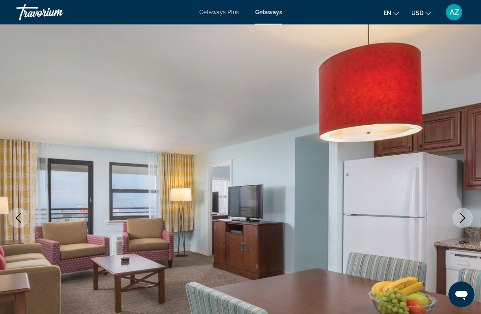
click at [461, 221] on icon "Next image" at bounding box center [463, 218] width 10 height 10
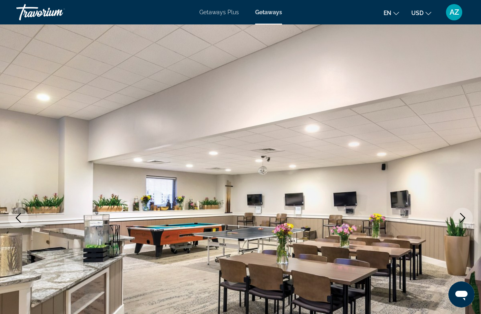
click at [462, 219] on icon "Next image" at bounding box center [463, 218] width 10 height 10
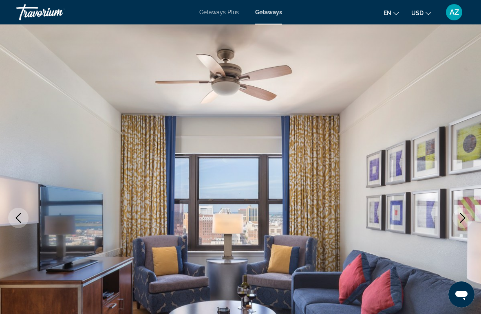
click at [467, 221] on icon "Next image" at bounding box center [463, 218] width 10 height 10
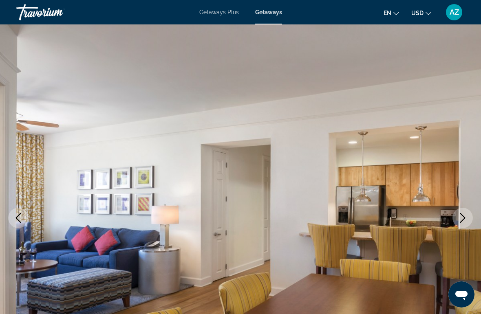
click at [465, 220] on icon "Next image" at bounding box center [463, 218] width 10 height 10
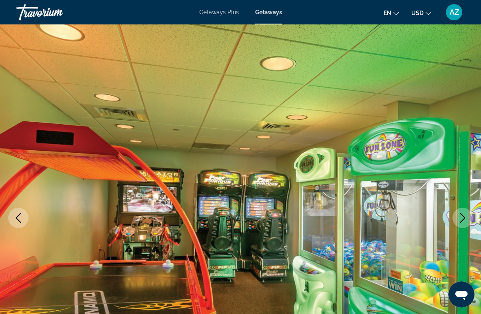
click at [464, 219] on icon "Next image" at bounding box center [462, 218] width 5 height 10
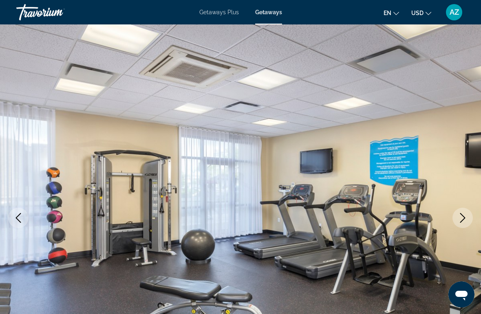
click at [465, 221] on icon "Next image" at bounding box center [463, 218] width 10 height 10
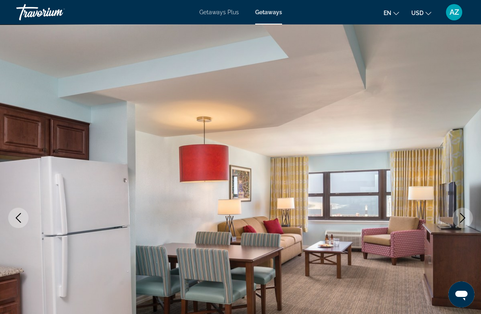
click at [463, 217] on icon "Next image" at bounding box center [463, 218] width 10 height 10
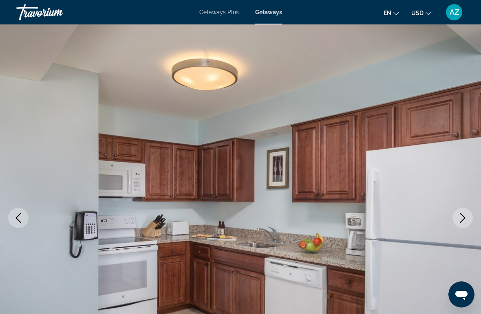
click at [465, 222] on icon "Next image" at bounding box center [463, 218] width 10 height 10
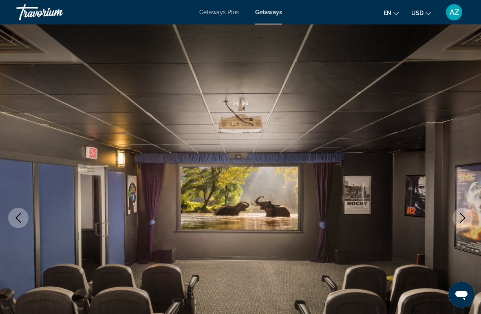
click at [463, 218] on icon "Next image" at bounding box center [463, 218] width 10 height 10
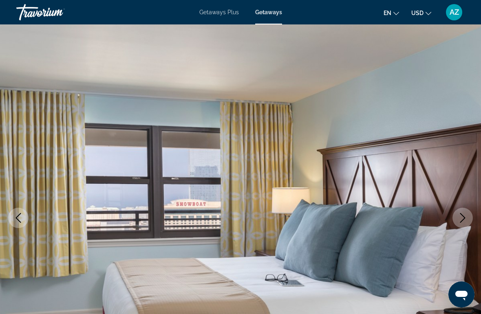
click at [466, 222] on icon "Next image" at bounding box center [463, 218] width 10 height 10
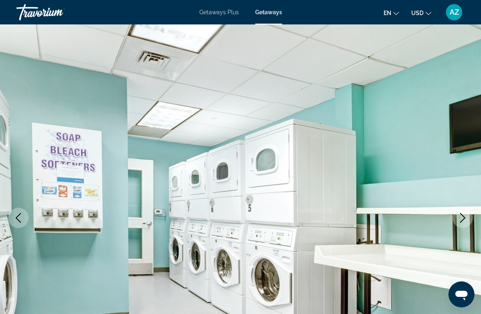
click at [469, 221] on button "Next image" at bounding box center [462, 218] width 20 height 20
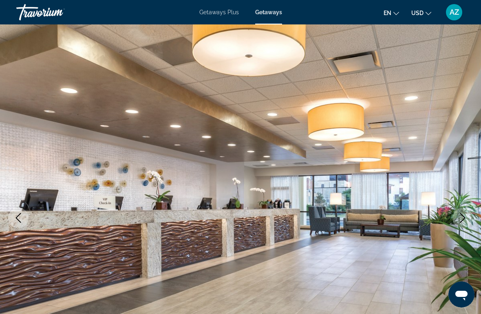
click at [474, 221] on img "Main content" at bounding box center [240, 217] width 481 height 387
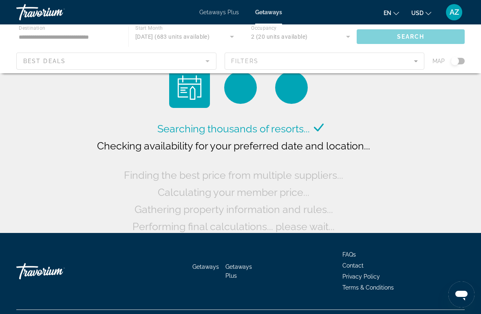
click at [32, 38] on div "Main content" at bounding box center [240, 48] width 481 height 49
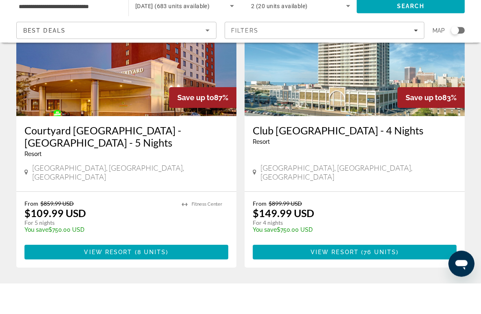
scroll to position [1583, 0]
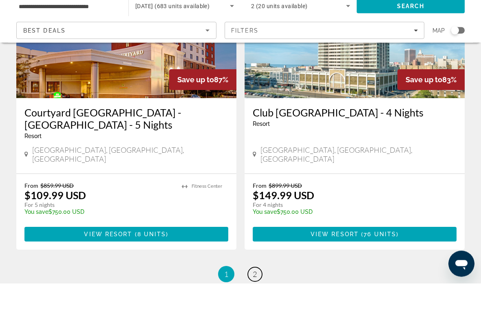
click at [257, 298] on link "page 2" at bounding box center [255, 305] width 14 height 14
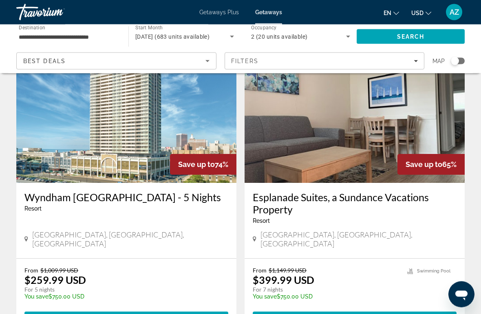
scroll to position [346, 0]
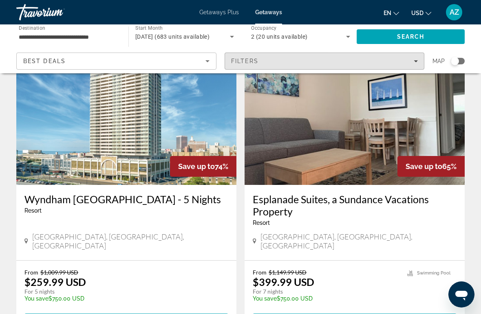
click at [413, 59] on div "Filters" at bounding box center [324, 61] width 187 height 7
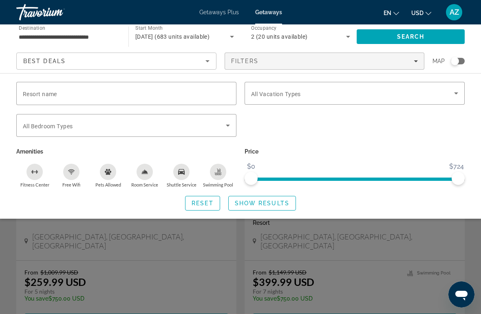
click at [304, 95] on span "Search widget" at bounding box center [352, 93] width 203 height 10
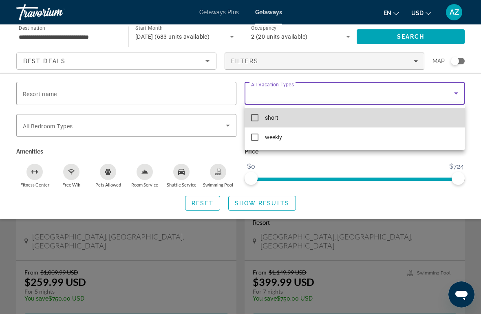
click at [256, 117] on mat-pseudo-checkbox at bounding box center [254, 117] width 7 height 7
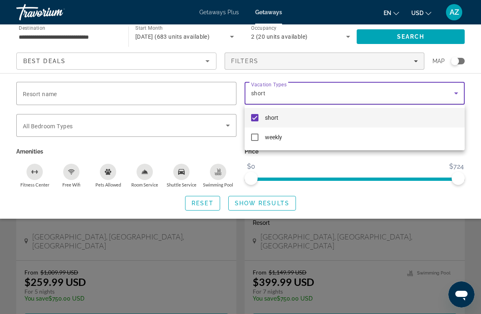
click at [427, 35] on div at bounding box center [240, 157] width 481 height 314
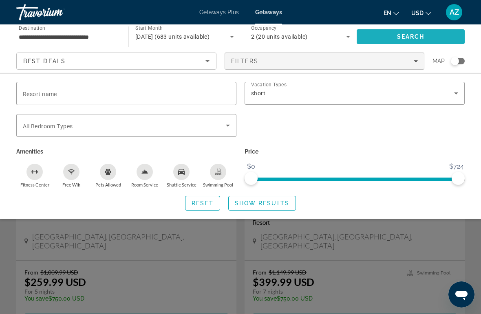
click at [439, 32] on span "Search" at bounding box center [411, 37] width 108 height 20
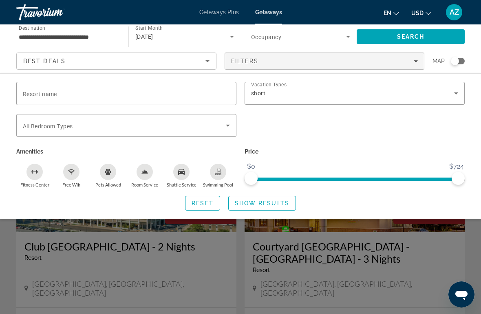
click at [51, 252] on div "Search widget" at bounding box center [240, 218] width 481 height 192
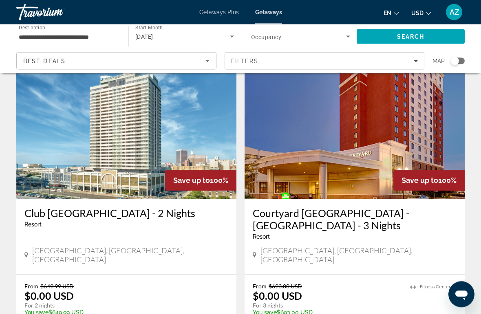
scroll to position [25, 0]
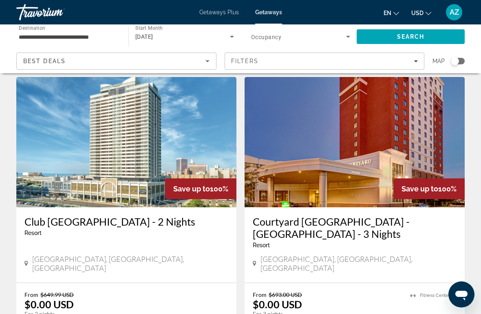
click at [46, 218] on h3 "Club [GEOGRAPHIC_DATA] - 2 Nights" at bounding box center [126, 222] width 204 height 12
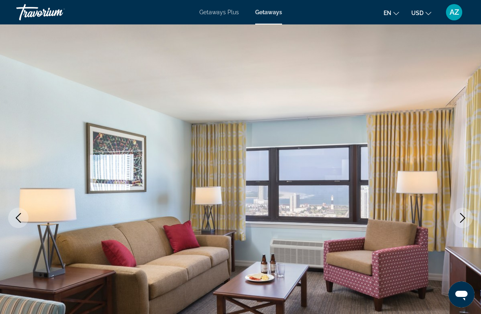
click at [461, 217] on icon "Next image" at bounding box center [463, 218] width 10 height 10
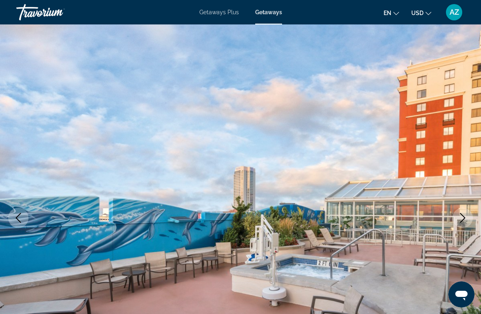
click at [460, 218] on icon "Next image" at bounding box center [463, 218] width 10 height 10
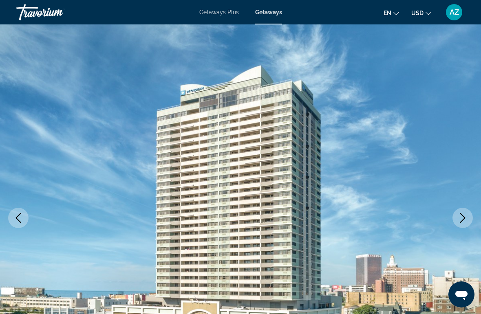
click at [461, 217] on icon "Next image" at bounding box center [463, 218] width 10 height 10
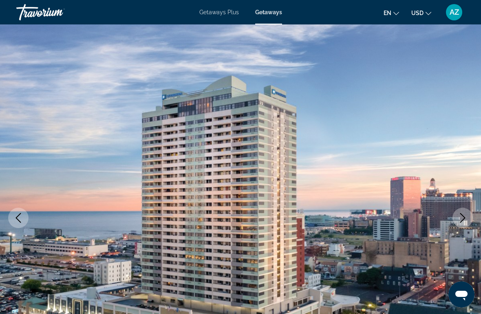
click at [463, 219] on icon "Next image" at bounding box center [463, 218] width 10 height 10
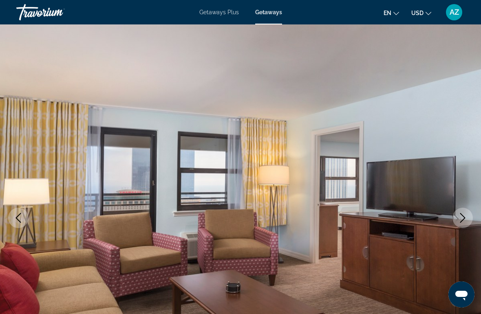
click at [462, 219] on icon "Next image" at bounding box center [463, 218] width 10 height 10
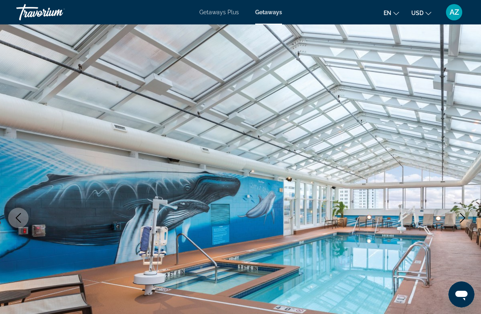
click at [463, 217] on icon "Next image" at bounding box center [463, 218] width 10 height 10
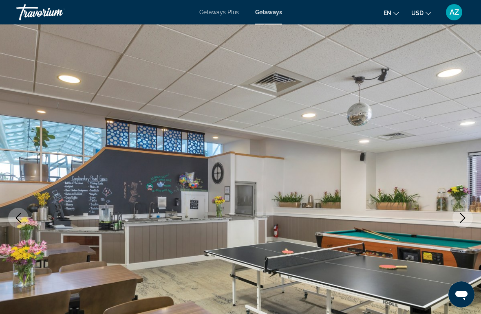
click at [463, 216] on icon "Next image" at bounding box center [462, 218] width 5 height 10
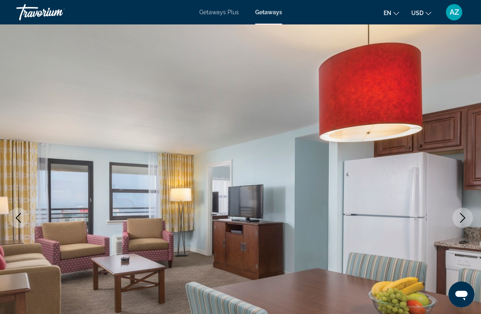
click at [461, 218] on icon "Next image" at bounding box center [463, 218] width 10 height 10
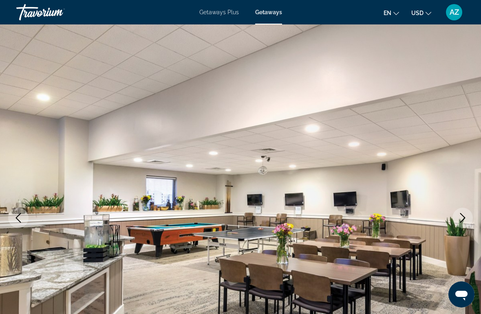
click at [462, 222] on icon "Next image" at bounding box center [463, 218] width 10 height 10
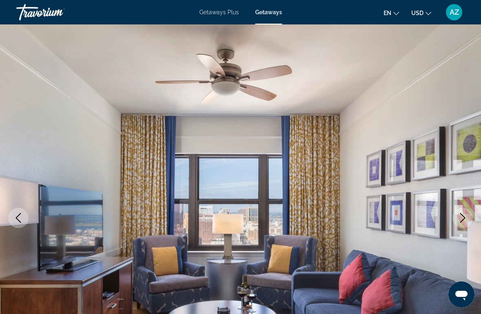
click at [464, 220] on icon "Next image" at bounding box center [463, 218] width 10 height 10
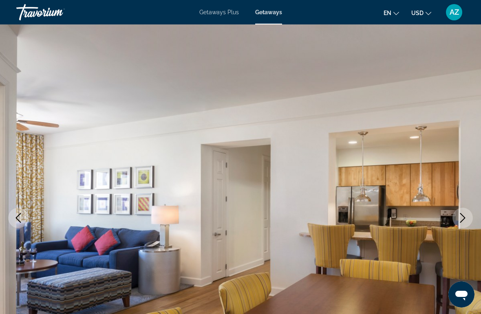
click at [463, 219] on icon "Next image" at bounding box center [463, 218] width 10 height 10
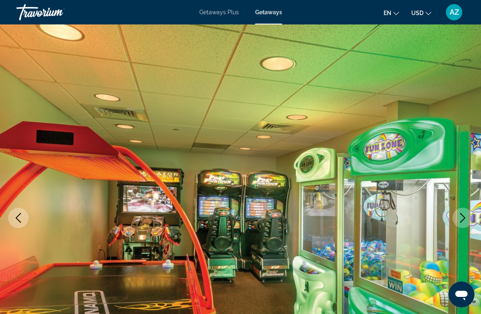
click at [465, 216] on icon "Next image" at bounding box center [463, 218] width 10 height 10
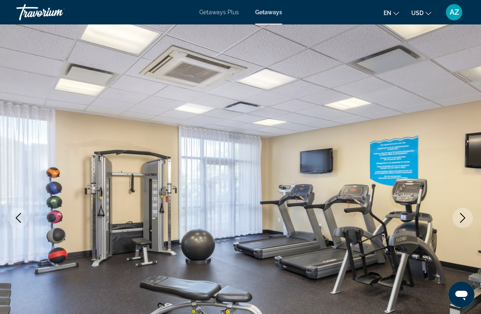
click at [466, 220] on icon "Next image" at bounding box center [463, 218] width 10 height 10
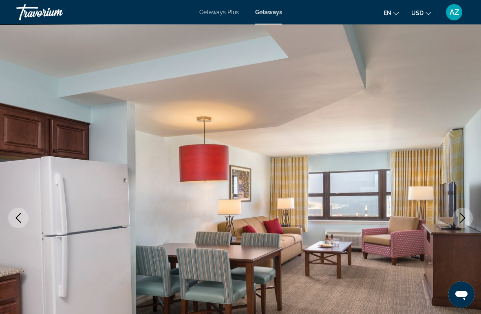
click at [459, 217] on icon "Next image" at bounding box center [463, 218] width 10 height 10
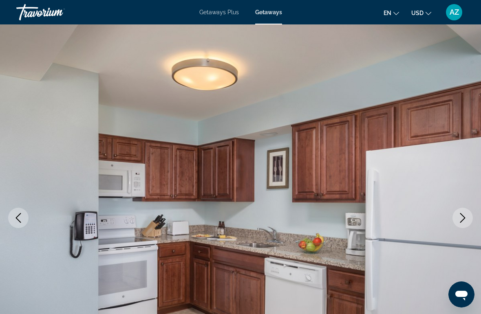
click at [460, 216] on icon "Next image" at bounding box center [463, 218] width 10 height 10
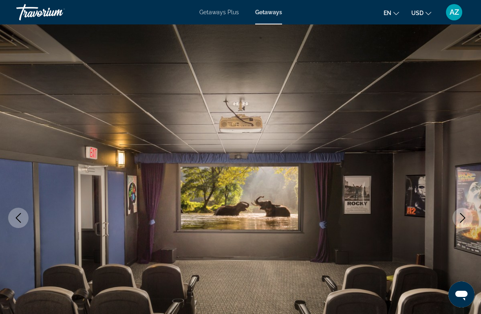
click at [469, 221] on button "Next image" at bounding box center [462, 218] width 20 height 20
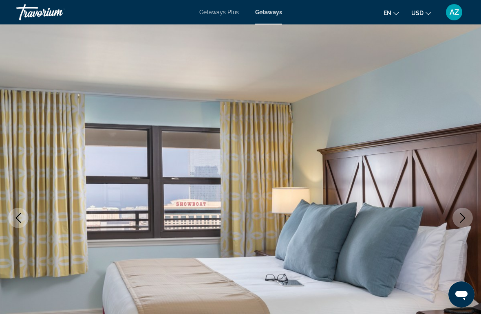
click at [466, 221] on icon "Next image" at bounding box center [463, 218] width 10 height 10
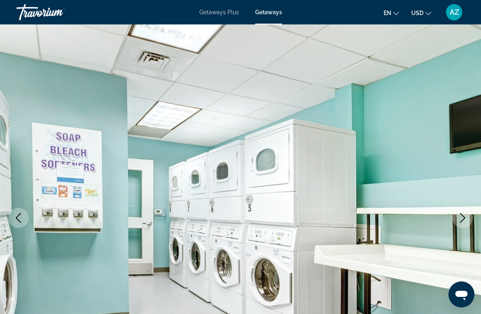
click at [469, 220] on button "Next image" at bounding box center [462, 218] width 20 height 20
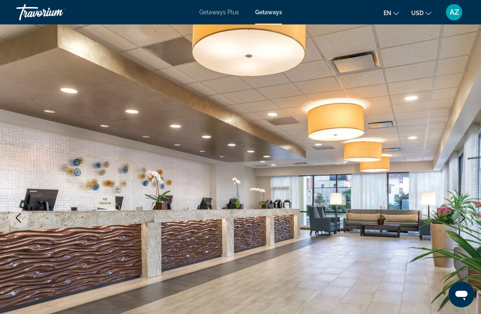
click at [464, 214] on icon "Next image" at bounding box center [463, 218] width 10 height 10
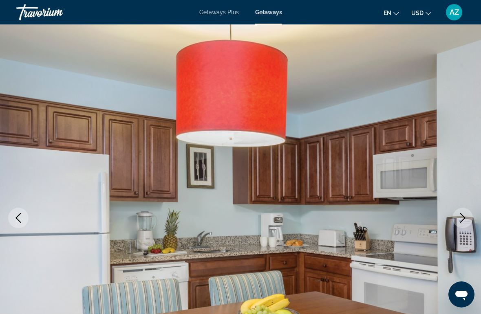
click at [464, 223] on icon "Next image" at bounding box center [463, 218] width 10 height 10
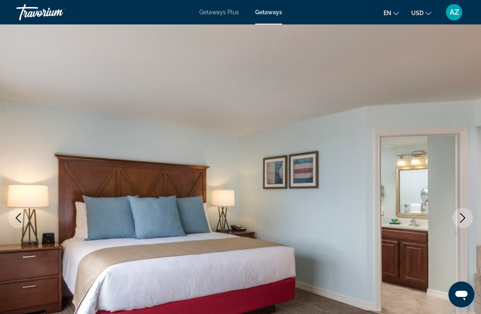
click at [22, 216] on icon "Previous image" at bounding box center [18, 218] width 10 height 10
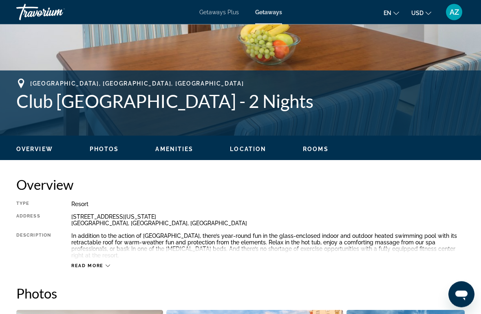
scroll to position [276, 0]
click at [87, 263] on span "Read more" at bounding box center [87, 265] width 32 height 5
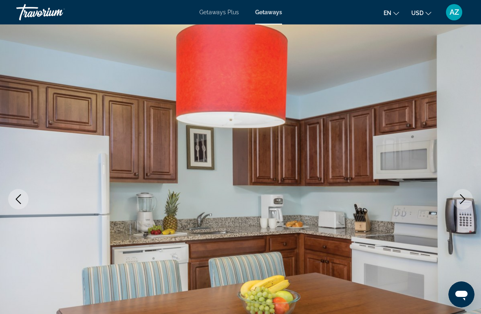
scroll to position [0, 0]
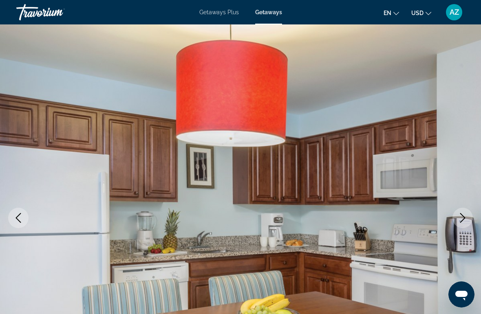
click at [22, 219] on icon "Previous image" at bounding box center [18, 218] width 10 height 10
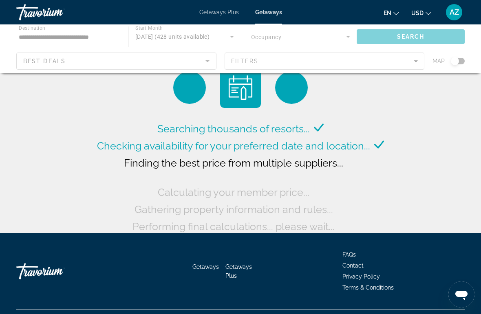
click at [30, 34] on div "Main content" at bounding box center [240, 48] width 481 height 49
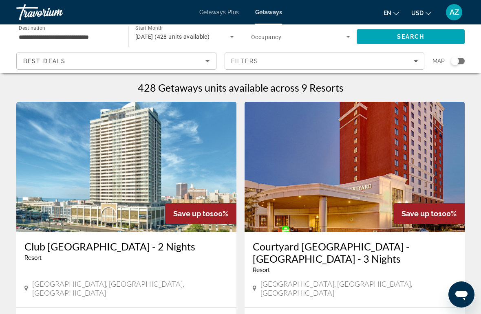
click at [37, 40] on input "**********" at bounding box center [68, 37] width 99 height 10
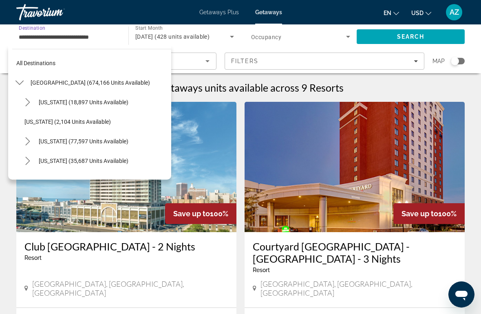
scroll to position [459, 0]
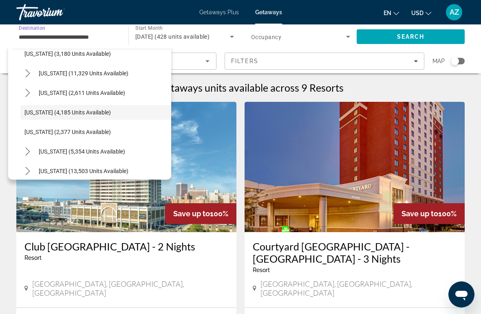
click at [48, 151] on span "[US_STATE] (5,354 units available)" at bounding box center [82, 151] width 86 height 7
type input "**********"
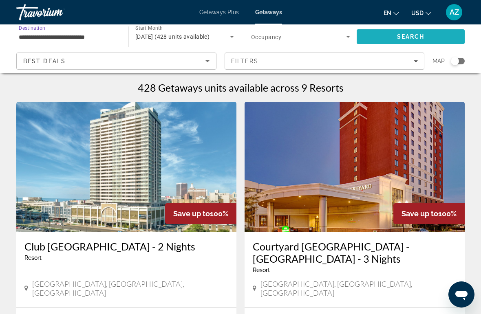
click at [449, 31] on span "Search" at bounding box center [411, 37] width 108 height 20
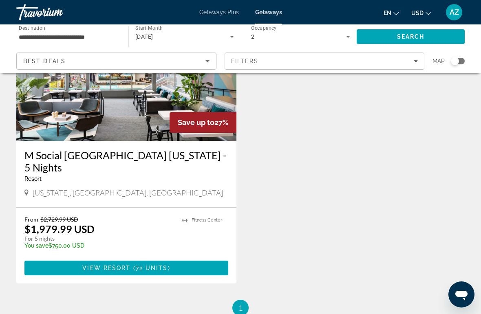
scroll to position [1543, 0]
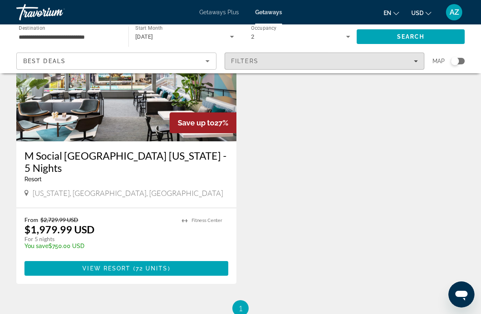
click at [379, 57] on span "Filters" at bounding box center [324, 61] width 199 height 20
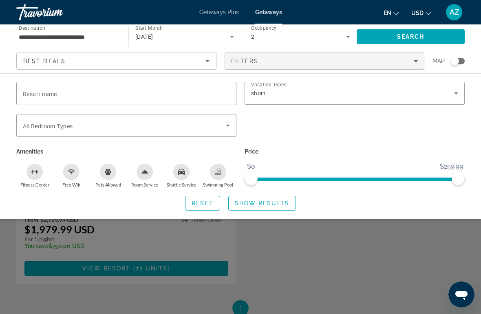
click at [387, 255] on div "Search widget" at bounding box center [240, 218] width 481 height 192
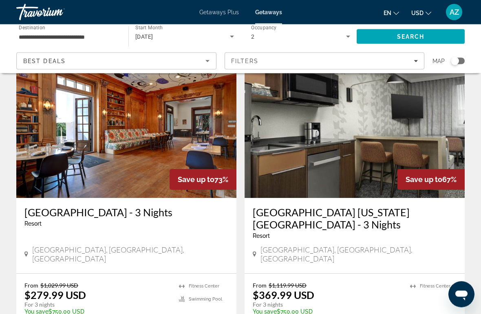
scroll to position [34, 0]
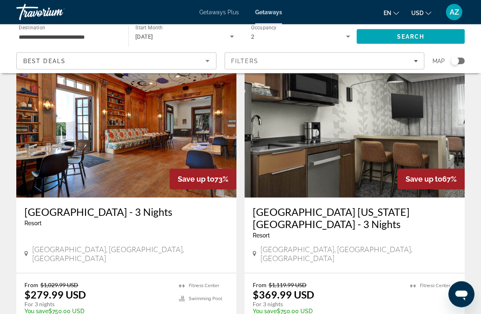
click at [41, 209] on h3 "[GEOGRAPHIC_DATA] - 3 Nights" at bounding box center [126, 212] width 204 height 12
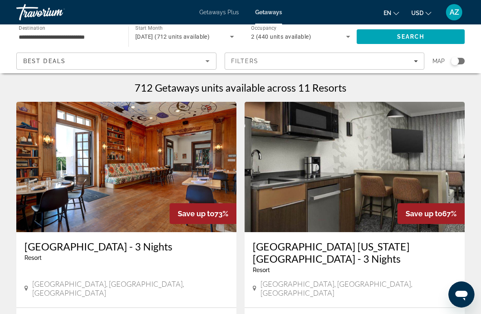
click at [34, 36] on input "**********" at bounding box center [68, 37] width 99 height 10
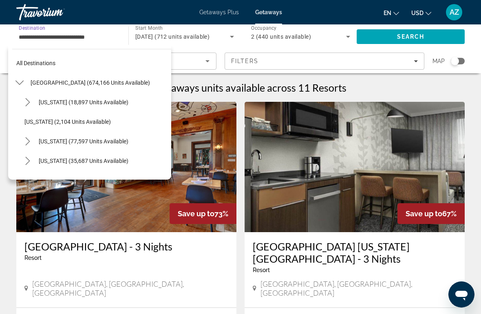
scroll to position [498, 0]
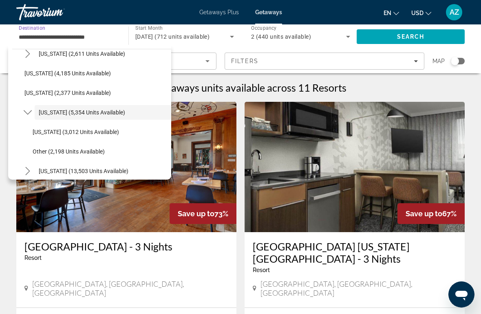
click at [46, 129] on span "[US_STATE] (3,012 units available)" at bounding box center [76, 132] width 86 height 7
type input "**********"
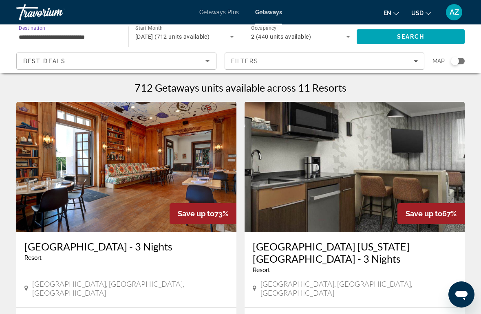
click at [443, 35] on span "Search" at bounding box center [411, 37] width 108 height 20
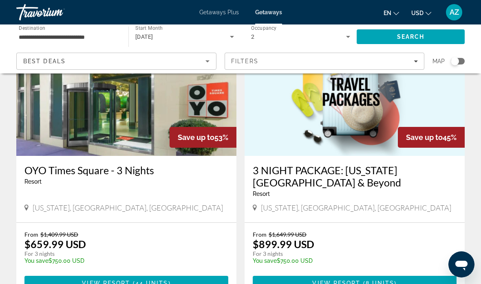
scroll to position [79, 0]
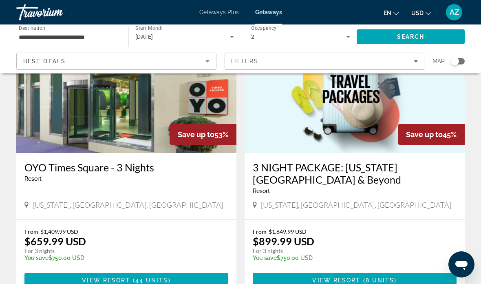
click at [40, 167] on h3 "OYO Times Square - 3 Nights" at bounding box center [126, 167] width 204 height 12
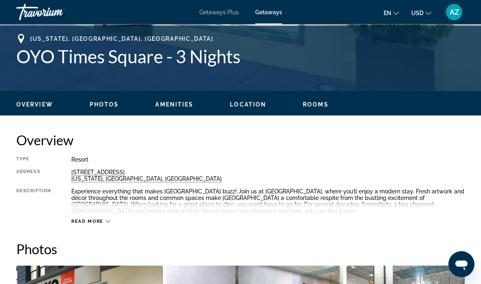
scroll to position [321, 0]
click at [82, 221] on span "Read more" at bounding box center [87, 220] width 32 height 5
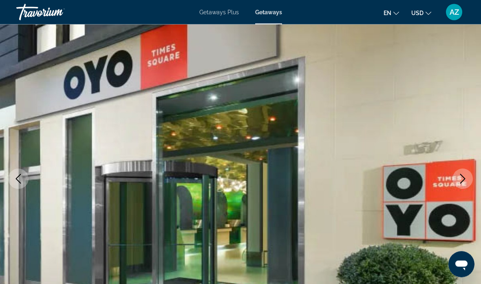
scroll to position [0, 0]
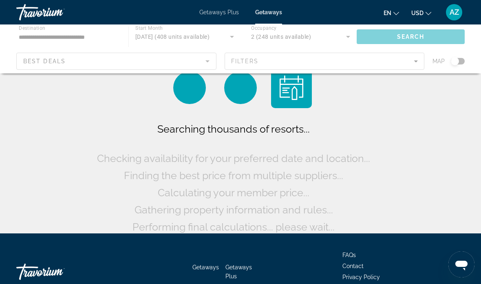
click at [87, 37] on div "Main content" at bounding box center [240, 48] width 481 height 49
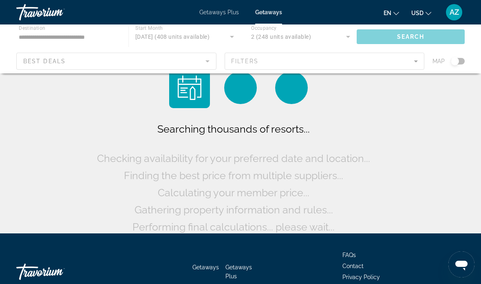
click at [92, 42] on div "Main content" at bounding box center [240, 48] width 481 height 49
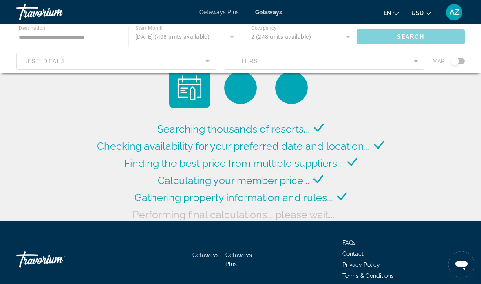
click at [85, 33] on div "Main content" at bounding box center [240, 48] width 481 height 49
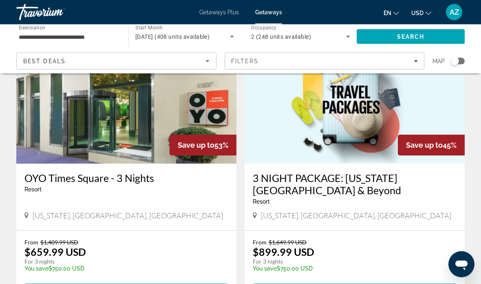
scroll to position [69, 0]
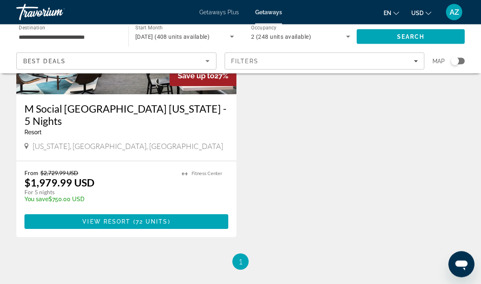
scroll to position [994, 0]
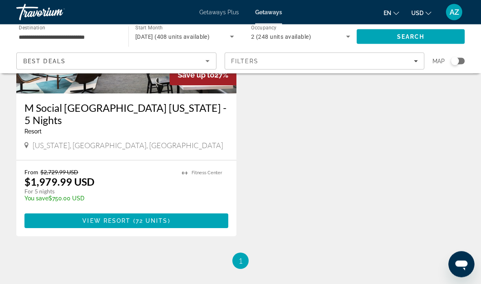
click at [37, 224] on span "Main content" at bounding box center [126, 221] width 204 height 20
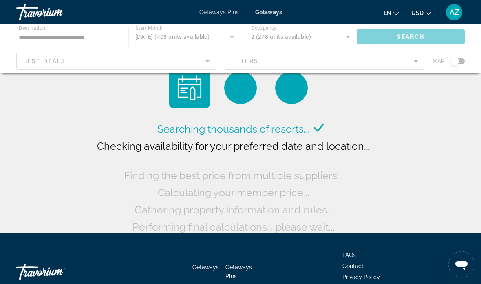
click at [29, 37] on div "Main content" at bounding box center [240, 48] width 481 height 49
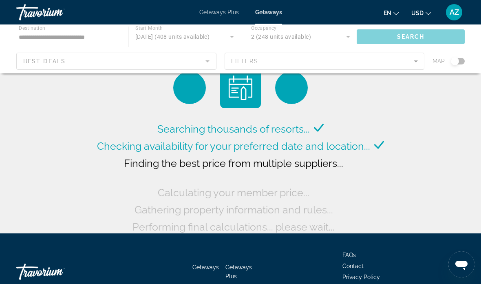
click at [35, 37] on div "Main content" at bounding box center [240, 48] width 481 height 49
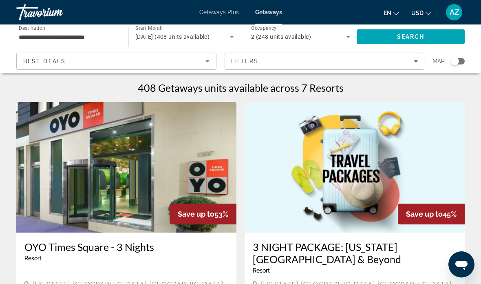
click at [31, 36] on input "**********" at bounding box center [68, 37] width 99 height 10
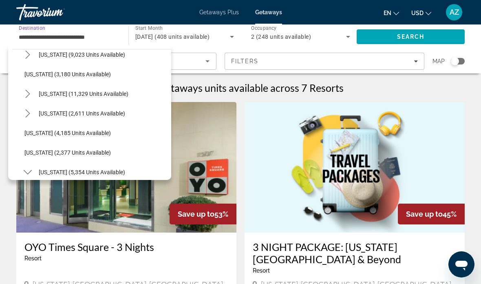
scroll to position [447, 0]
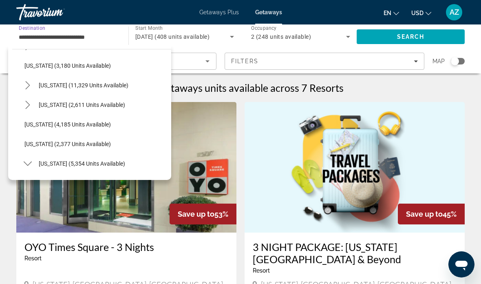
click at [59, 81] on span "Select destination: Nevada (11,329 units available)" at bounding box center [103, 85] width 137 height 20
type input "**********"
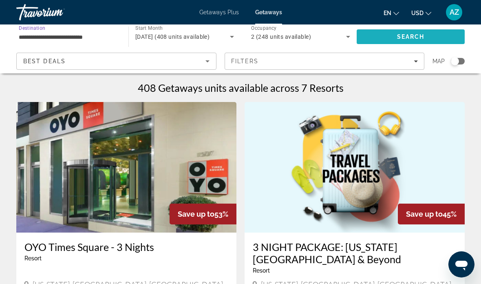
click at [418, 31] on span "Search" at bounding box center [411, 37] width 108 height 20
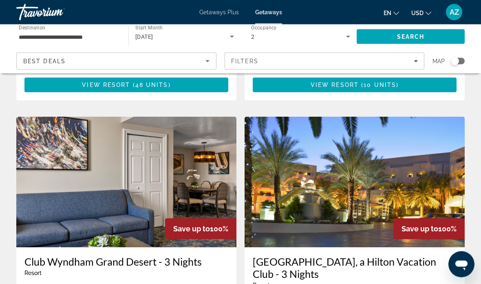
scroll to position [868, 0]
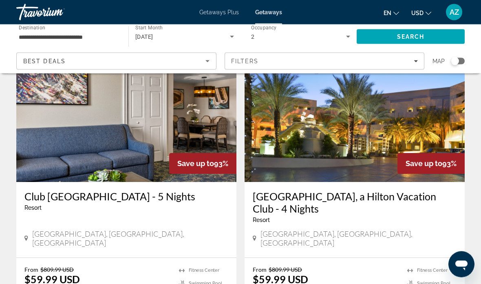
scroll to position [945, 0]
click at [460, 214] on div "[GEOGRAPHIC_DATA], a Hilton Vacation Club - 4 Nights Resort - This is an adults…" at bounding box center [355, 219] width 220 height 75
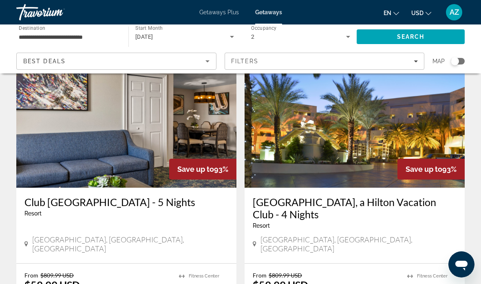
scroll to position [933, 0]
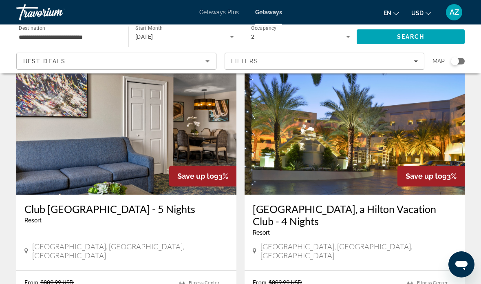
click at [408, 203] on h3 "[GEOGRAPHIC_DATA], a Hilton Vacation Club - 4 Nights" at bounding box center [355, 215] width 204 height 24
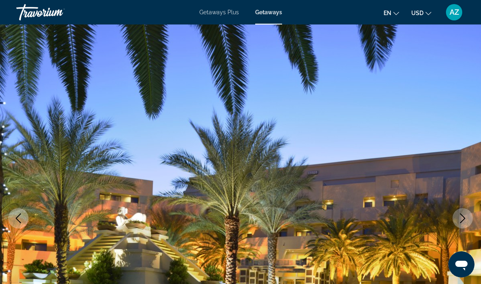
click at [461, 217] on icon "Next image" at bounding box center [463, 218] width 10 height 10
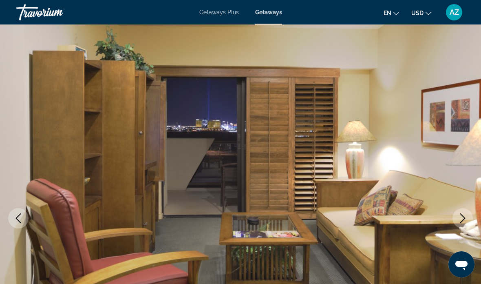
click at [464, 221] on icon "Next image" at bounding box center [463, 218] width 10 height 10
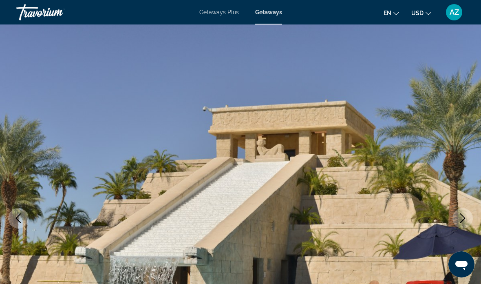
click at [461, 216] on icon "Next image" at bounding box center [463, 218] width 10 height 10
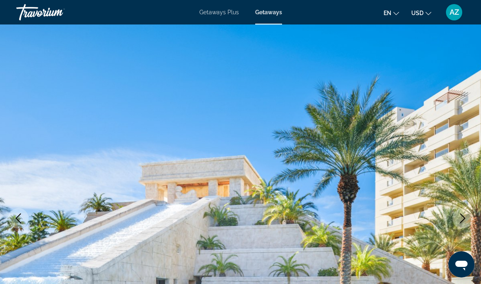
click at [463, 216] on icon "Next image" at bounding box center [462, 218] width 5 height 10
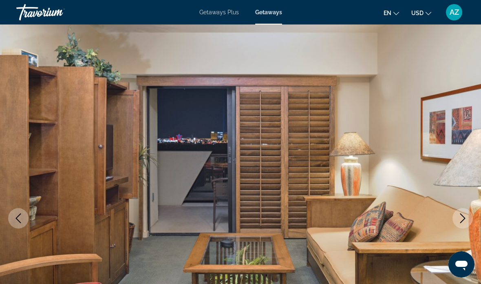
click at [464, 218] on icon "Next image" at bounding box center [463, 218] width 10 height 10
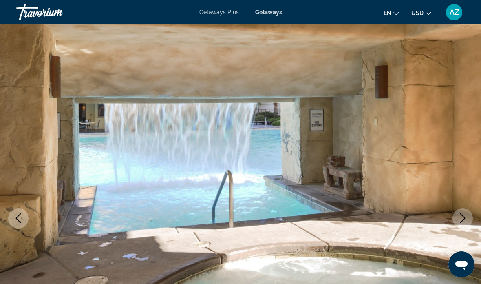
click at [461, 216] on icon "Next image" at bounding box center [463, 218] width 10 height 10
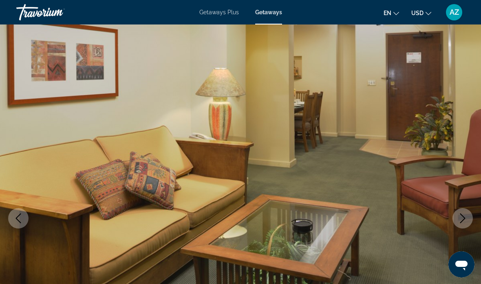
click at [458, 218] on icon "Next image" at bounding box center [463, 218] width 10 height 10
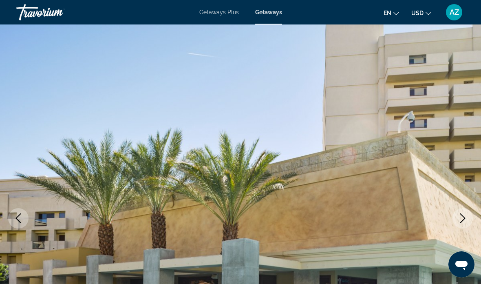
click at [466, 220] on icon "Next image" at bounding box center [463, 218] width 10 height 10
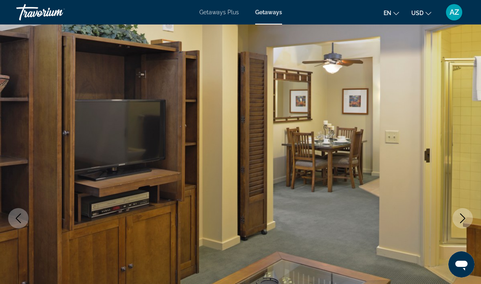
click at [464, 222] on icon "Next image" at bounding box center [463, 218] width 10 height 10
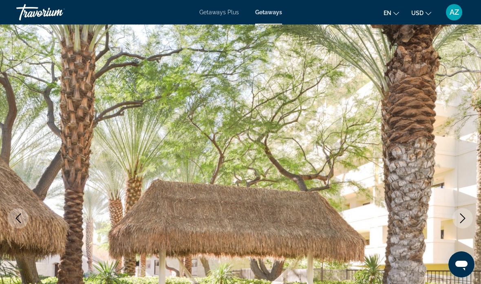
click at [465, 221] on icon "Next image" at bounding box center [463, 218] width 10 height 10
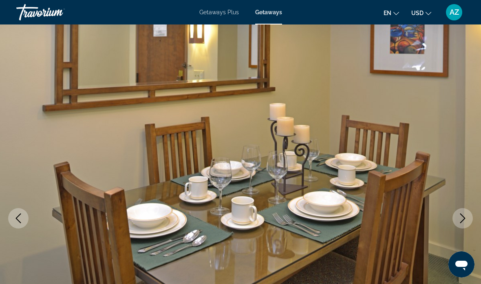
click at [466, 220] on icon "Next image" at bounding box center [463, 218] width 10 height 10
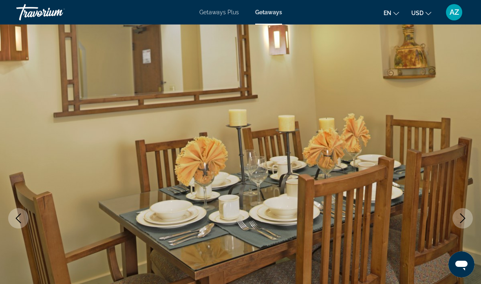
click at [465, 219] on icon "Next image" at bounding box center [463, 218] width 10 height 10
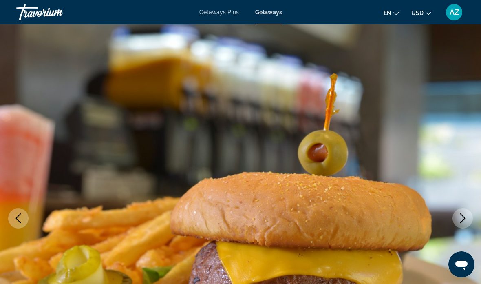
click at [462, 220] on icon "Next image" at bounding box center [463, 218] width 10 height 10
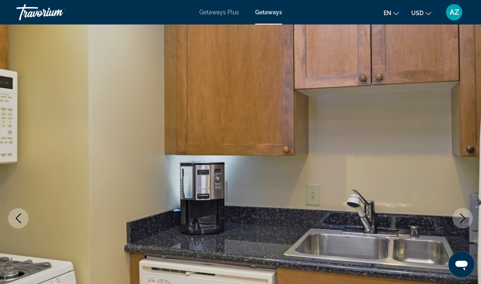
click at [466, 220] on icon "Next image" at bounding box center [463, 218] width 10 height 10
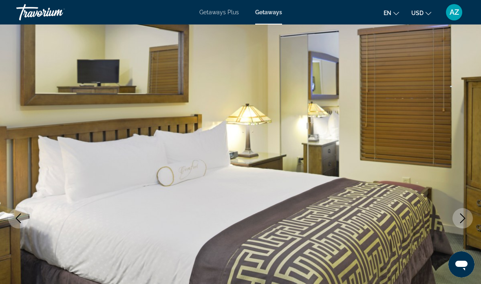
click at [464, 217] on icon "Next image" at bounding box center [462, 218] width 5 height 10
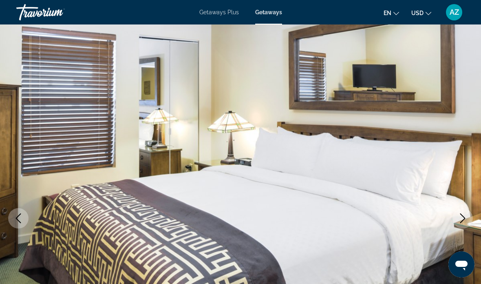
click at [462, 218] on icon "Next image" at bounding box center [463, 218] width 10 height 10
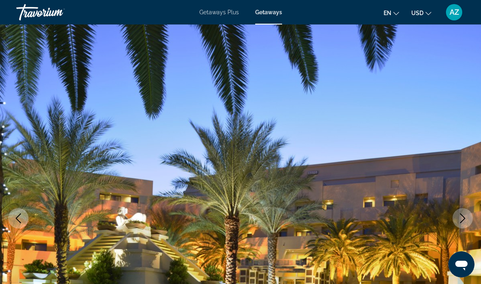
click at [461, 218] on icon "Next image" at bounding box center [463, 218] width 10 height 10
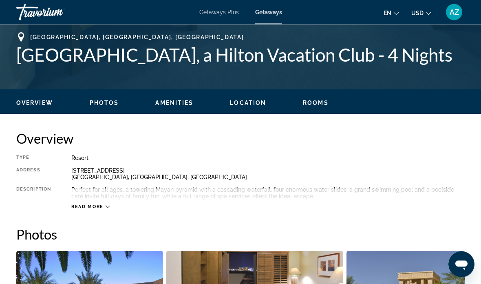
click at [104, 208] on div "Read more" at bounding box center [90, 206] width 39 height 5
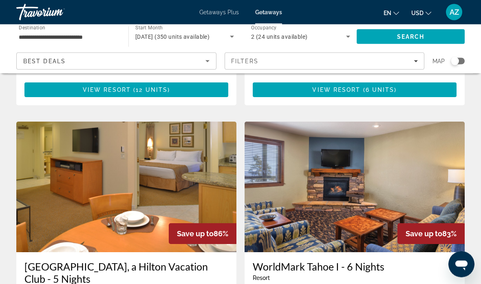
scroll to position [1466, 0]
